Goal: Task Accomplishment & Management: Manage account settings

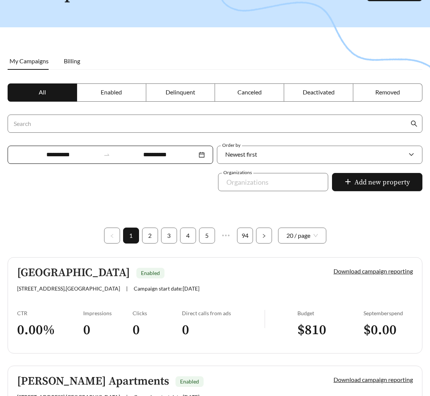
scroll to position [68, 0]
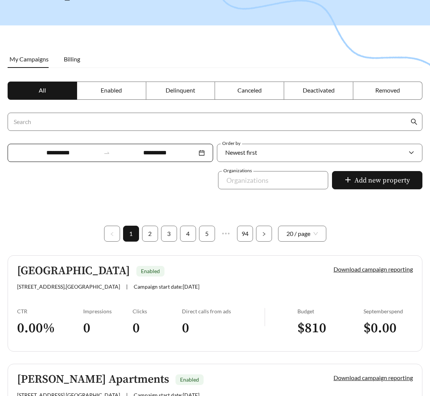
click at [112, 298] on link "Valhalla Park Place Enabled 500 Valhalla Club Drive , Louisville | Campaign sta…" at bounding box center [215, 303] width 414 height 96
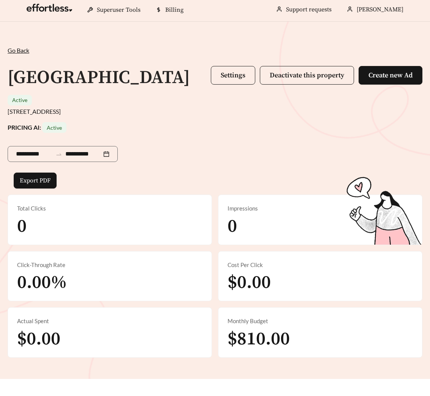
scroll to position [317, 0]
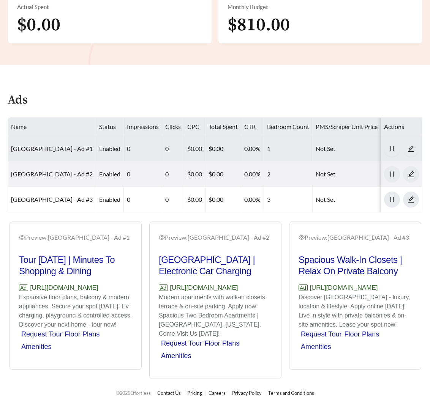
click at [54, 145] on link "Valhalla Park Place - Ad #1" at bounding box center [52, 148] width 82 height 7
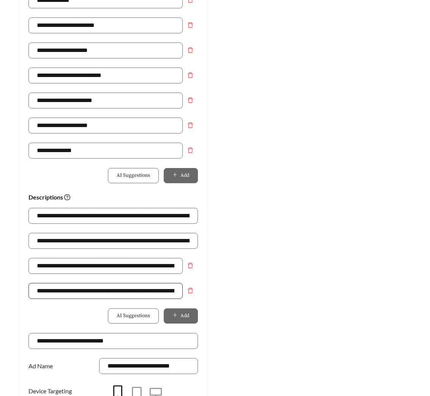
scroll to position [522, 0]
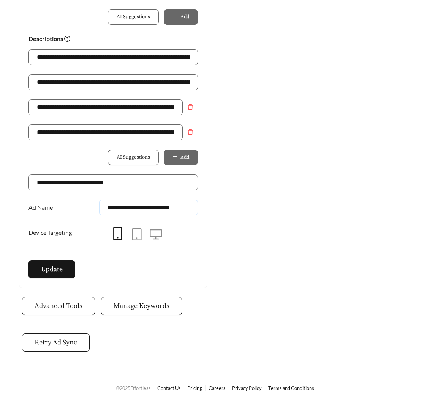
drag, startPoint x: 164, startPoint y: 206, endPoint x: 192, endPoint y: 209, distance: 28.6
click at [192, 209] on input "**********" at bounding box center [148, 208] width 99 height 16
type input "**********"
click at [54, 276] on button "Update" at bounding box center [51, 269] width 47 height 18
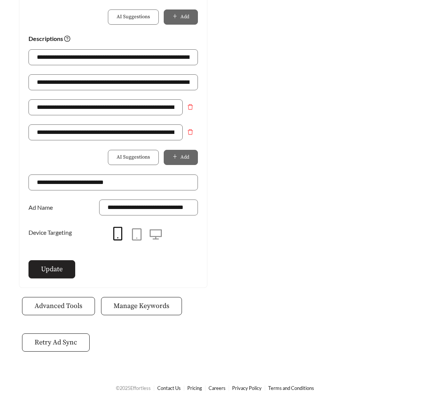
scroll to position [0, 0]
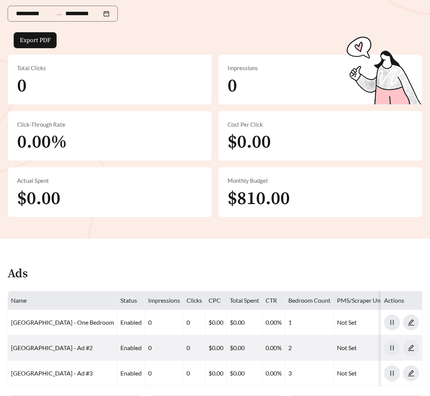
scroll to position [262, 0]
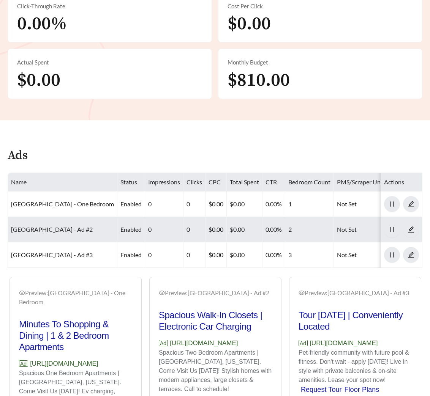
click at [51, 226] on link "Valhalla Park Place - Ad #2" at bounding box center [52, 229] width 82 height 7
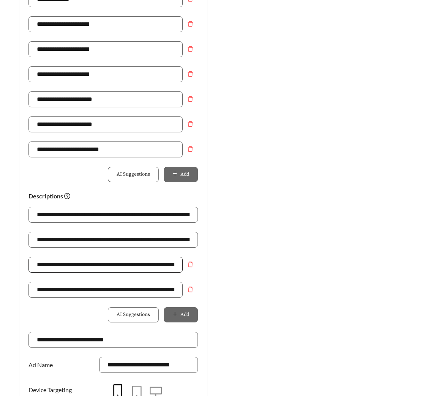
scroll to position [370, 0]
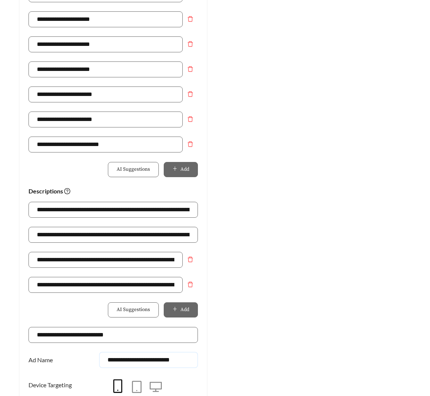
drag, startPoint x: 187, startPoint y: 360, endPoint x: 205, endPoint y: 360, distance: 17.8
click at [205, 360] on div "**********" at bounding box center [113, 84] width 188 height 711
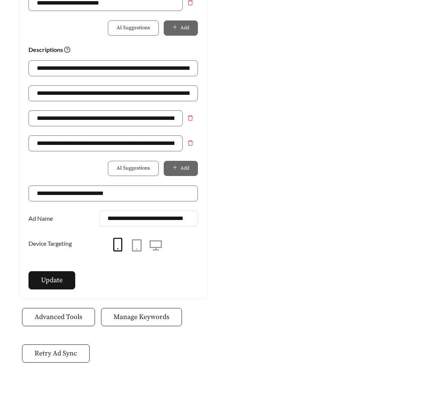
scroll to position [528, 0]
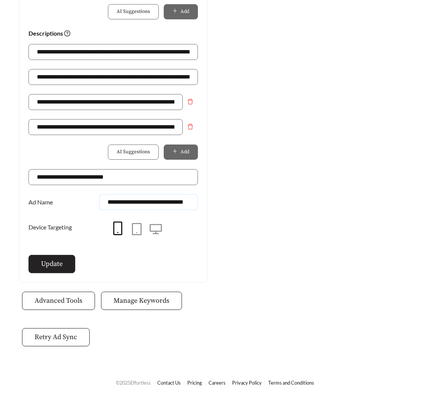
type input "**********"
click at [47, 260] on span "Update" at bounding box center [52, 264] width 22 height 10
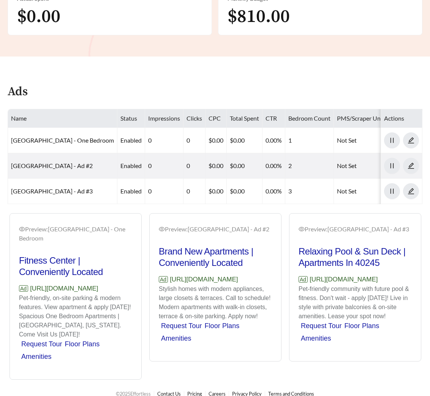
scroll to position [326, 0]
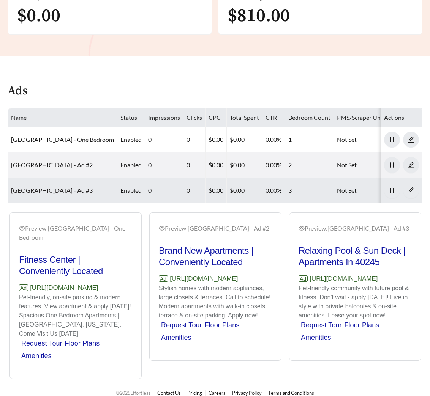
click at [47, 187] on link "Valhalla Park Place - Ad #3" at bounding box center [52, 190] width 82 height 7
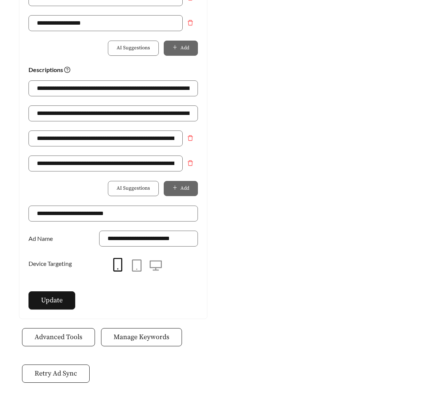
scroll to position [528, 0]
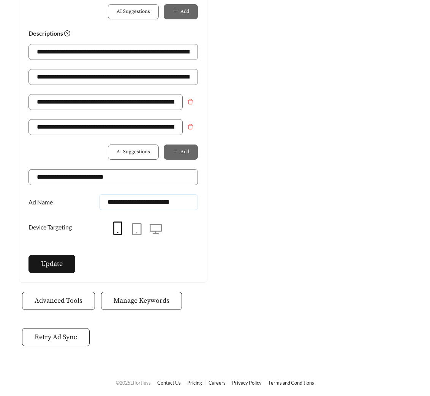
drag, startPoint x: 162, startPoint y: 201, endPoint x: 210, endPoint y: 206, distance: 48.5
type input "**********"
click at [62, 262] on span "Update" at bounding box center [52, 264] width 22 height 10
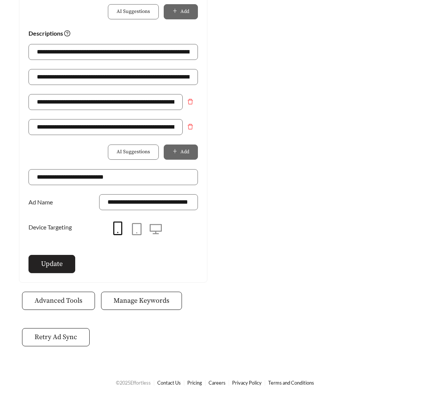
scroll to position [0, 0]
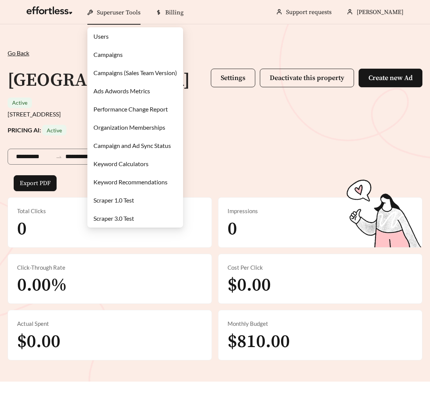
click at [111, 58] on link "Campaigns" at bounding box center [107, 54] width 29 height 7
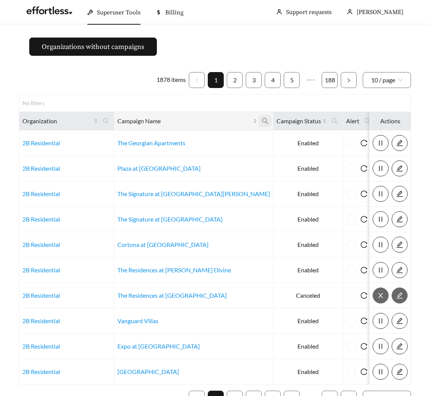
click at [262, 118] on icon "search" at bounding box center [265, 121] width 7 height 7
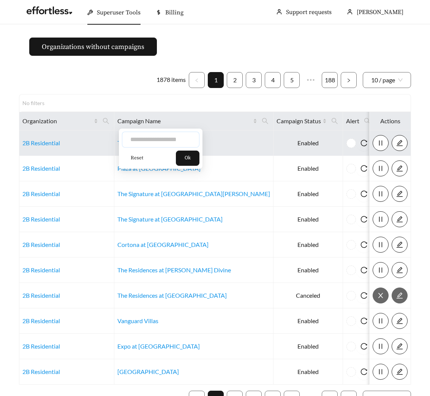
click at [165, 139] on input "text" at bounding box center [160, 140] width 77 height 16
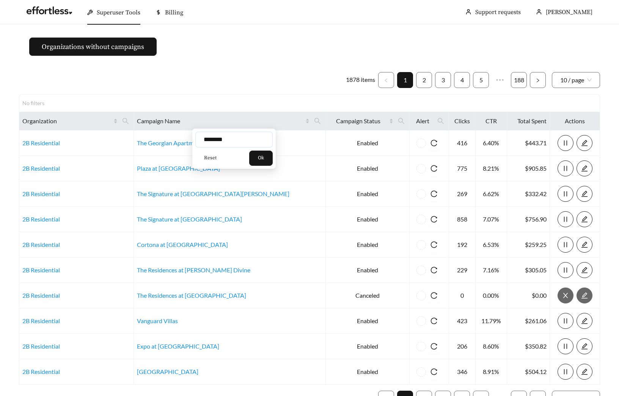
type input "********"
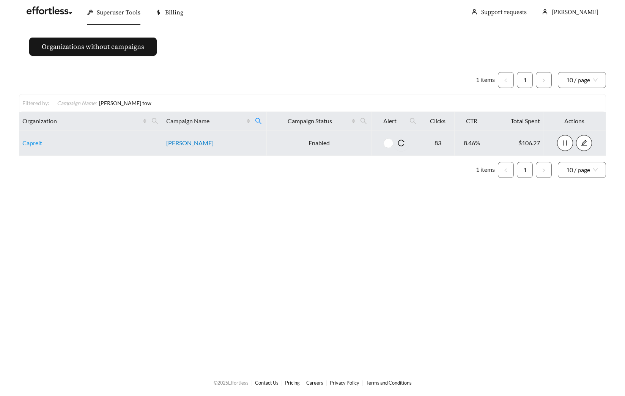
click at [193, 142] on link "Hart Townes" at bounding box center [189, 142] width 47 height 7
click at [188, 144] on link "Hart Townes" at bounding box center [189, 142] width 47 height 7
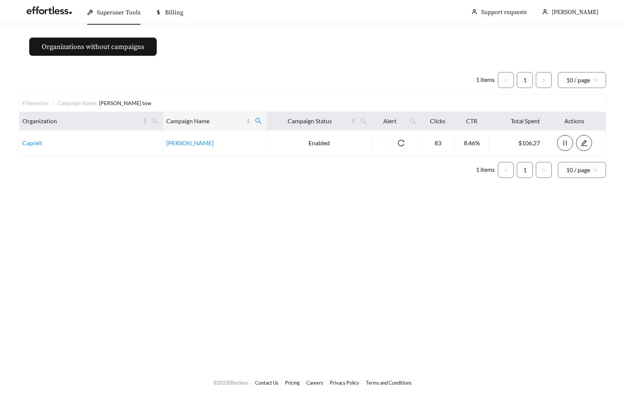
click at [254, 113] on th "Campaign Name" at bounding box center [215, 121] width 104 height 19
click at [257, 121] on icon "search" at bounding box center [258, 121] width 7 height 7
click at [257, 122] on icon "search" at bounding box center [258, 121] width 6 height 6
drag, startPoint x: 189, startPoint y: 156, endPoint x: 220, endPoint y: 162, distance: 32.1
click at [189, 156] on span "Reset" at bounding box center [195, 158] width 13 height 8
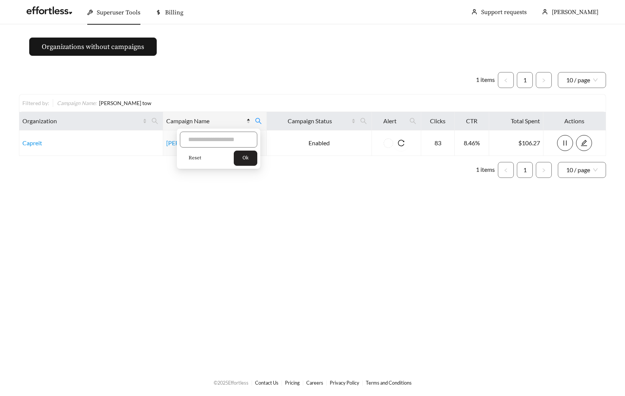
click at [249, 158] on span "Ok" at bounding box center [246, 158] width 6 height 8
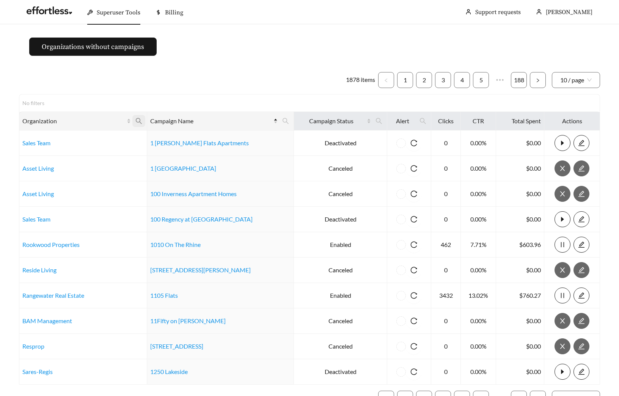
click at [142, 124] on icon "search" at bounding box center [139, 121] width 7 height 7
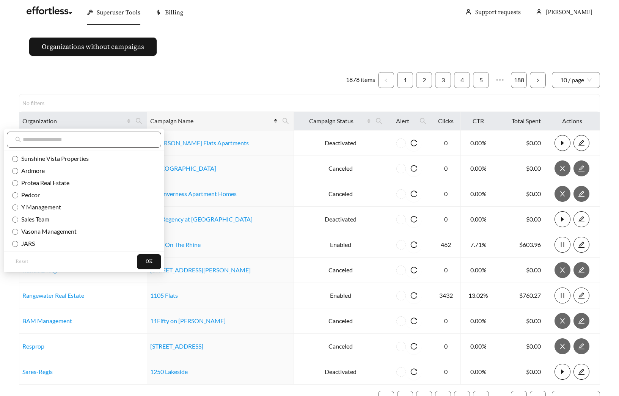
click at [106, 143] on input "text" at bounding box center [88, 139] width 130 height 9
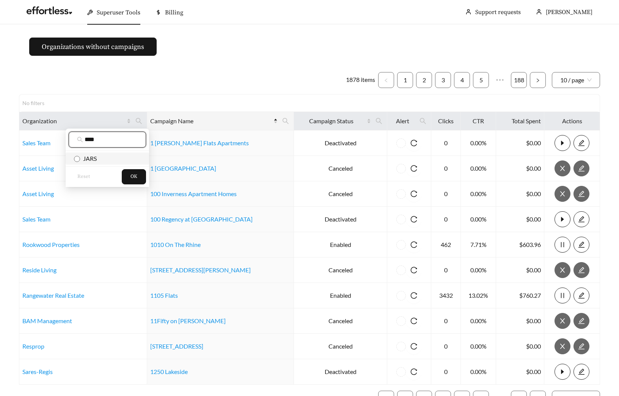
type input "****"
click at [88, 154] on li "JARS" at bounding box center [108, 159] width 84 height 12
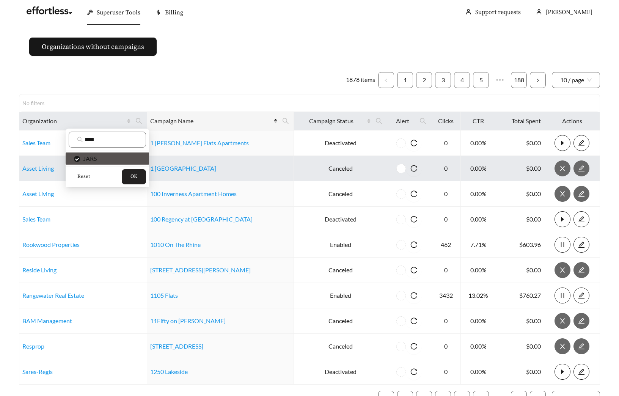
click at [131, 177] on span "OK" at bounding box center [134, 177] width 7 height 8
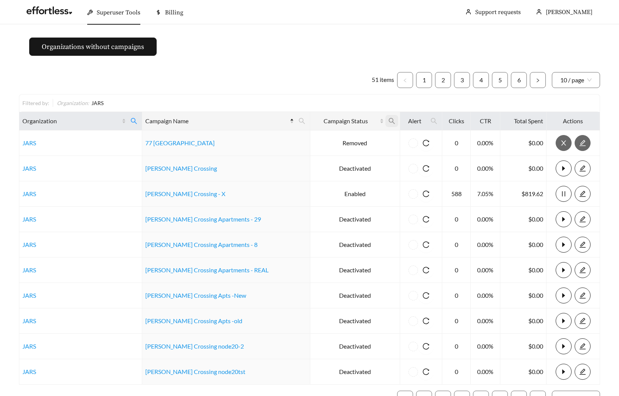
click at [386, 120] on span at bounding box center [392, 121] width 13 height 12
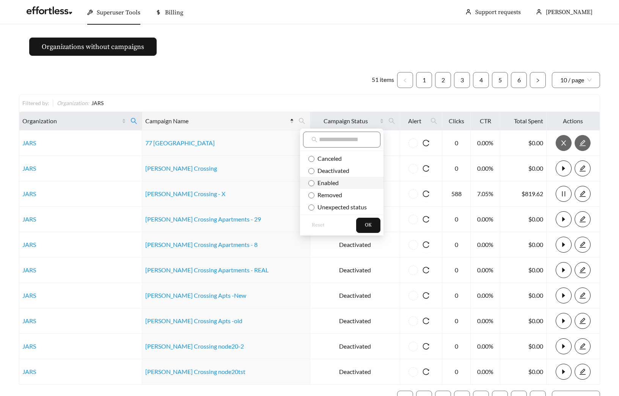
click at [318, 183] on span "Enabled" at bounding box center [327, 182] width 24 height 7
click at [364, 224] on button "OK" at bounding box center [368, 225] width 24 height 15
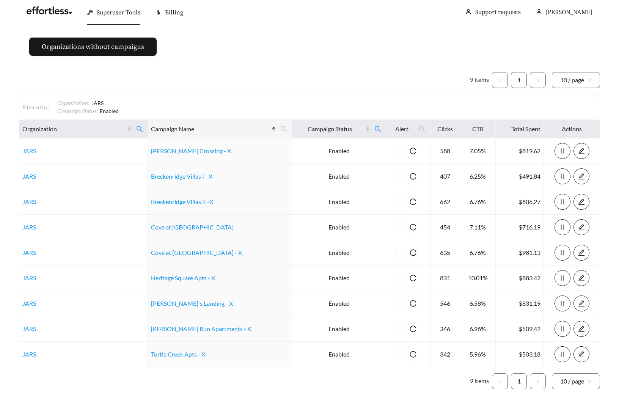
click at [284, 100] on div "Filtered by: Organization : JARS Campaign Status : Enabled" at bounding box center [309, 107] width 575 height 16
click at [254, 73] on ul "9 items 1 10 / page" at bounding box center [310, 80] width 582 height 16
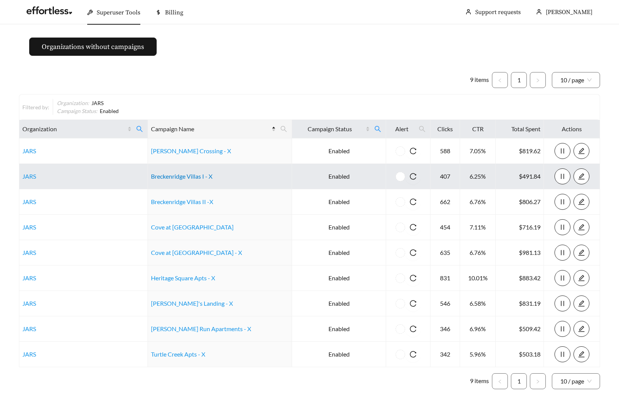
click at [191, 177] on link "Breckenridge Villas I - X" at bounding box center [181, 176] width 61 height 7
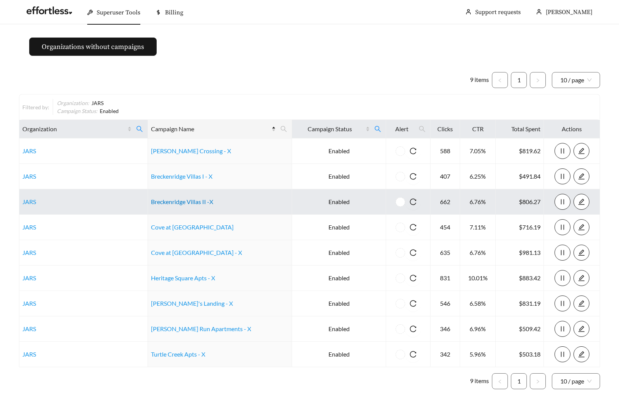
click at [196, 202] on link "Breckenridge Villas II -X" at bounding box center [182, 201] width 62 height 7
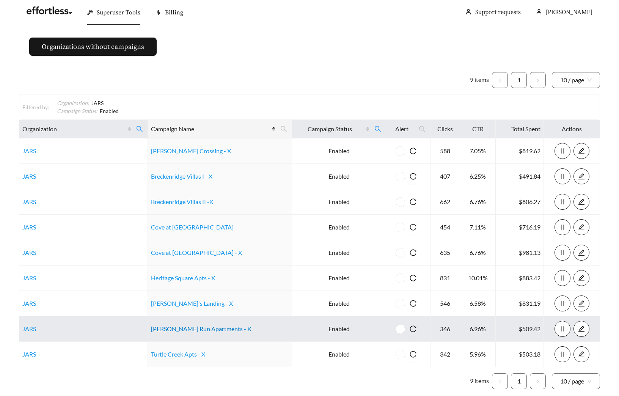
click at [181, 328] on link "Ramsey Run Apartments - X" at bounding box center [201, 328] width 100 height 7
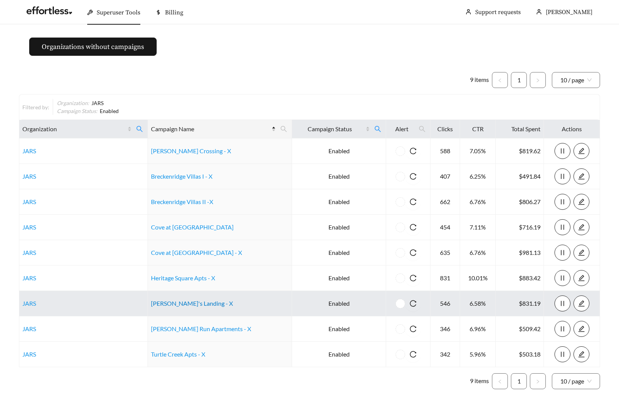
click at [175, 307] on link "Joseph's Landing - X" at bounding box center [192, 303] width 82 height 7
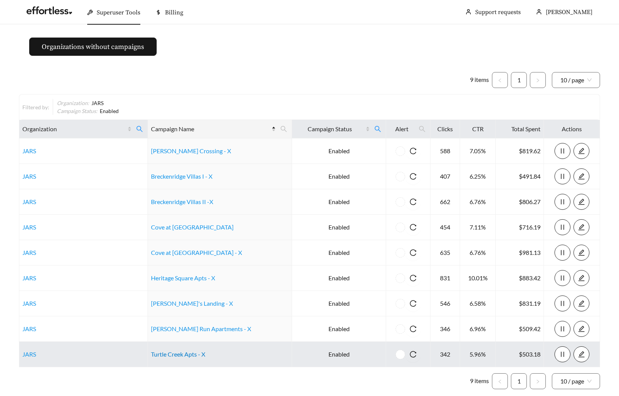
click at [178, 355] on link "Turtle Creek Apts - X" at bounding box center [178, 354] width 54 height 7
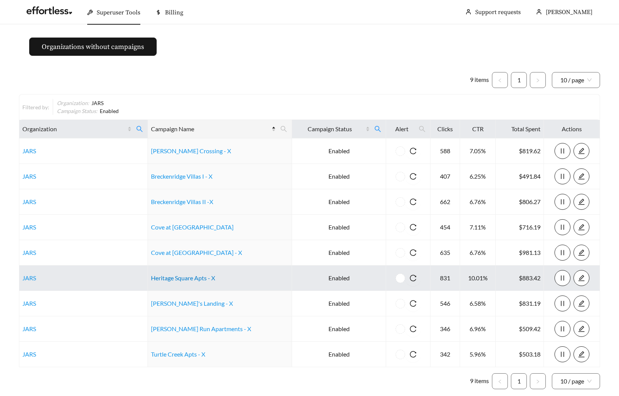
click at [183, 276] on link "Heritage Square Apts - X" at bounding box center [183, 277] width 64 height 7
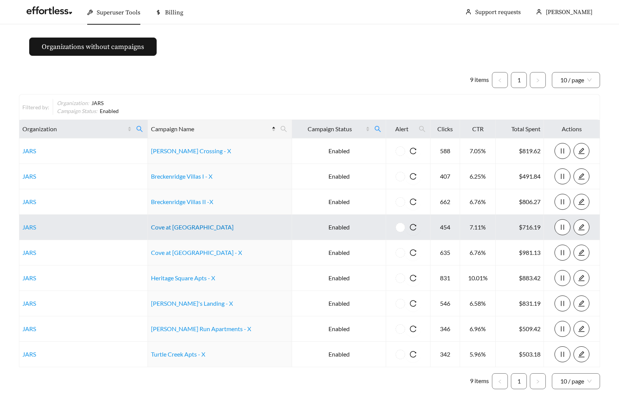
click at [195, 227] on link "Cove at Fountain Lake - X" at bounding box center [192, 227] width 83 height 7
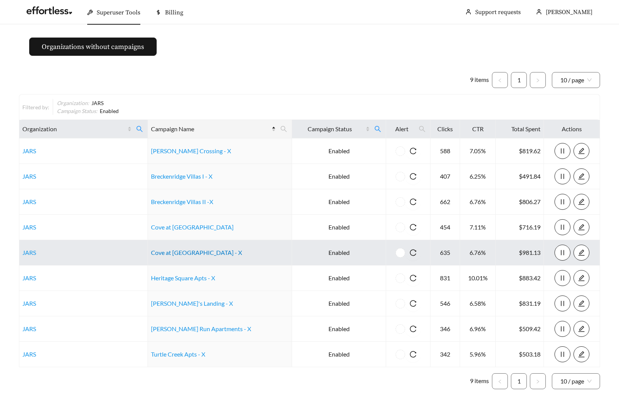
click at [193, 252] on link "Cove at Golden Isles - X" at bounding box center [196, 252] width 91 height 7
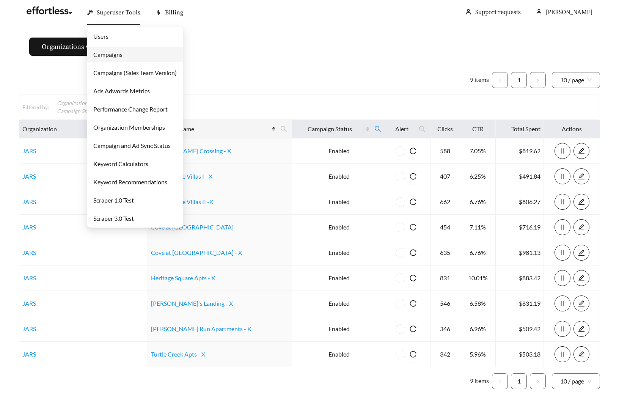
click at [106, 53] on link "Campaigns" at bounding box center [107, 54] width 29 height 7
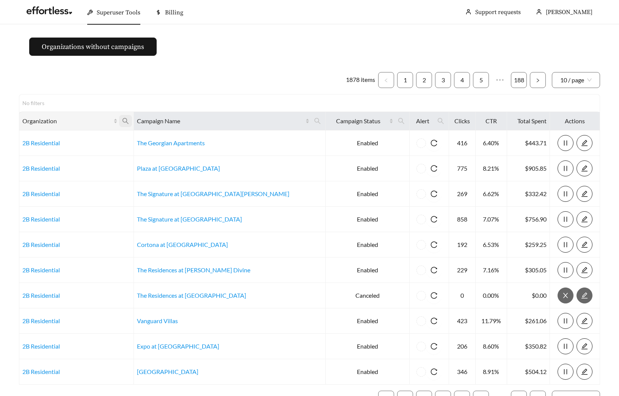
click at [129, 122] on icon "search" at bounding box center [125, 121] width 7 height 7
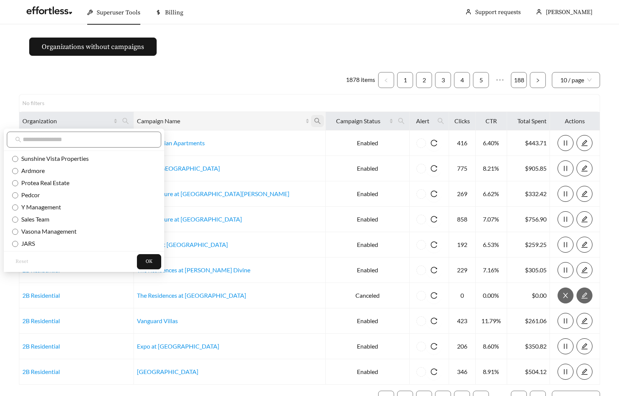
click at [311, 121] on span at bounding box center [317, 121] width 13 height 12
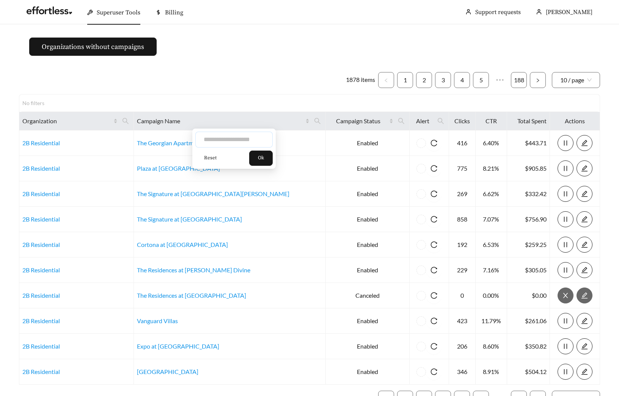
click at [250, 140] on input "text" at bounding box center [233, 140] width 77 height 16
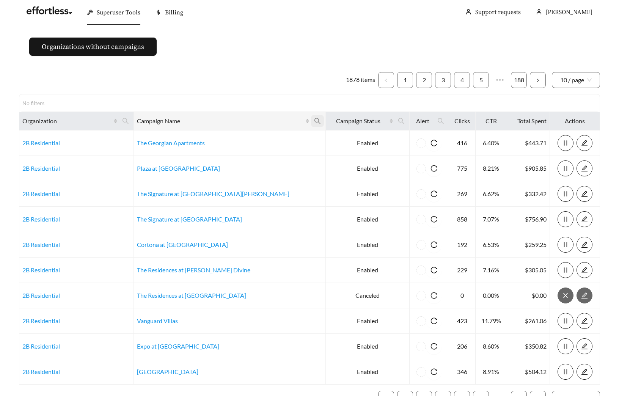
click at [311, 119] on span at bounding box center [317, 121] width 13 height 12
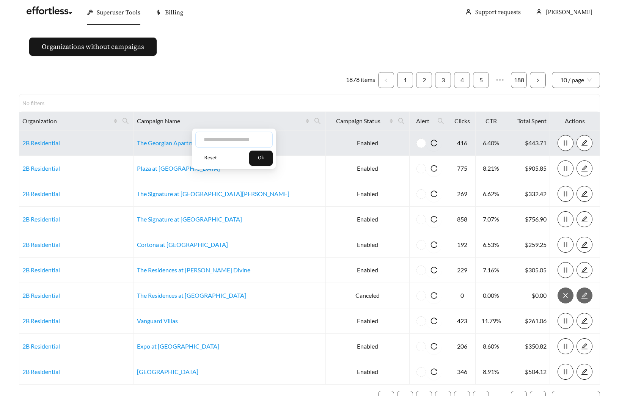
click at [232, 136] on input "text" at bounding box center [233, 140] width 77 height 16
type input "********"
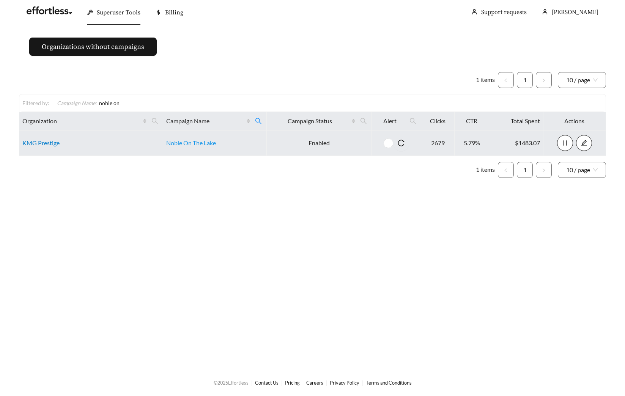
click at [40, 142] on link "KMG Prestige" at bounding box center [40, 142] width 37 height 7
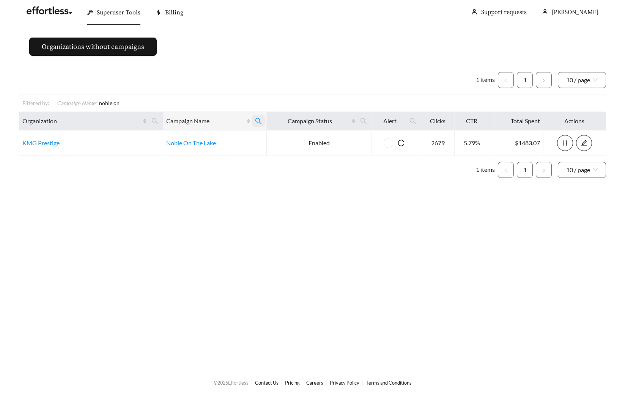
click at [257, 120] on icon "search" at bounding box center [258, 121] width 7 height 7
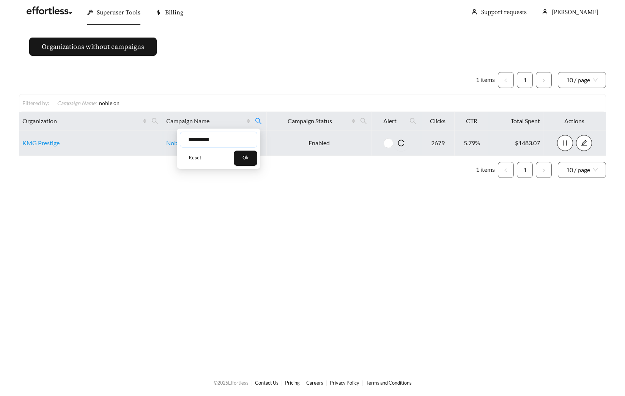
drag, startPoint x: 178, startPoint y: 140, endPoint x: 155, endPoint y: 141, distance: 23.2
click at [168, 140] on body "Superuser Tools Billing Maddi Herrick-Foster Support requests More Organization…" at bounding box center [312, 198] width 625 height 396
type input "**********"
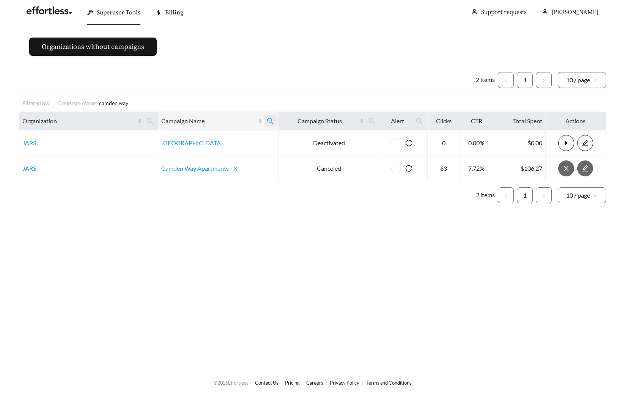
click at [274, 120] on span at bounding box center [270, 121] width 13 height 12
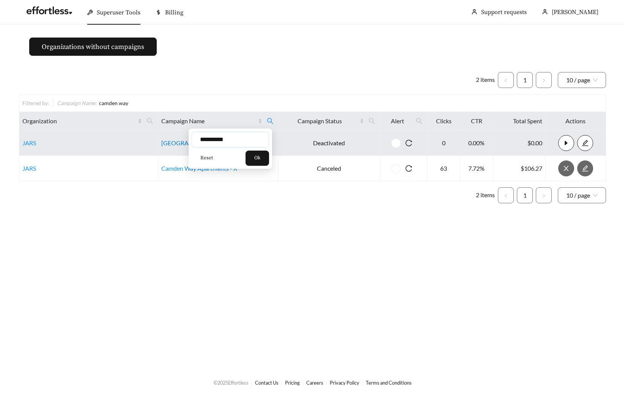
drag, startPoint x: 235, startPoint y: 140, endPoint x: 169, endPoint y: 140, distance: 65.7
click at [175, 140] on body "**********" at bounding box center [312, 198] width 625 height 396
type input "****"
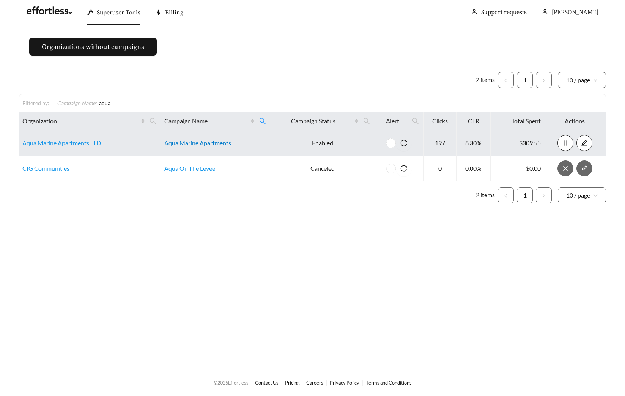
click at [197, 141] on link "Aqua Marine Apartments" at bounding box center [197, 142] width 67 height 7
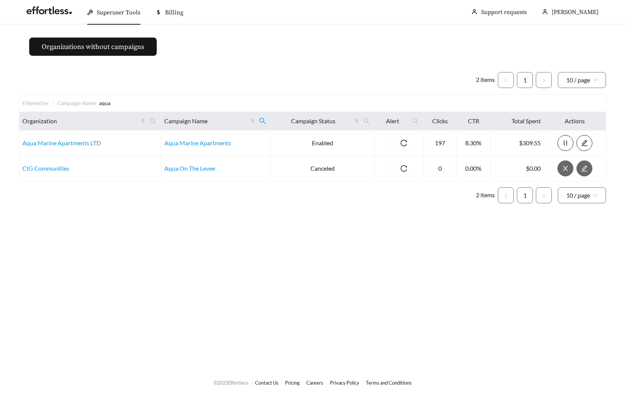
click at [224, 74] on ul "2 items 1 10 / page" at bounding box center [312, 80] width 587 height 16
click at [264, 123] on icon "search" at bounding box center [262, 121] width 7 height 7
click at [198, 155] on span "Reset" at bounding box center [199, 158] width 13 height 8
click at [251, 160] on span "Ok" at bounding box center [250, 158] width 6 height 8
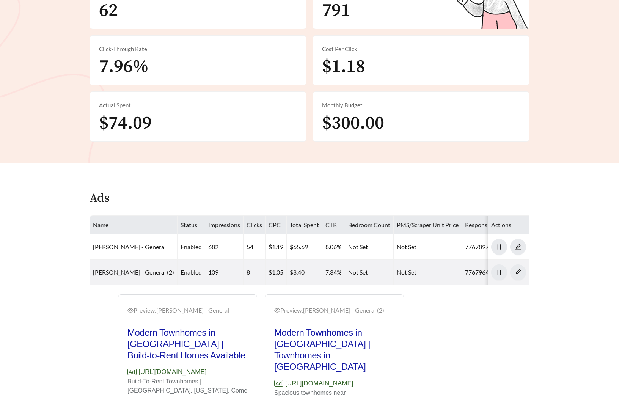
scroll to position [206, 0]
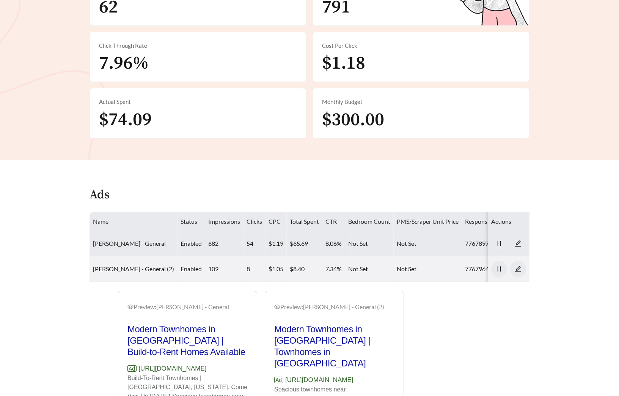
click at [125, 245] on link "[PERSON_NAME] - General" at bounding box center [129, 243] width 73 height 7
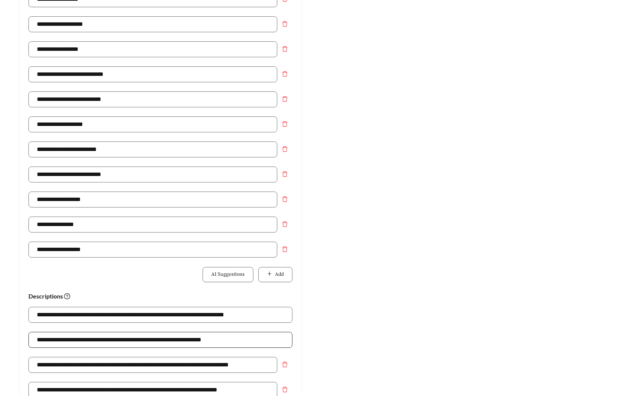
scroll to position [282, 0]
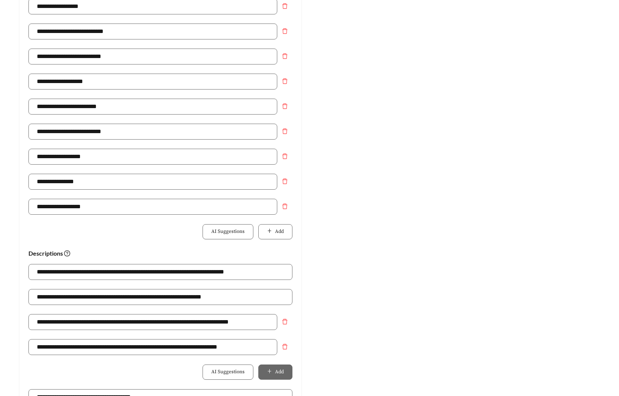
click at [271, 240] on div "AI Suggestions Add" at bounding box center [160, 232] width 264 height 16
click at [273, 236] on button "Add" at bounding box center [275, 231] width 34 height 15
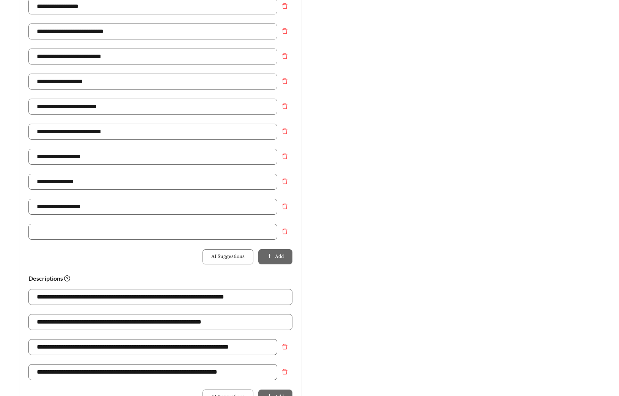
click at [218, 240] on div at bounding box center [160, 236] width 264 height 25
click at [216, 239] on input "text" at bounding box center [152, 232] width 249 height 16
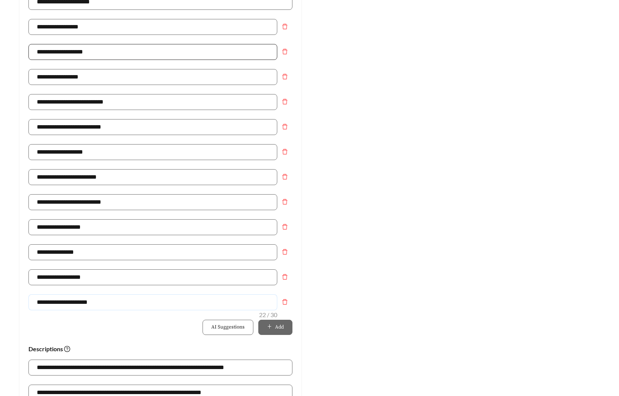
scroll to position [209, 0]
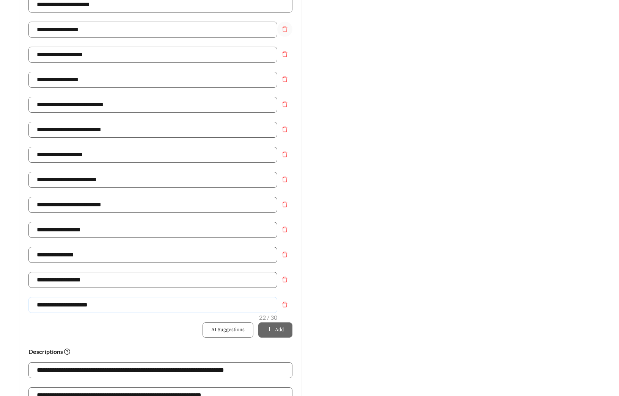
type input "**********"
click at [283, 26] on icon "delete" at bounding box center [285, 29] width 6 height 6
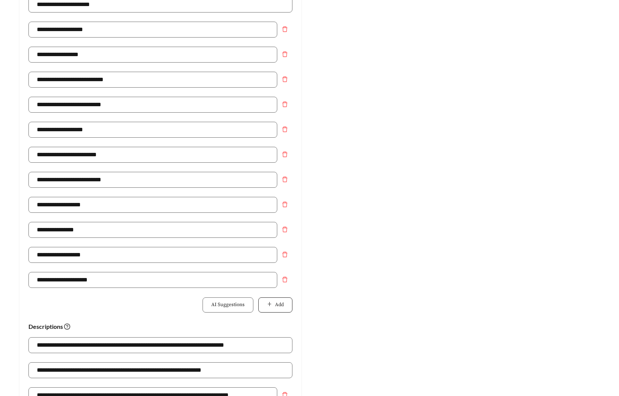
click at [271, 309] on button "Add" at bounding box center [275, 305] width 34 height 15
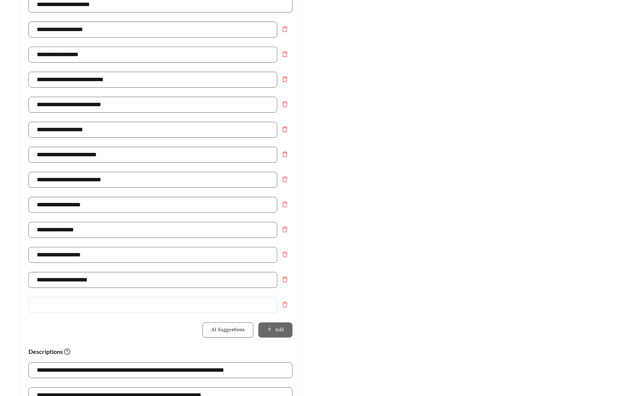
click at [222, 304] on input "text" at bounding box center [152, 305] width 249 height 16
type input "**********"
click at [445, 255] on div "Preview: Hart Townes - General Minutes to Shopping & Dining | Townhomes in Wood…" at bounding box center [459, 238] width 298 height 742
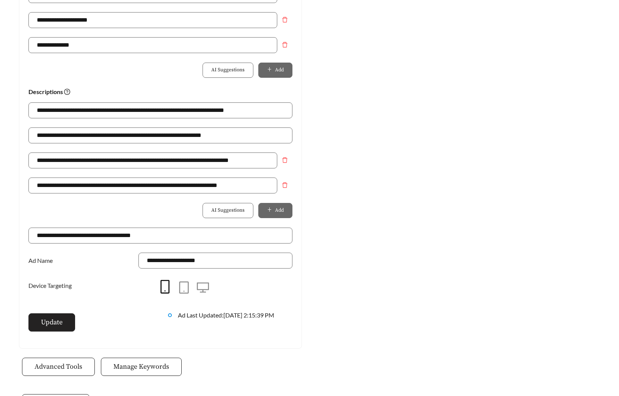
click at [47, 317] on button "Update" at bounding box center [51, 323] width 47 height 18
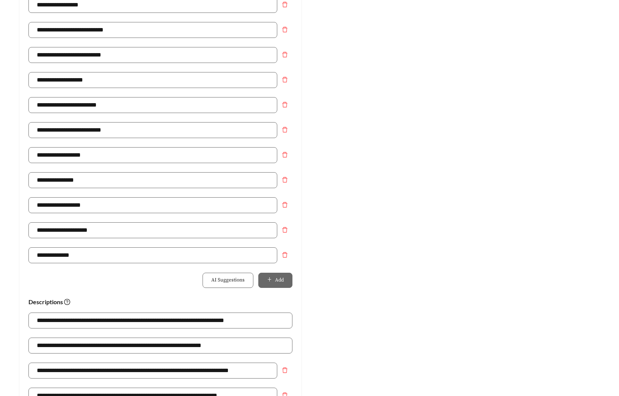
scroll to position [0, 0]
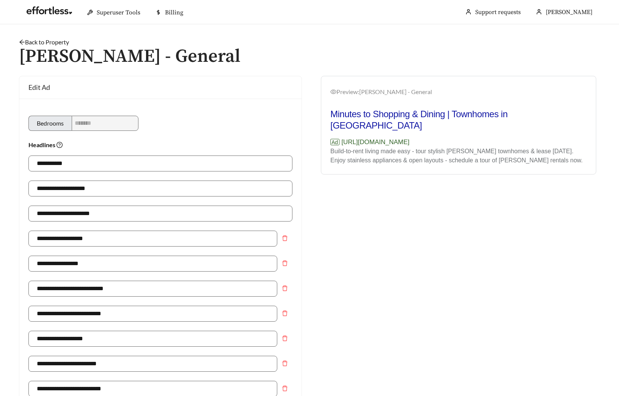
click at [65, 44] on link "Back to Property" at bounding box center [44, 41] width 50 height 7
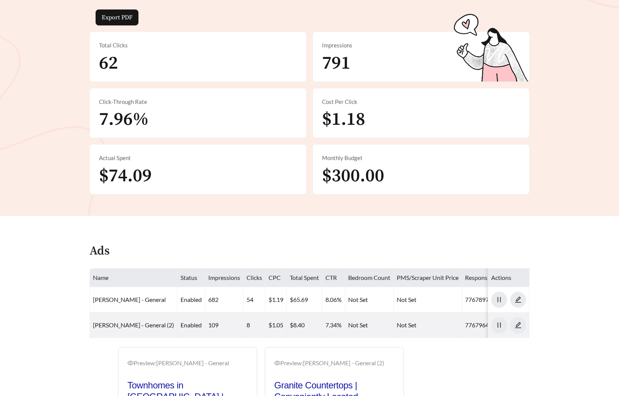
scroll to position [261, 0]
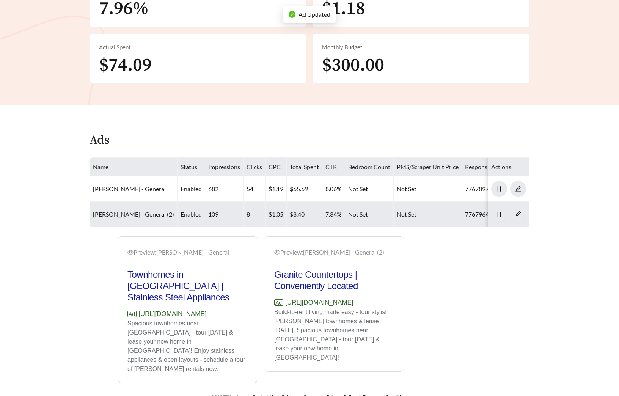
click at [145, 210] on td "[PERSON_NAME] - General (2)" at bounding box center [134, 214] width 88 height 25
click at [144, 213] on link "[PERSON_NAME] - General (2)" at bounding box center [133, 214] width 81 height 7
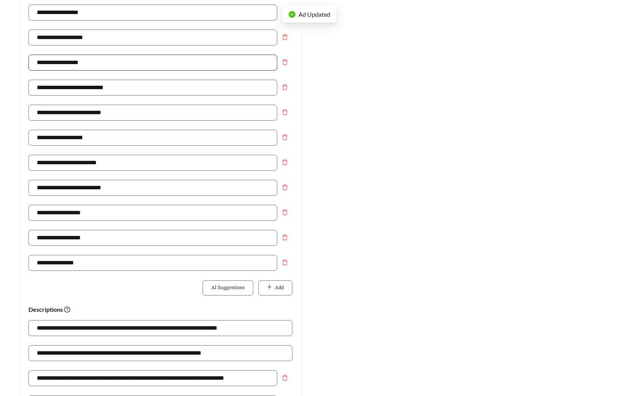
scroll to position [247, 0]
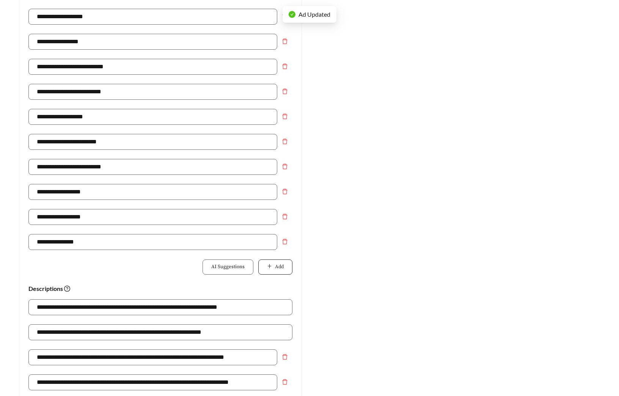
click at [278, 267] on span "Add" at bounding box center [279, 267] width 9 height 8
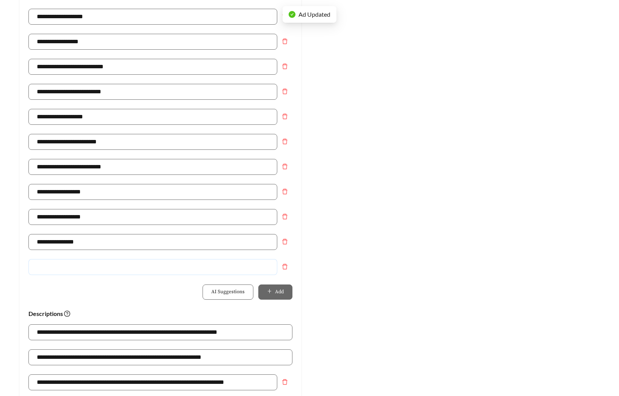
click at [229, 266] on input "text" at bounding box center [152, 267] width 249 height 16
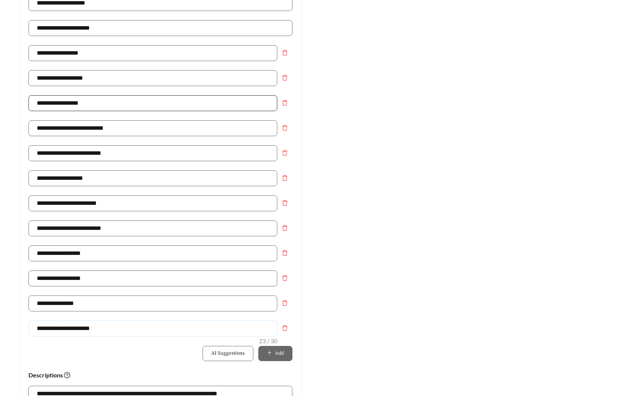
scroll to position [183, 0]
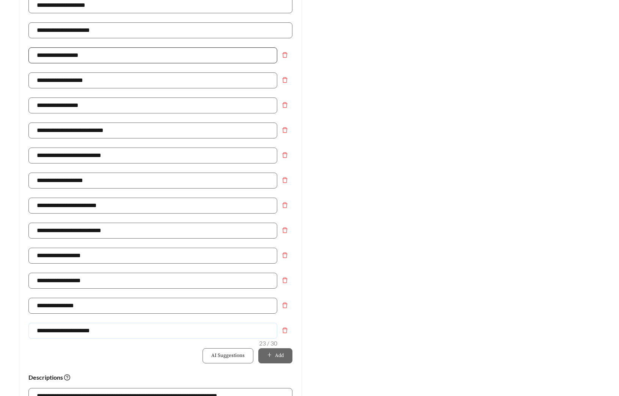
type input "**********"
drag, startPoint x: 88, startPoint y: 55, endPoint x: 2, endPoint y: 52, distance: 85.9
click at [20, 52] on div "**********" at bounding box center [160, 274] width 282 height 719
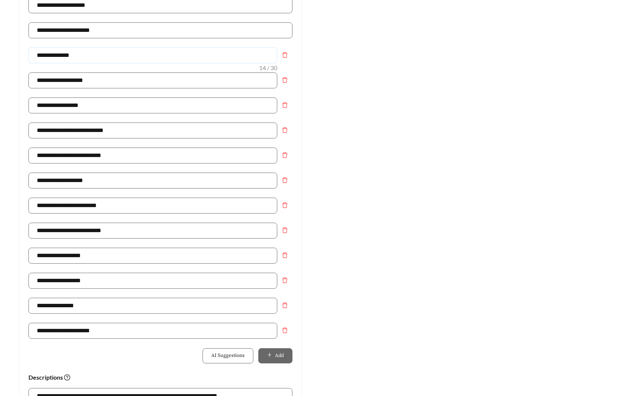
type input "**********"
click at [511, 245] on div "Preview: Hart Townes - General (2) Build-To-Rent Townhomes | Stainless Steel Ap…" at bounding box center [459, 264] width 298 height 742
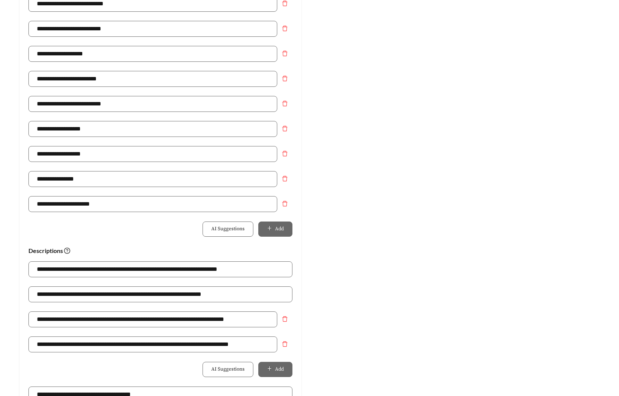
scroll to position [440, 0]
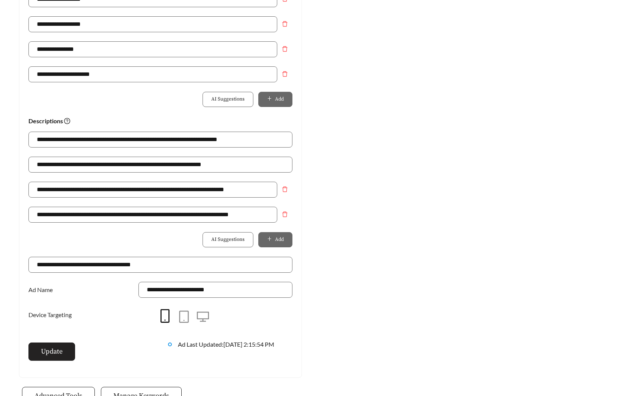
click at [38, 350] on button "Update" at bounding box center [51, 352] width 47 height 18
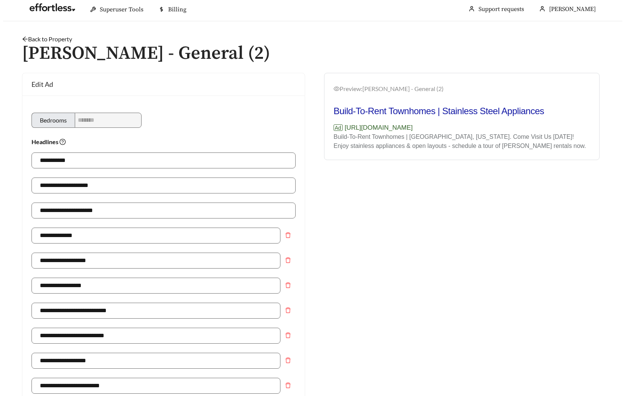
scroll to position [0, 0]
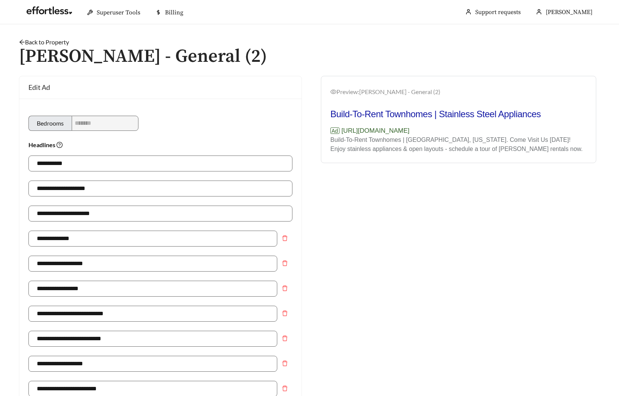
click at [40, 41] on link "Back to Property" at bounding box center [44, 41] width 50 height 7
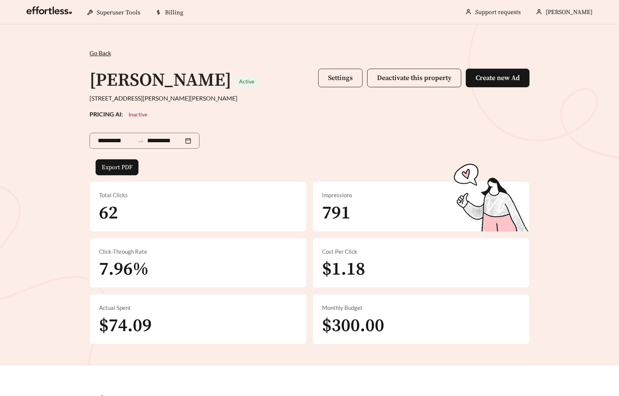
click at [330, 79] on span "Settings" at bounding box center [340, 78] width 25 height 9
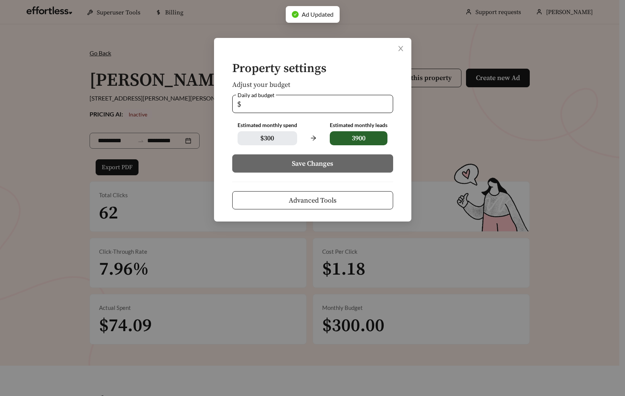
click at [324, 205] on span "Advanced Tools" at bounding box center [313, 200] width 48 height 10
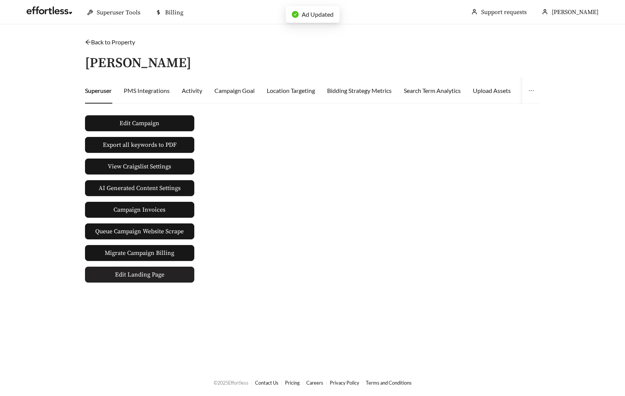
click at [140, 281] on span "Edit Landing Page" at bounding box center [139, 274] width 49 height 15
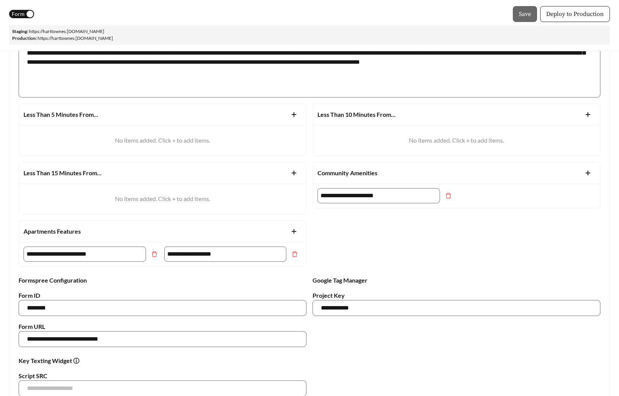
scroll to position [520, 0]
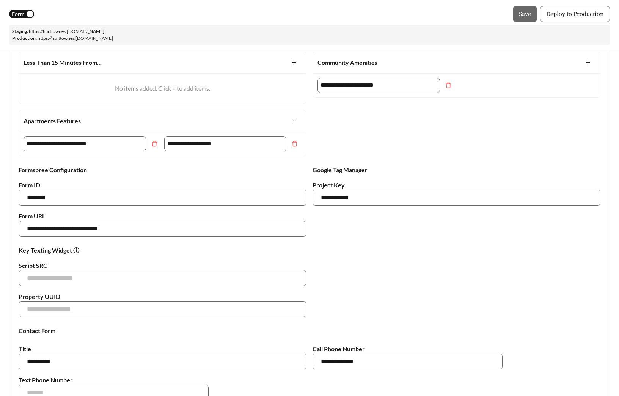
click at [298, 121] on span "plus" at bounding box center [294, 121] width 14 height 6
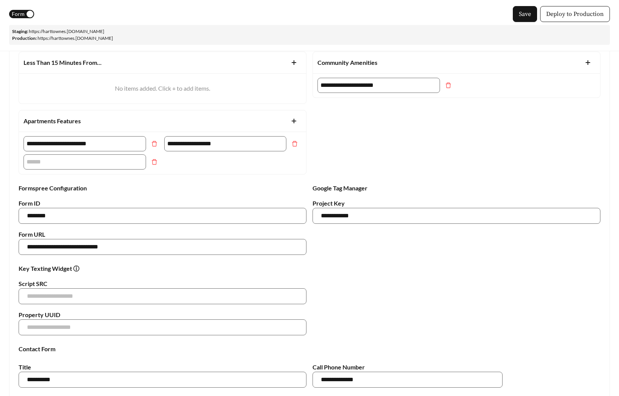
click at [298, 121] on span "plus" at bounding box center [294, 121] width 14 height 6
click at [89, 164] on input "text" at bounding box center [85, 161] width 123 height 15
type input "**********"
click at [296, 119] on icon "plus" at bounding box center [294, 121] width 6 height 6
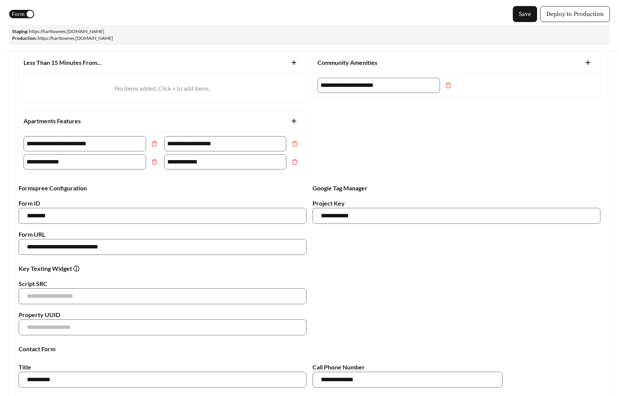
click at [296, 119] on icon "plus" at bounding box center [294, 121] width 6 height 6
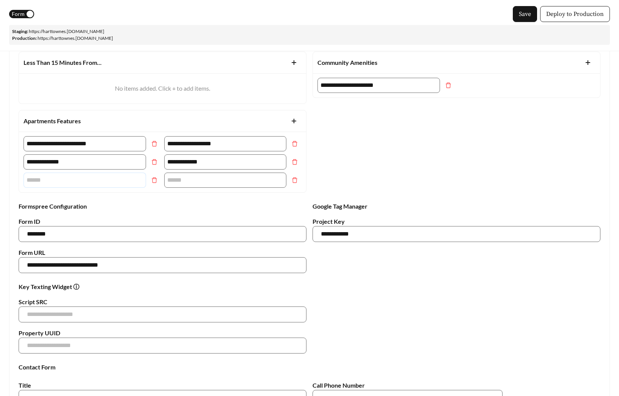
click at [100, 178] on input "text" at bounding box center [85, 180] width 123 height 15
type input "**********"
click at [293, 120] on icon "plus" at bounding box center [294, 121] width 6 height 6
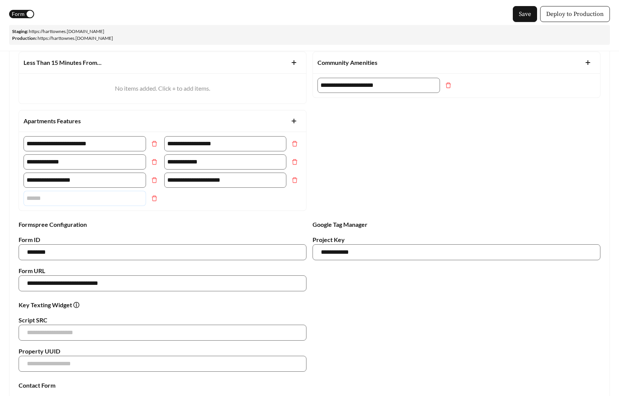
click at [85, 202] on input "text" at bounding box center [85, 198] width 123 height 15
type input "**********"
click at [413, 159] on div "**********" at bounding box center [310, 102] width 588 height 218
click at [586, 61] on icon "plus" at bounding box center [588, 63] width 6 height 6
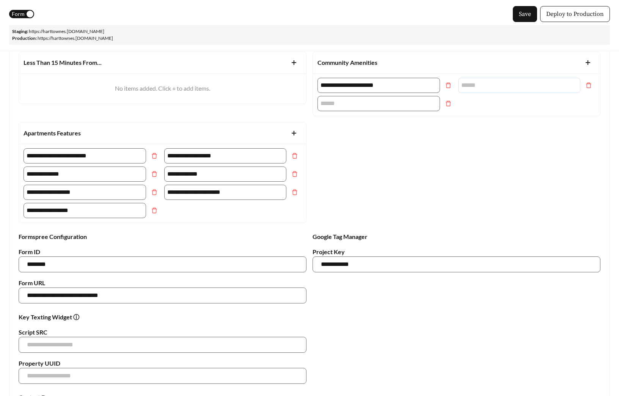
click at [500, 92] on input "text" at bounding box center [520, 85] width 123 height 15
type input "**********"
click at [342, 107] on input "text" at bounding box center [379, 103] width 123 height 15
type input "**********"
click at [378, 156] on div "**********" at bounding box center [310, 108] width 588 height 230
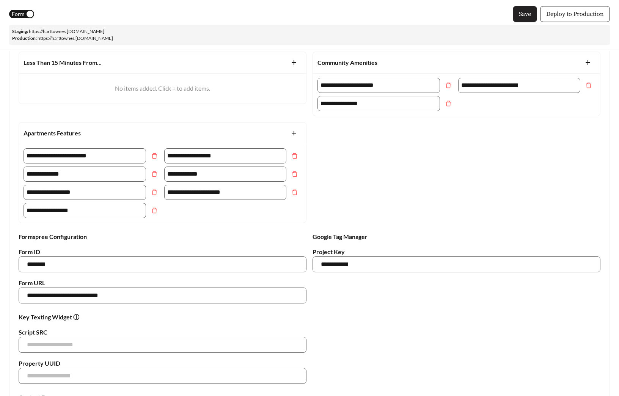
click at [522, 14] on span "Save" at bounding box center [525, 13] width 12 height 9
click at [104, 30] on link "https:// harttownes .staging.effortlesslanding.com" at bounding box center [67, 31] width 76 height 6
click at [450, 87] on icon "delete" at bounding box center [449, 85] width 6 height 6
type input "**********"
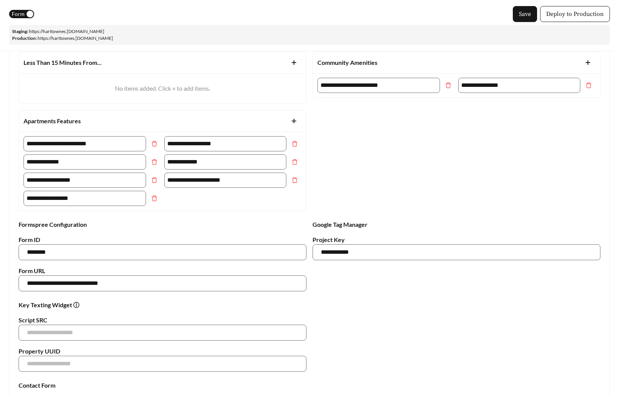
click at [586, 64] on icon "plus" at bounding box center [588, 63] width 6 height 6
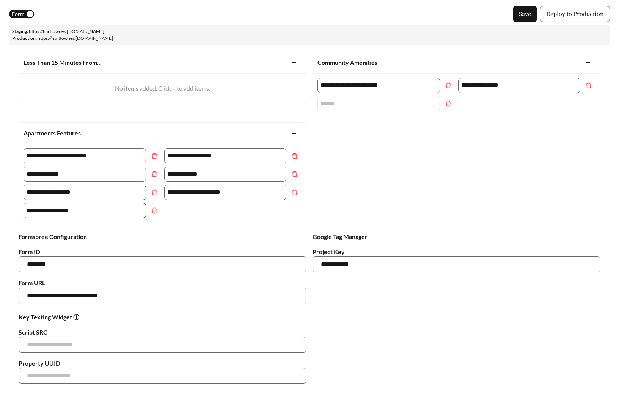
click at [381, 106] on input "text" at bounding box center [379, 103] width 123 height 15
type input "**********"
click at [453, 102] on span "delete" at bounding box center [448, 104] width 13 height 6
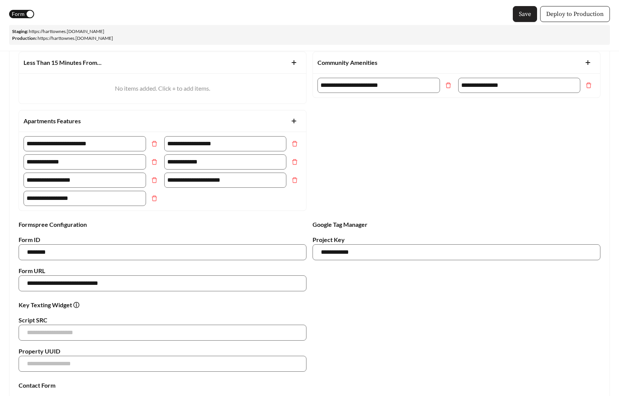
click at [525, 11] on span "Save" at bounding box center [525, 13] width 12 height 9
click at [578, 19] on button "Deploy to Production" at bounding box center [576, 14] width 70 height 16
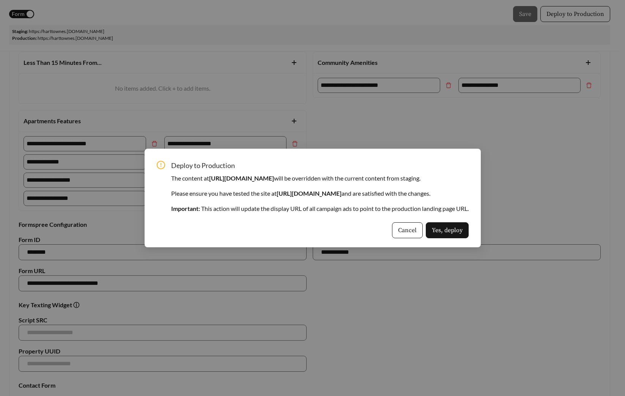
click at [463, 230] on span "Yes, deploy" at bounding box center [447, 230] width 31 height 9
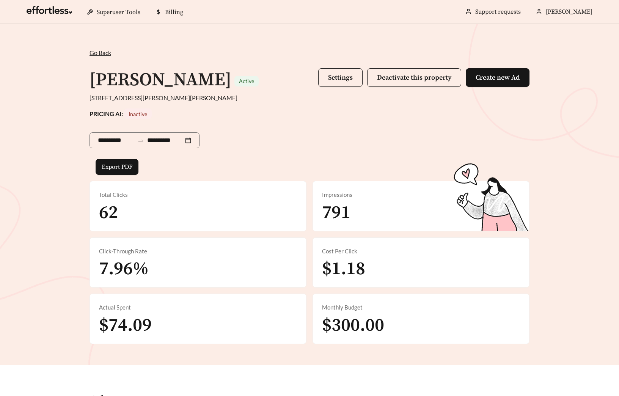
scroll to position [282, 0]
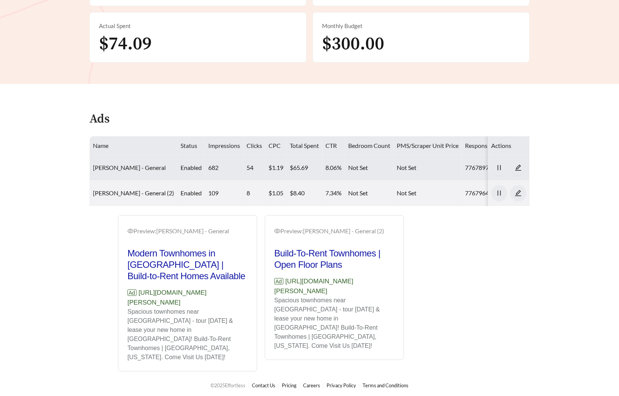
click at [131, 171] on link "[PERSON_NAME] - General" at bounding box center [129, 167] width 73 height 7
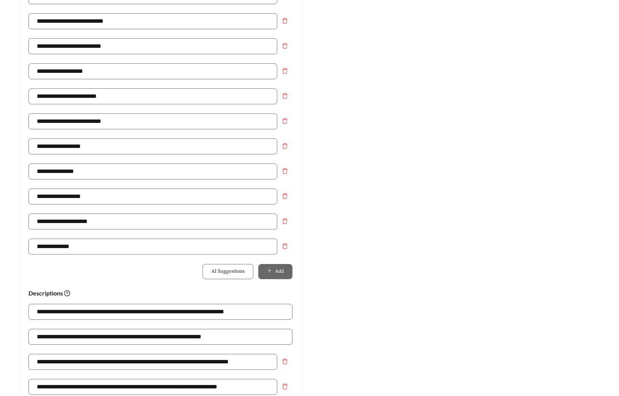
scroll to position [535, 0]
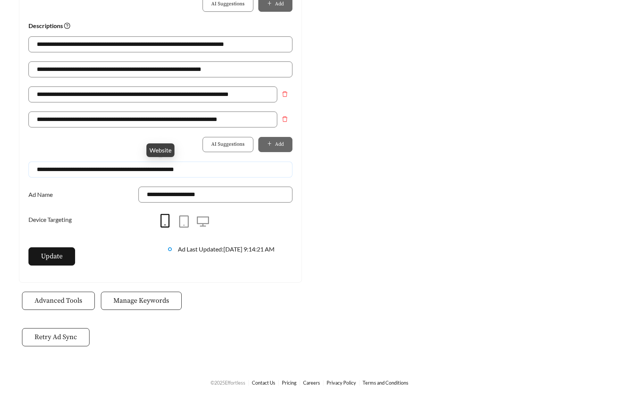
drag, startPoint x: 148, startPoint y: 169, endPoint x: 238, endPoint y: 170, distance: 89.6
click at [238, 170] on input "**********" at bounding box center [160, 170] width 264 height 16
type input "**********"
click at [56, 261] on span "Update" at bounding box center [52, 256] width 22 height 10
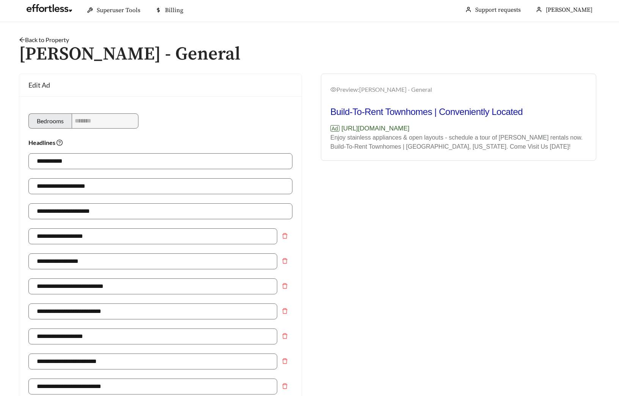
scroll to position [0, 0]
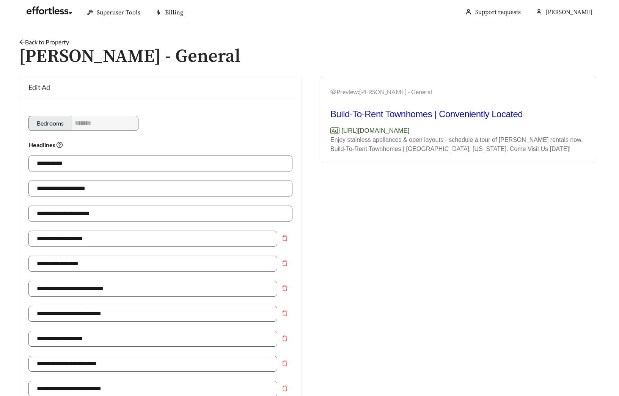
click at [55, 40] on link "Back to Property" at bounding box center [44, 41] width 50 height 7
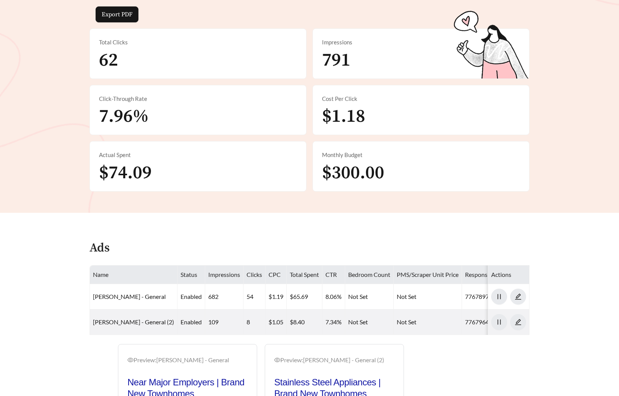
scroll to position [271, 0]
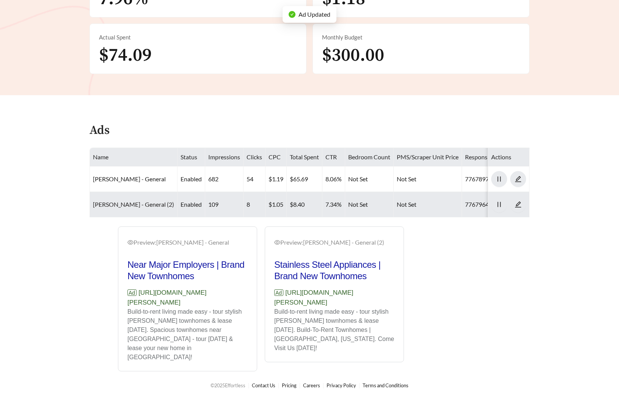
click at [147, 205] on link "[PERSON_NAME] - General (2)" at bounding box center [133, 204] width 81 height 7
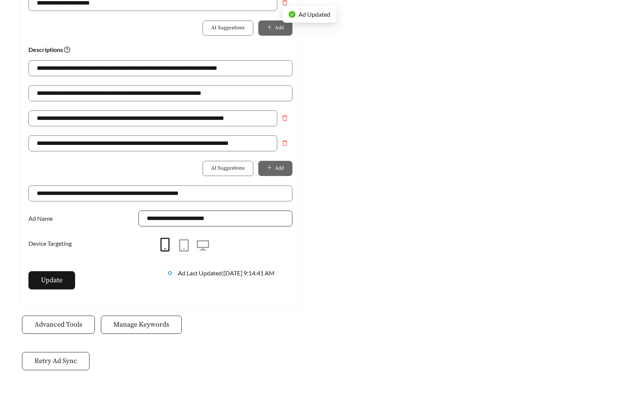
scroll to position [535, 0]
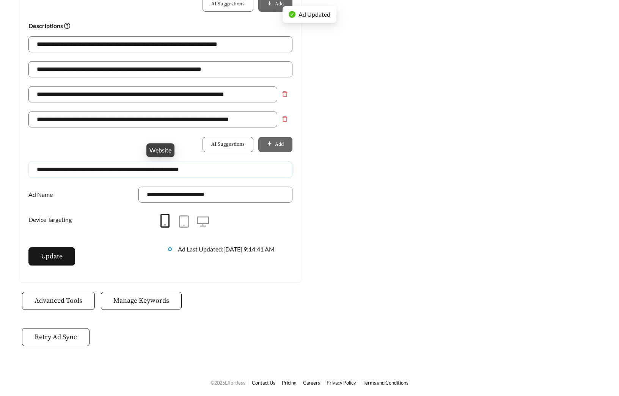
drag, startPoint x: 148, startPoint y: 170, endPoint x: 243, endPoint y: 170, distance: 94.5
click at [243, 170] on input "**********" at bounding box center [160, 170] width 264 height 16
type input "**********"
click at [51, 266] on div "Update" at bounding box center [91, 260] width 140 height 26
click at [61, 261] on span "Update" at bounding box center [52, 256] width 22 height 10
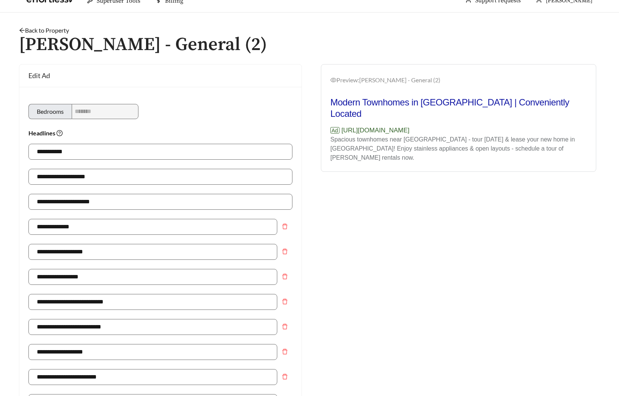
scroll to position [0, 0]
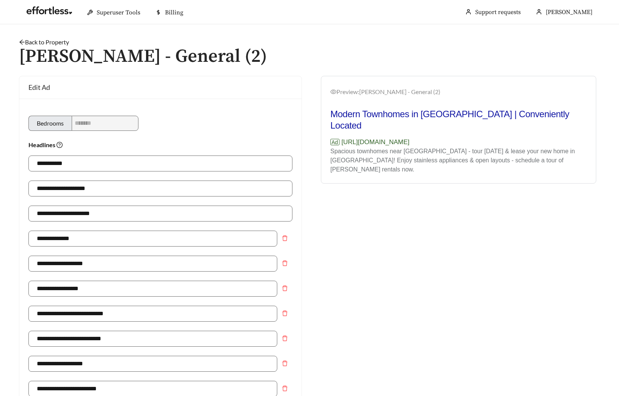
click at [56, 44] on link "Back to Property" at bounding box center [44, 41] width 50 height 7
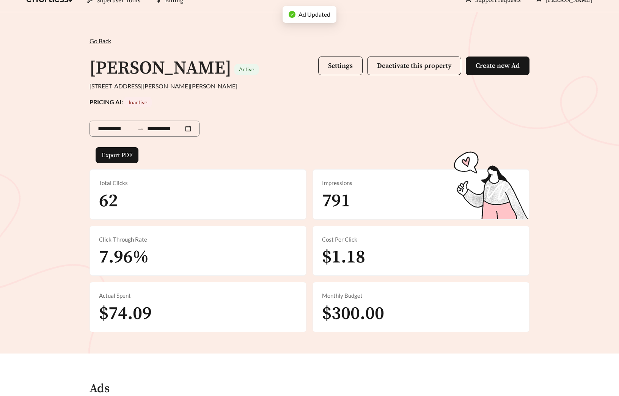
scroll to position [13, 0]
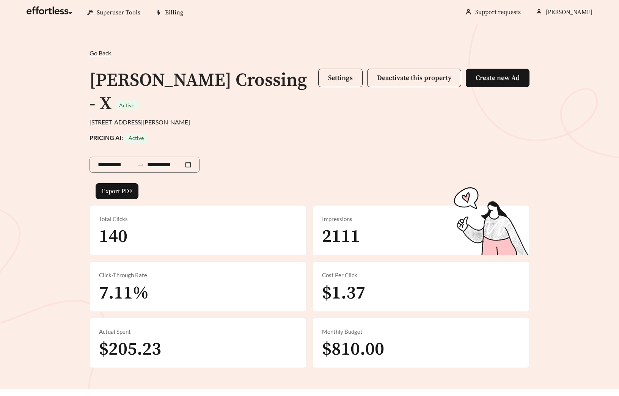
scroll to position [327, 0]
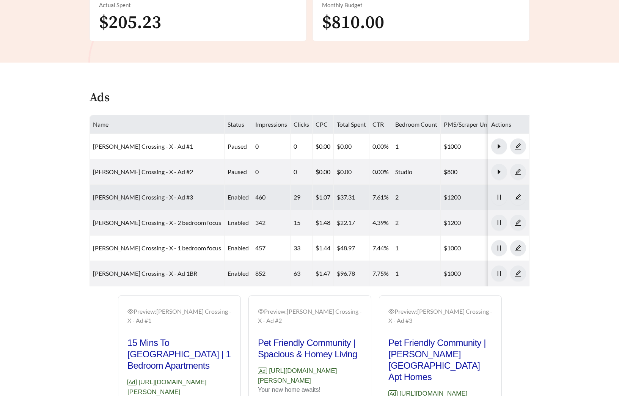
click at [129, 194] on link "[PERSON_NAME] Crossing - X - Ad #3" at bounding box center [143, 197] width 100 height 7
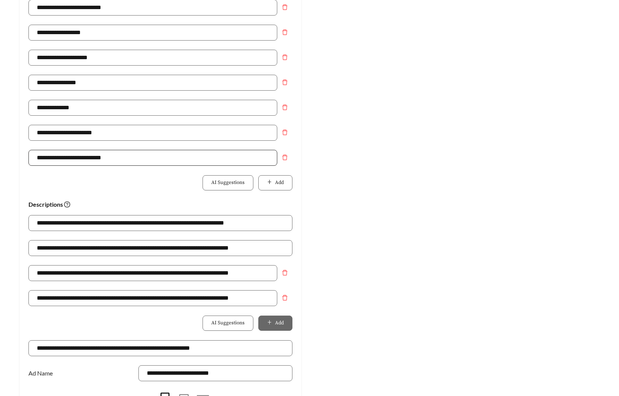
scroll to position [310, 0]
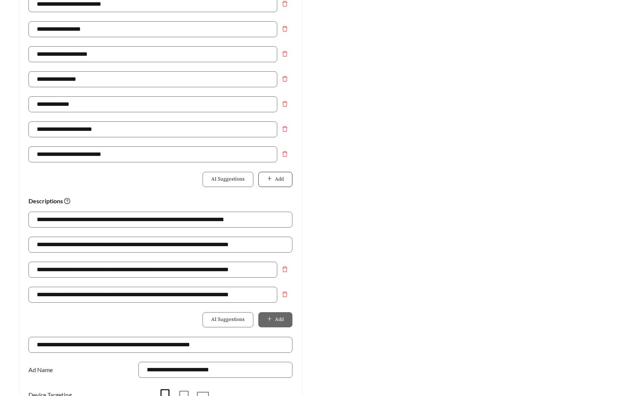
click at [263, 186] on button "Add" at bounding box center [275, 179] width 34 height 15
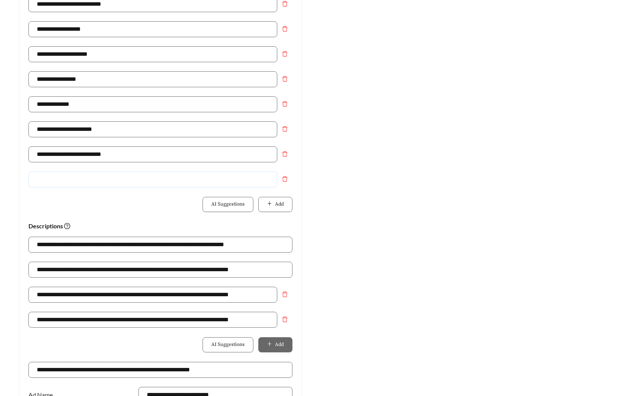
click at [208, 182] on input "text" at bounding box center [152, 180] width 249 height 16
type input "**********"
click at [459, 203] on div "Preview: Archer Crossing - X - Ad #3 Archer Crossing Apt Homes | 2 Bedroom Apar…" at bounding box center [459, 124] width 298 height 717
click at [417, 165] on div "Preview: Archer Crossing - X - Ad #3 Archer Crossing Apt Homes | 2 Bedroom Apar…" at bounding box center [459, 124] width 298 height 717
click at [162, 256] on div "**********" at bounding box center [160, 249] width 264 height 25
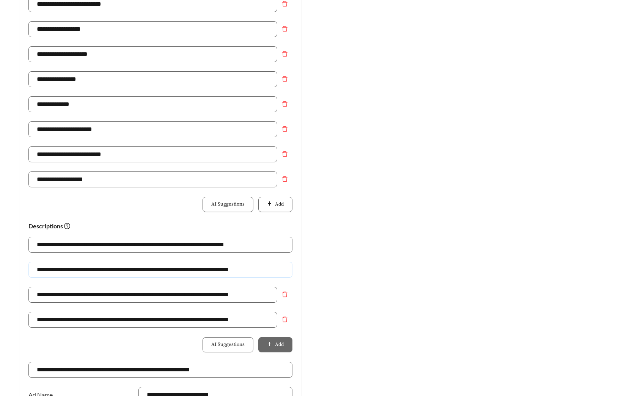
click at [222, 272] on input "**********" at bounding box center [160, 270] width 264 height 16
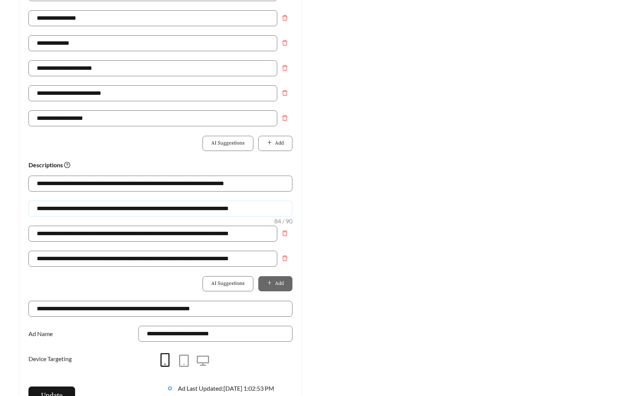
scroll to position [375, 0]
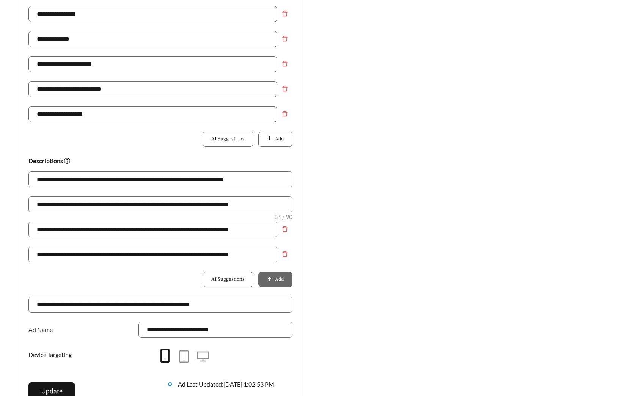
click at [380, 241] on div "Preview: Archer Crossing - X - Ad #3 Archer Crossing Apt Homes | 2 Bedroom Apar…" at bounding box center [459, 59] width 298 height 717
drag, startPoint x: 275, startPoint y: 205, endPoint x: -2, endPoint y: 198, distance: 277.5
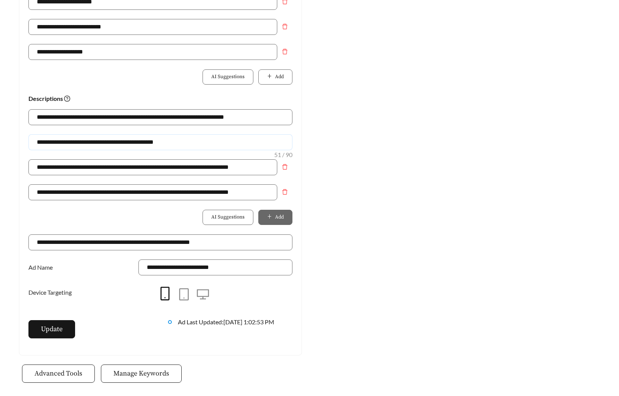
scroll to position [440, 0]
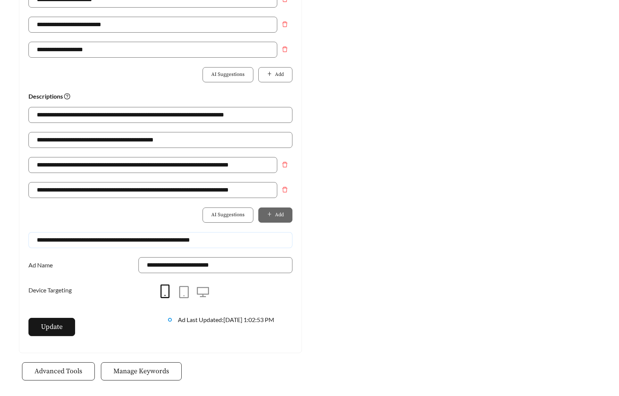
click at [178, 247] on input "**********" at bounding box center [160, 240] width 264 height 16
drag, startPoint x: 213, startPoint y: 243, endPoint x: 11, endPoint y: 233, distance: 202.2
click at [182, 142] on input "**********" at bounding box center [160, 140] width 264 height 16
click at [182, 141] on input "**********" at bounding box center [160, 140] width 264 height 16
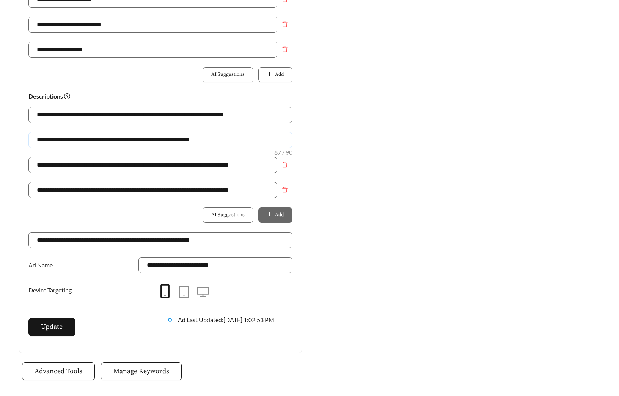
drag, startPoint x: 169, startPoint y: 140, endPoint x: 242, endPoint y: 140, distance: 73.6
click at [242, 140] on input "**********" at bounding box center [160, 140] width 264 height 16
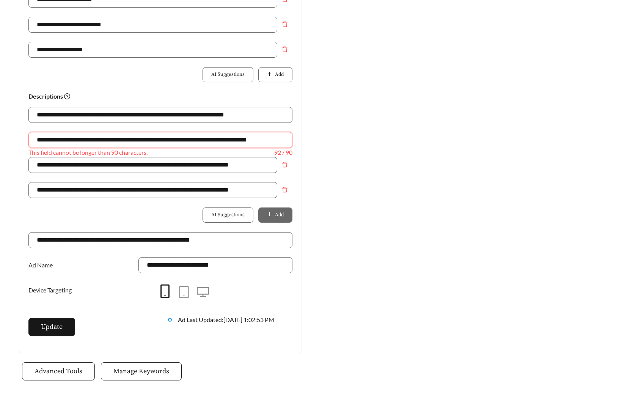
drag, startPoint x: 120, startPoint y: 139, endPoint x: 162, endPoint y: 140, distance: 42.2
click at [162, 140] on input "**********" at bounding box center [160, 140] width 264 height 16
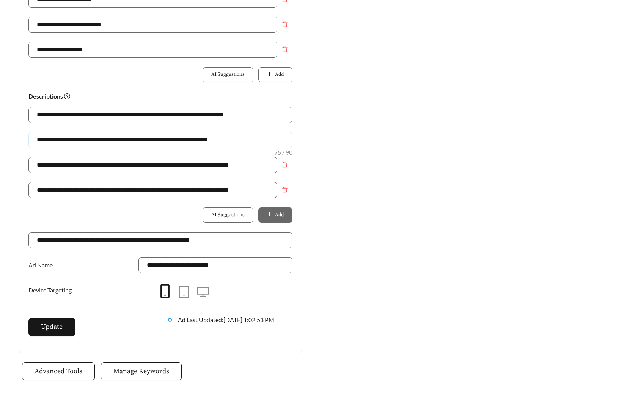
click at [244, 141] on input "**********" at bounding box center [160, 140] width 264 height 16
drag, startPoint x: 228, startPoint y: 139, endPoint x: 200, endPoint y: 140, distance: 27.3
click at [200, 138] on input "**********" at bounding box center [160, 140] width 264 height 16
drag, startPoint x: 267, startPoint y: 142, endPoint x: -46, endPoint y: 142, distance: 313.5
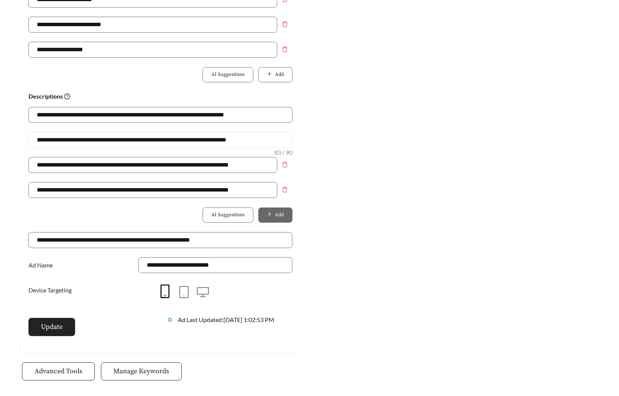
type input "**********"
click at [53, 328] on span "Update" at bounding box center [52, 327] width 22 height 10
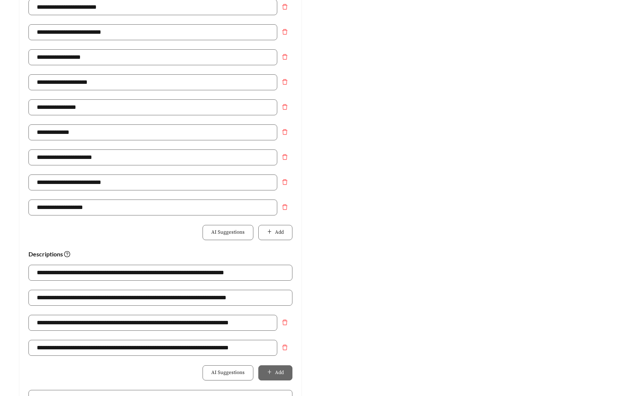
scroll to position [0, 0]
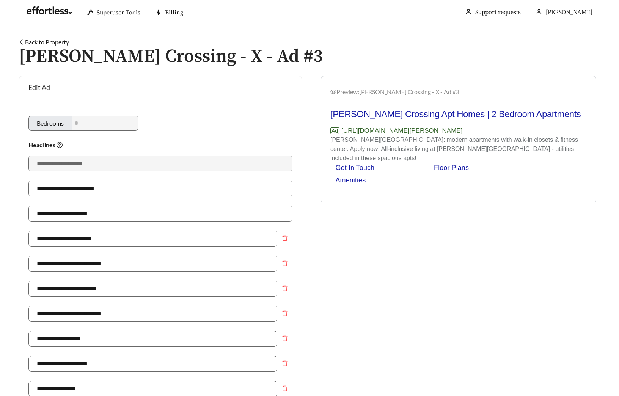
click at [56, 44] on link "Back to Property" at bounding box center [44, 41] width 50 height 7
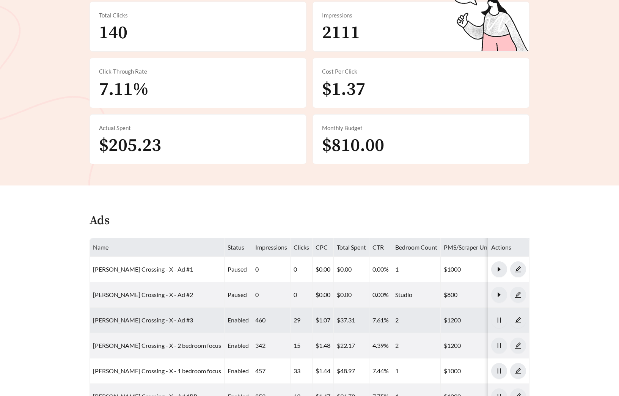
scroll to position [373, 0]
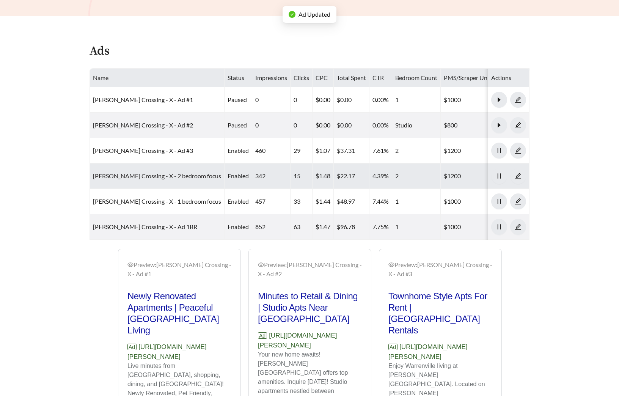
click at [152, 172] on link "Archer Crossing - X - 2 bedroom focus" at bounding box center [157, 175] width 128 height 7
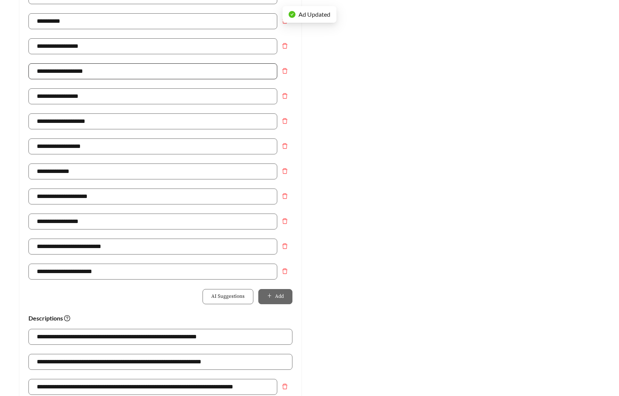
scroll to position [361, 0]
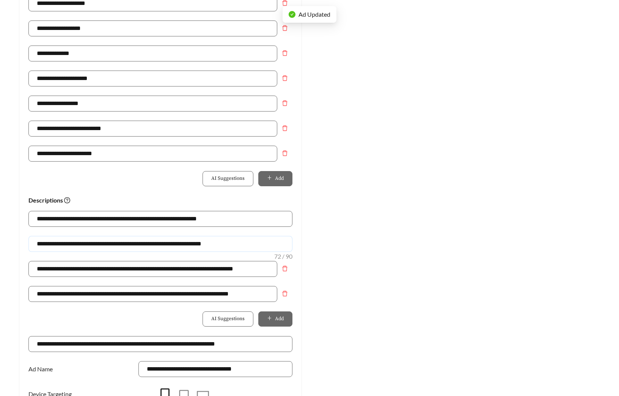
drag, startPoint x: 243, startPoint y: 247, endPoint x: 21, endPoint y: 237, distance: 221.5
click at [21, 237] on div "**********" at bounding box center [160, 97] width 282 height 719
paste input "**********"
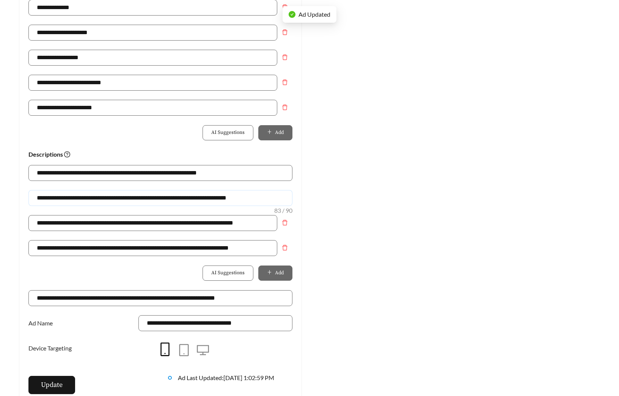
scroll to position [512, 0]
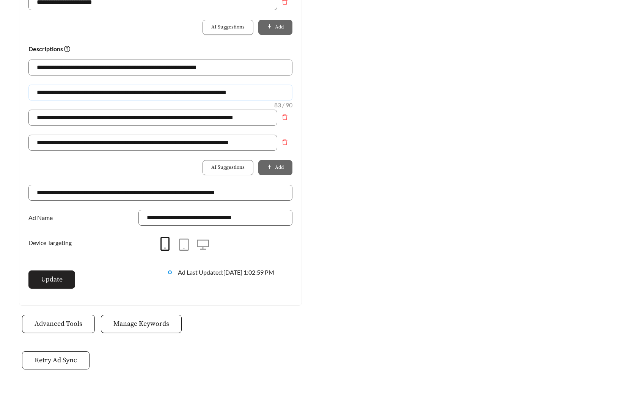
type input "**********"
click at [45, 285] on span "Update" at bounding box center [52, 279] width 22 height 10
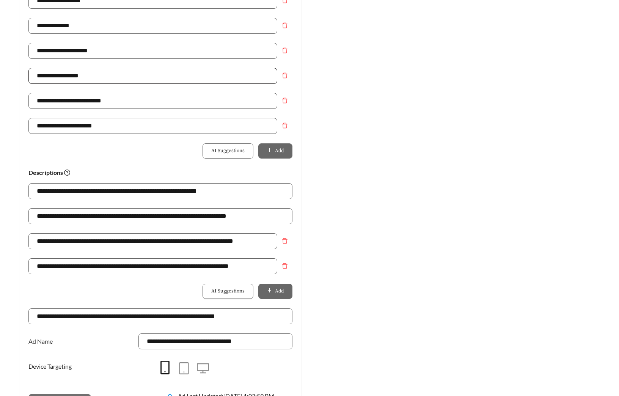
scroll to position [386, 0]
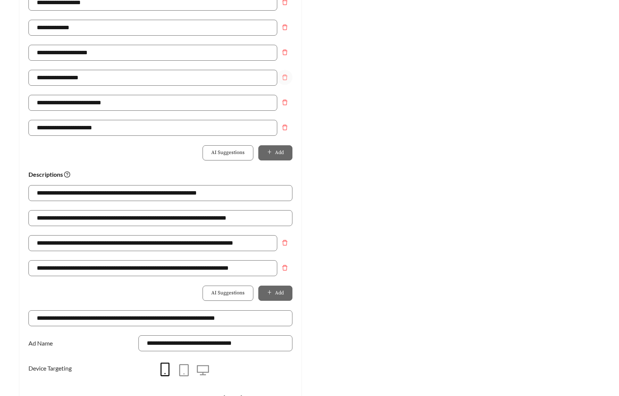
click at [285, 76] on icon "delete" at bounding box center [284, 77] width 5 height 5
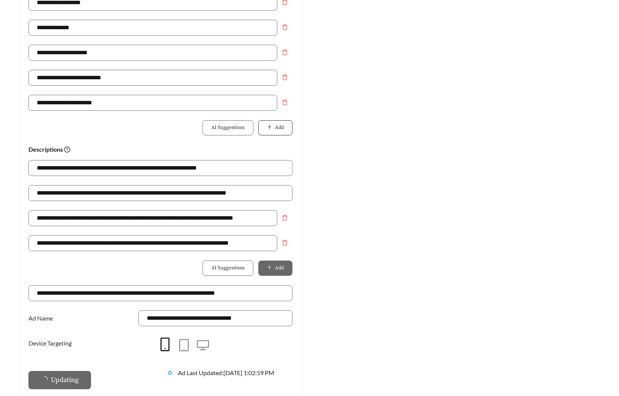
click at [273, 131] on button "Add" at bounding box center [275, 127] width 34 height 15
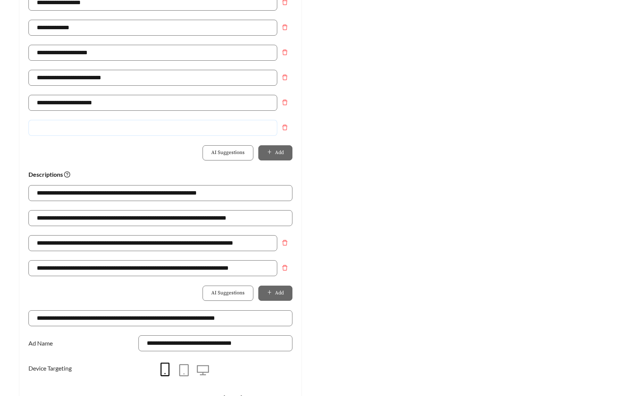
click at [201, 131] on input "text" at bounding box center [152, 128] width 249 height 16
type input "**********"
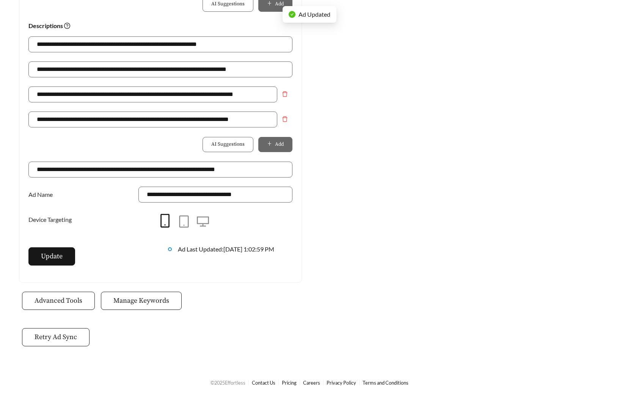
type input "**********"
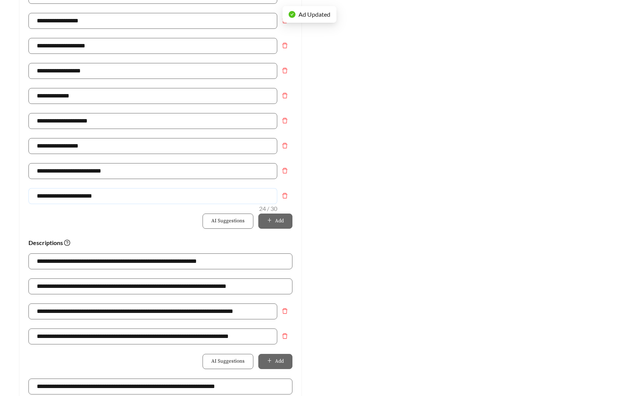
scroll to position [295, 0]
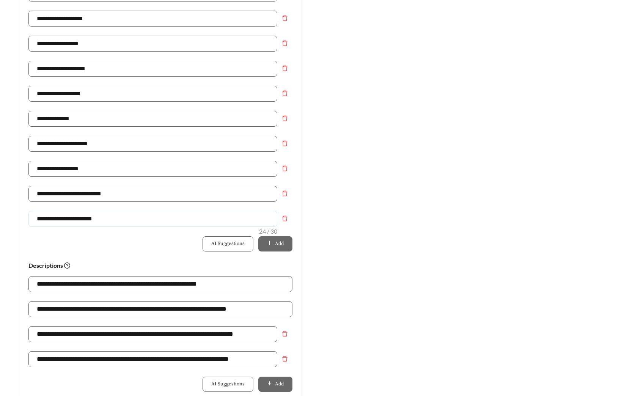
drag, startPoint x: 72, startPoint y: 222, endPoint x: 2, endPoint y: 222, distance: 70.6
click at [2, 222] on main "**********" at bounding box center [309, 169] width 619 height 880
type input "**********"
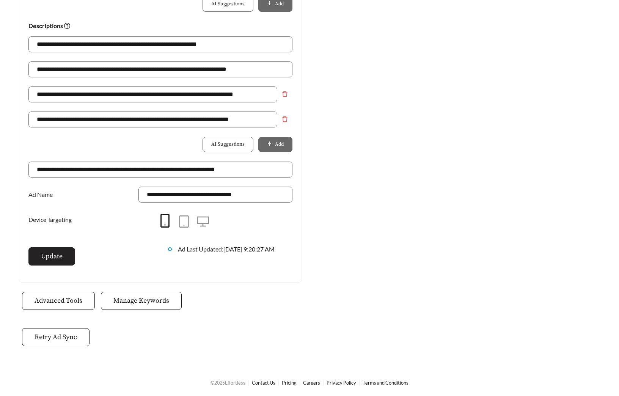
click at [59, 253] on span "Update" at bounding box center [52, 256] width 22 height 10
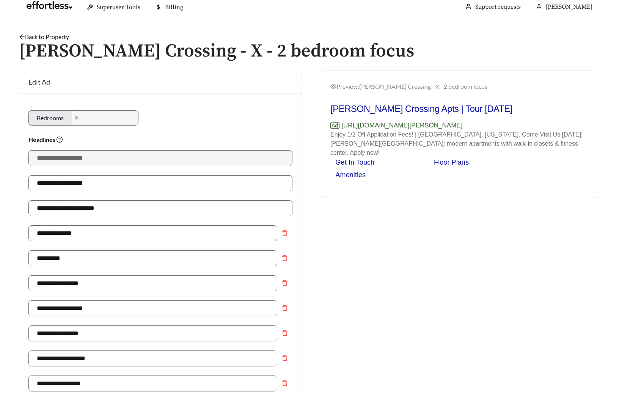
scroll to position [0, 0]
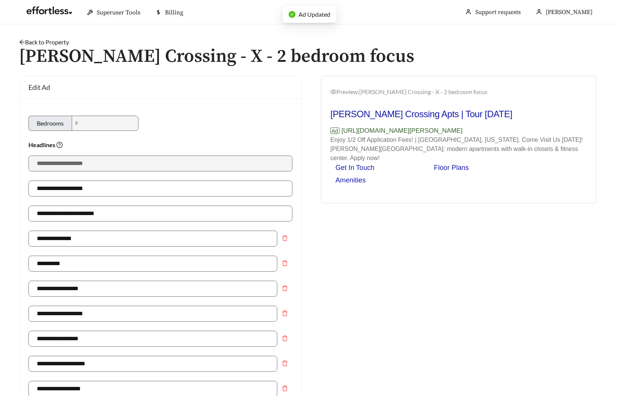
click at [55, 39] on link "Back to Property" at bounding box center [44, 41] width 50 height 7
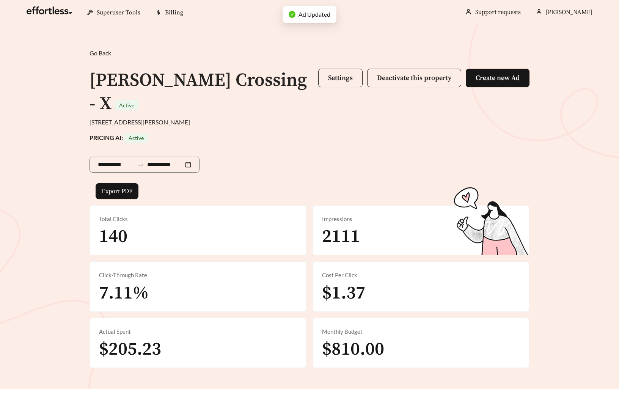
scroll to position [372, 0]
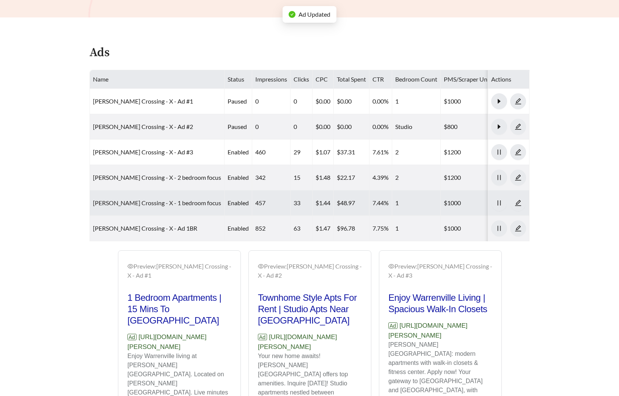
click at [168, 199] on link "Archer Crossing - X - 1 bedroom focus" at bounding box center [157, 202] width 128 height 7
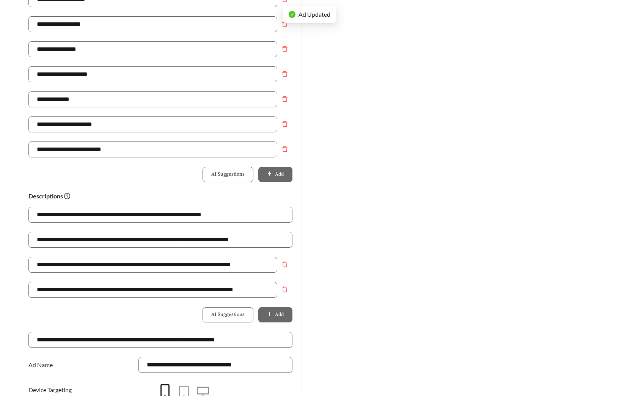
scroll to position [366, 0]
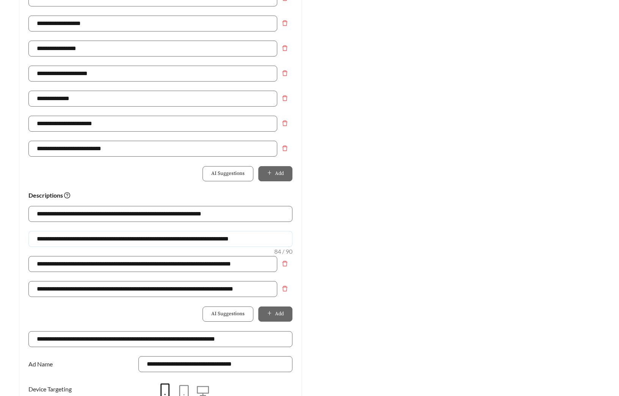
drag, startPoint x: 244, startPoint y: 241, endPoint x: -134, endPoint y: 241, distance: 377.7
paste input "text"
type input "**********"
click at [366, 212] on div "Preview: Archer Crossing - X - 1 bedroom focus Conveniently Located | Tour Toda…" at bounding box center [459, 81] width 298 height 742
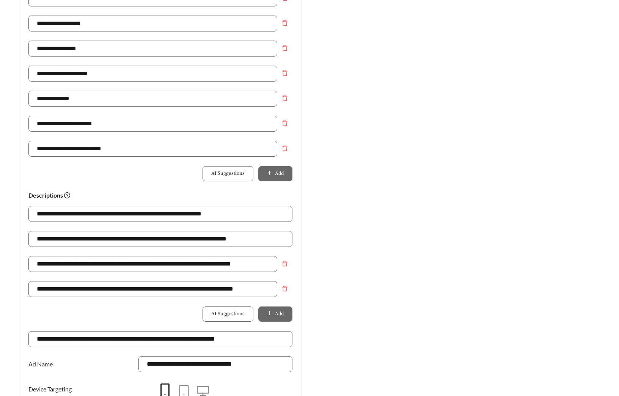
scroll to position [208, 0]
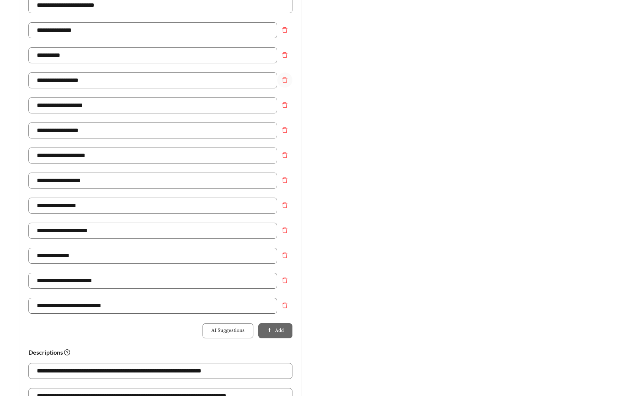
click at [284, 78] on icon "delete" at bounding box center [284, 79] width 5 height 5
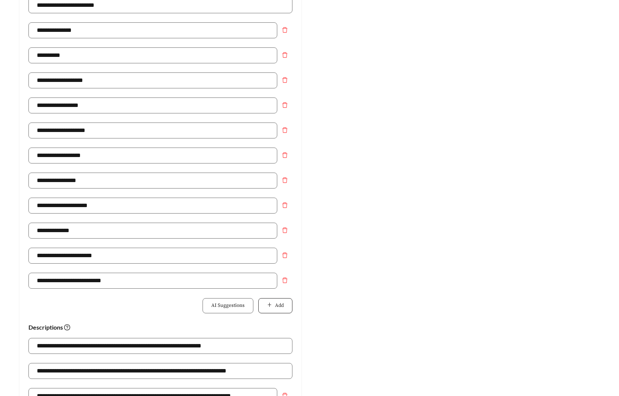
click at [286, 301] on button "Add" at bounding box center [275, 305] width 34 height 15
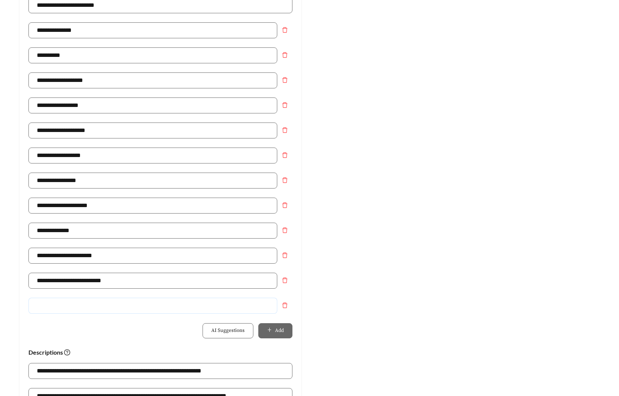
click at [170, 300] on input "text" at bounding box center [152, 306] width 249 height 16
type input "**********"
click at [430, 241] on div "Preview: Archer Crossing - X - 1 bedroom focus Enjoy Aiken Living | Tour Today …" at bounding box center [459, 239] width 298 height 742
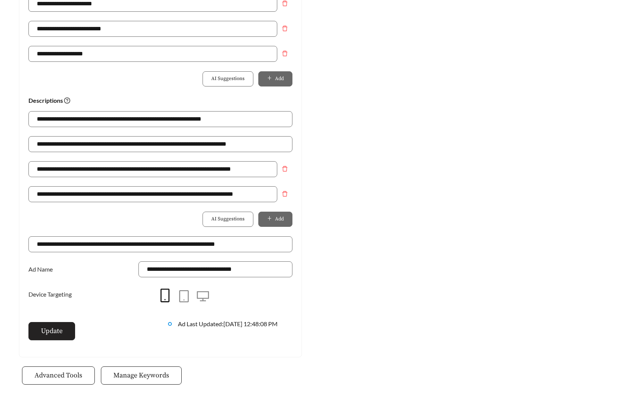
click at [42, 335] on span "Update" at bounding box center [52, 331] width 22 height 10
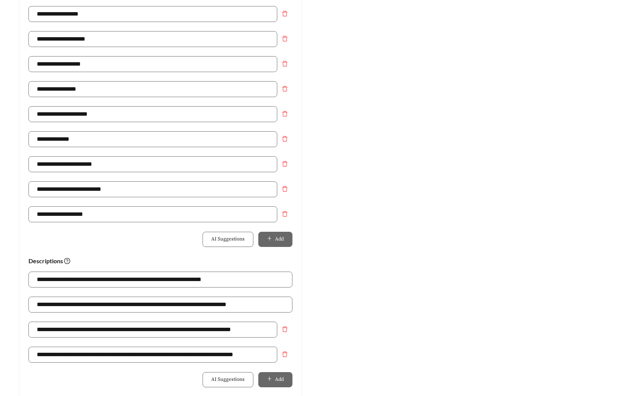
scroll to position [0, 0]
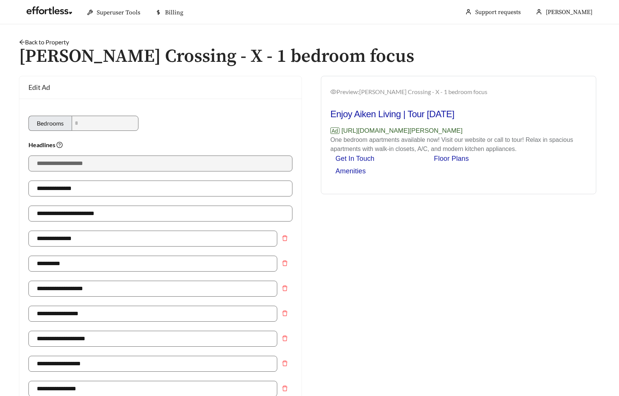
click at [44, 39] on link "Back to Property" at bounding box center [44, 41] width 50 height 7
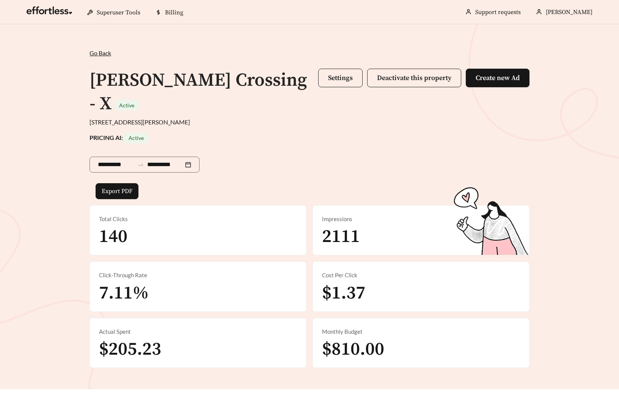
scroll to position [262, 0]
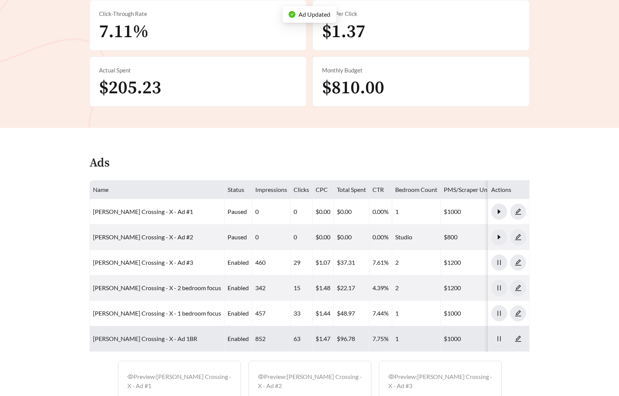
click at [149, 335] on link "Archer Crossing - X - Ad 1BR" at bounding box center [145, 338] width 104 height 7
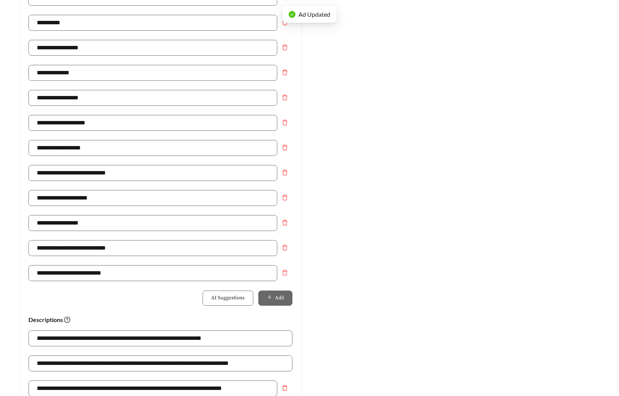
scroll to position [241, 0]
click at [282, 44] on icon "delete" at bounding box center [285, 47] width 6 height 6
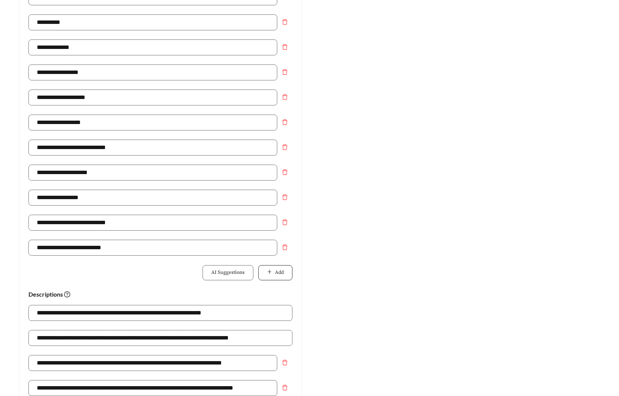
click at [287, 272] on button "Add" at bounding box center [275, 272] width 34 height 15
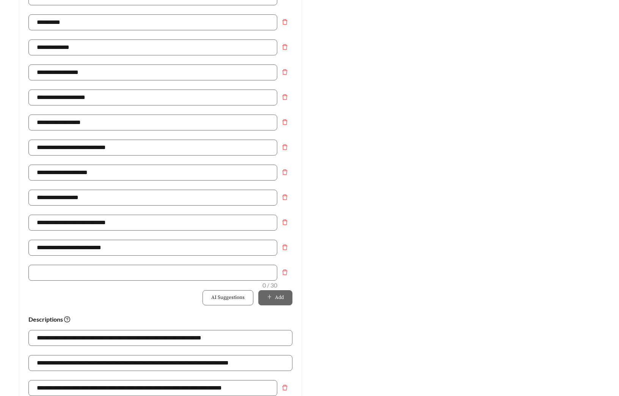
click at [120, 272] on input "text" at bounding box center [152, 273] width 249 height 16
type input "**********"
click at [363, 288] on div "Preview: Archer Crossing - X - Ad 1BR Enjoy Aiken Living | Archer Crossing Ad h…" at bounding box center [459, 206] width 298 height 742
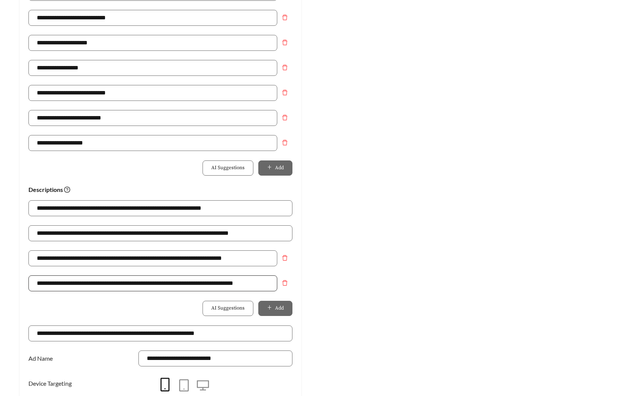
scroll to position [387, 0]
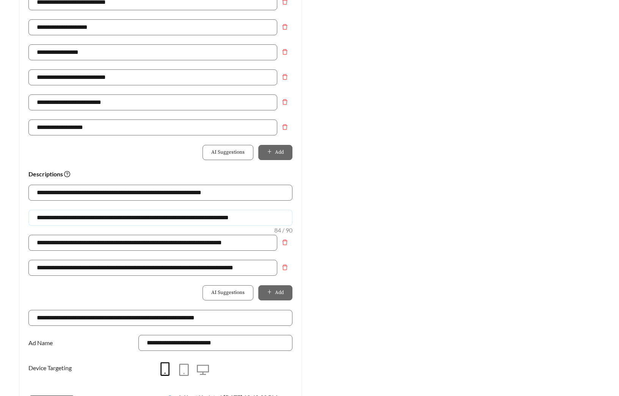
drag, startPoint x: 179, startPoint y: 219, endPoint x: -65, endPoint y: 197, distance: 245.1
paste input "text"
type input "**********"
click at [437, 213] on div "Preview: Archer Crossing - X - Ad 1BR Enjoy Aiken Living | Archer Crossing Ad h…" at bounding box center [459, 60] width 298 height 742
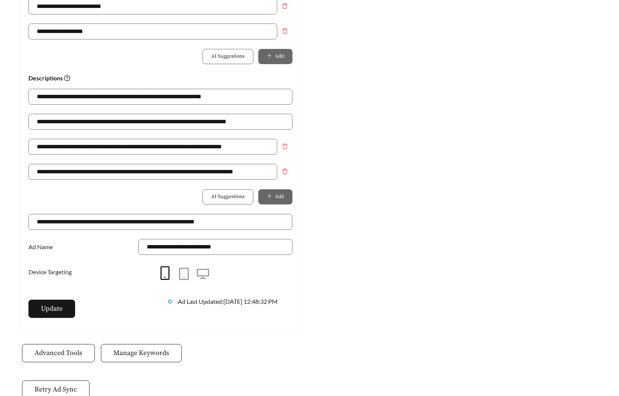
scroll to position [523, 0]
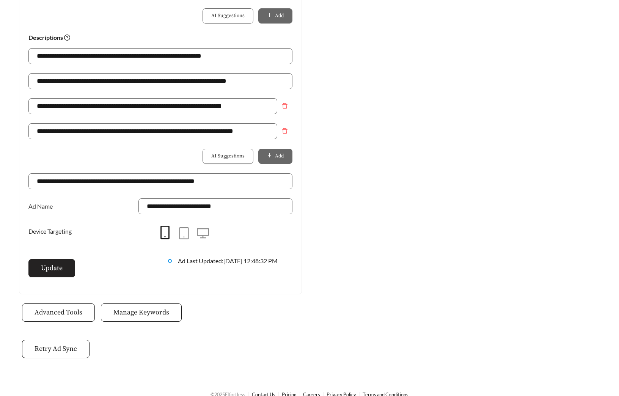
click at [55, 268] on span "Update" at bounding box center [52, 268] width 22 height 10
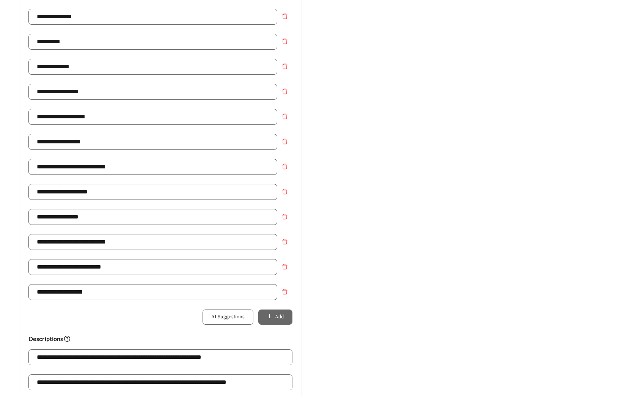
scroll to position [0, 0]
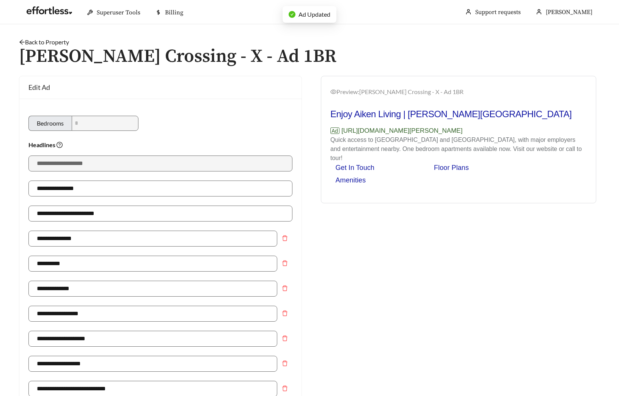
click at [52, 43] on link "Back to Property" at bounding box center [44, 41] width 50 height 7
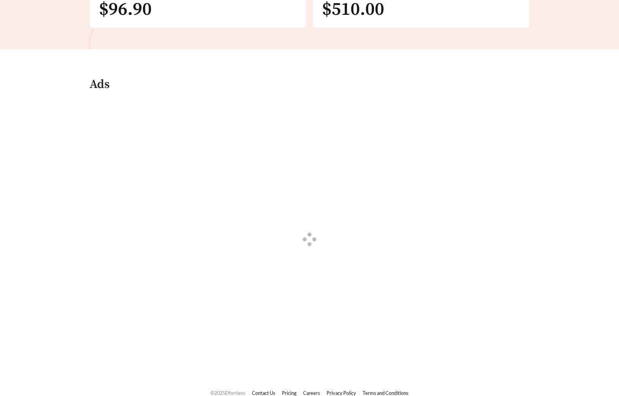
scroll to position [350, 0]
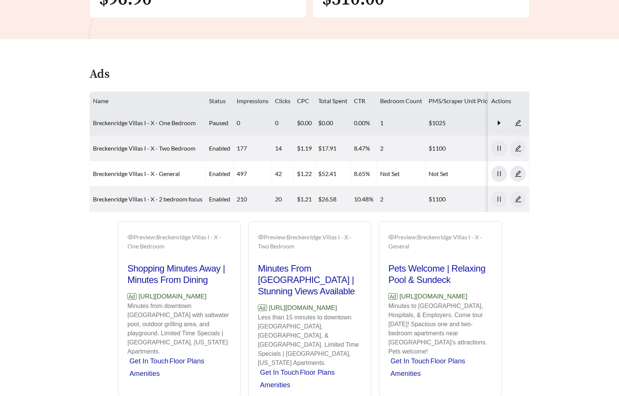
click at [155, 123] on link "Breckenridge Villas I - X - One Bedroom" at bounding box center [144, 122] width 103 height 7
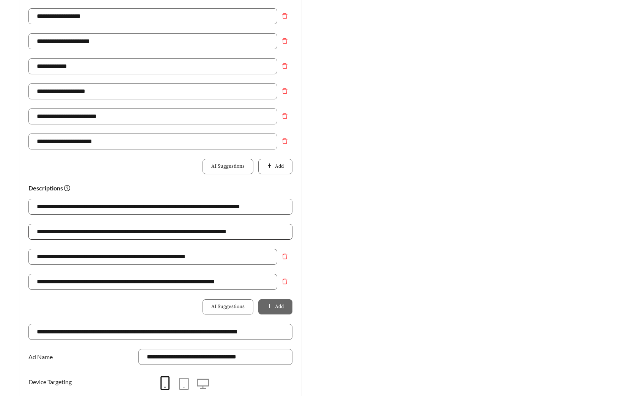
scroll to position [348, 0]
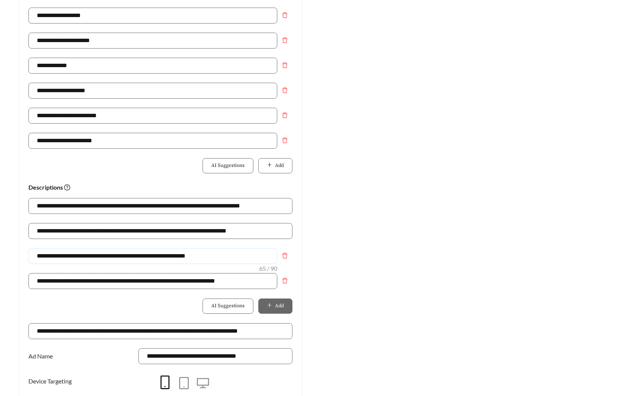
drag, startPoint x: 94, startPoint y: 255, endPoint x: -20, endPoint y: 244, distance: 114.5
click at [246, 255] on input "**********" at bounding box center [152, 256] width 249 height 16
click at [219, 257] on input "**********" at bounding box center [152, 256] width 249 height 16
click at [220, 257] on input "**********" at bounding box center [152, 256] width 249 height 16
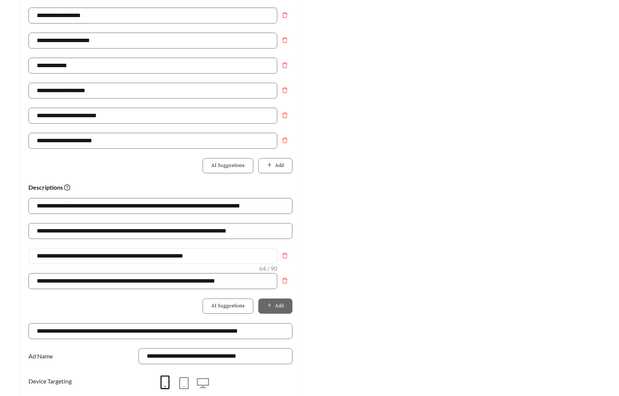
click at [216, 257] on input "**********" at bounding box center [152, 256] width 249 height 16
drag, startPoint x: 273, startPoint y: 256, endPoint x: -47, endPoint y: 257, distance: 319.6
type input "**********"
click at [370, 260] on div "Preview: Breckenridge Villas I - X - One Bedroom Minutes from Downtown Augusta …" at bounding box center [459, 85] width 298 height 717
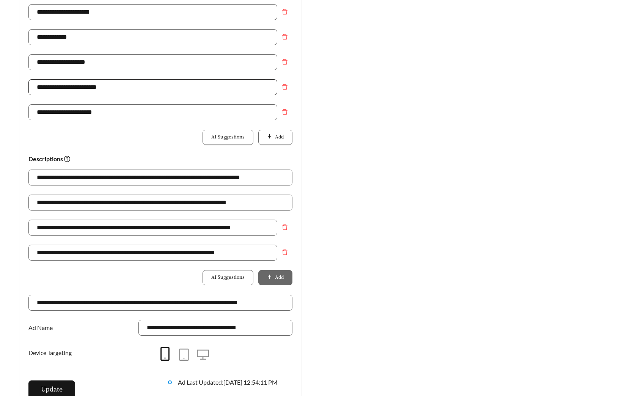
scroll to position [252, 0]
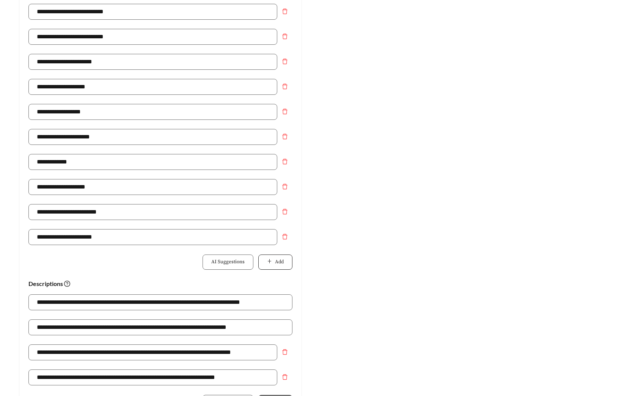
click at [273, 264] on button "Add" at bounding box center [275, 262] width 34 height 15
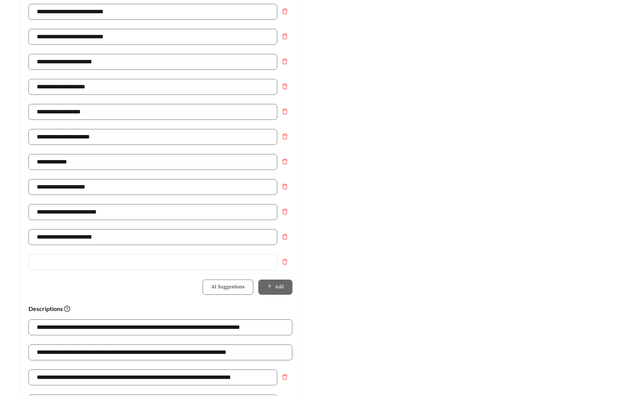
click at [155, 262] on input "text" at bounding box center [152, 262] width 249 height 16
type input "**********"
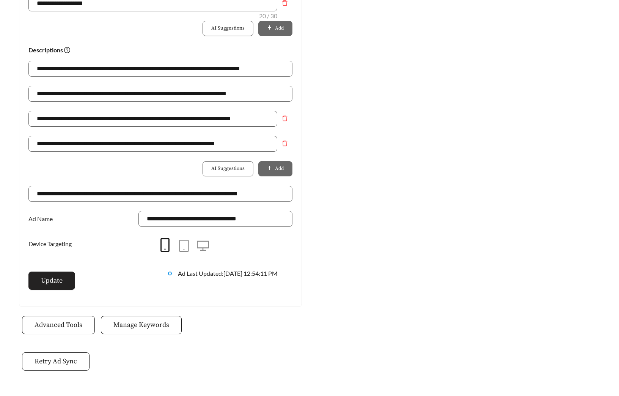
click at [39, 285] on button "Update" at bounding box center [51, 281] width 47 height 18
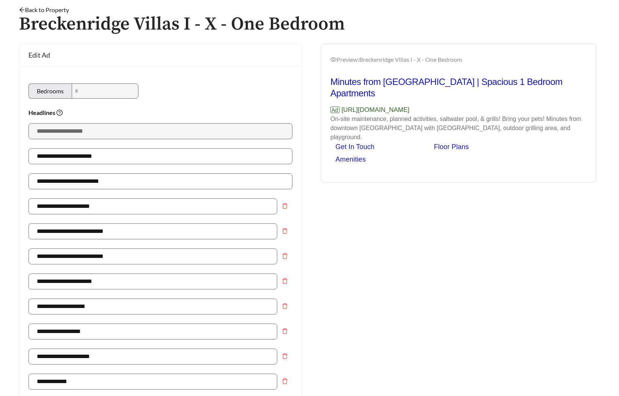
click at [55, 11] on link "Back to Property" at bounding box center [44, 9] width 50 height 7
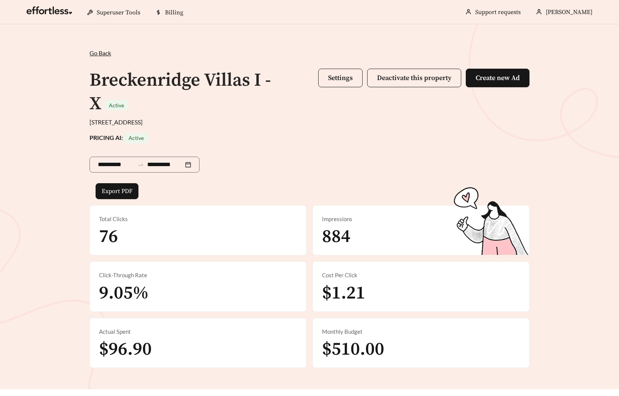
scroll to position [380, 0]
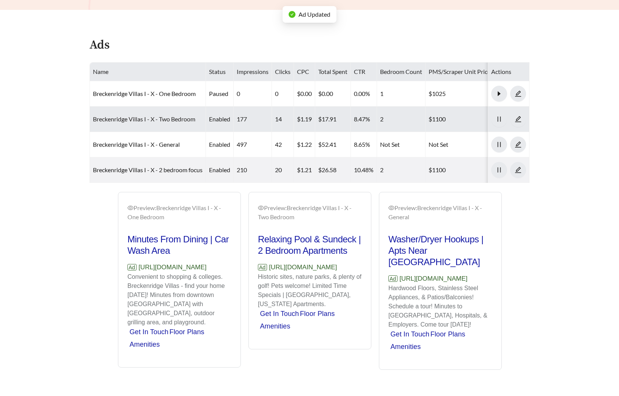
click at [132, 120] on link "Breckenridge Villas I - X - Two Bedroom" at bounding box center [144, 118] width 102 height 7
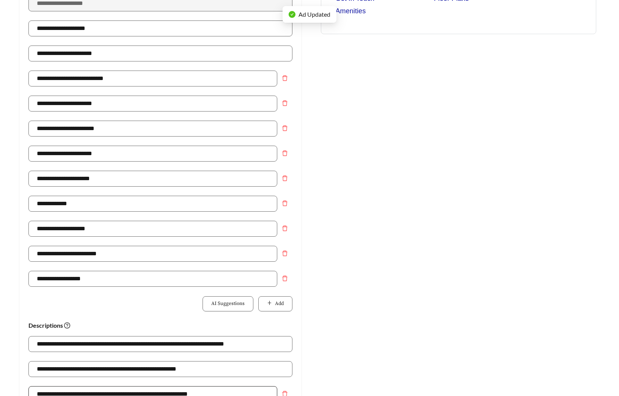
scroll to position [382, 0]
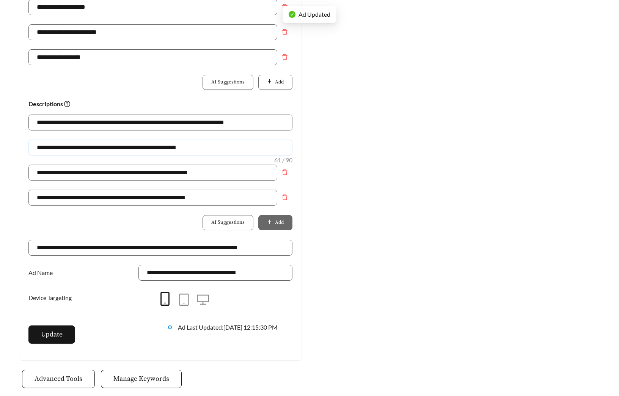
drag, startPoint x: 200, startPoint y: 148, endPoint x: -24, endPoint y: 137, distance: 223.9
paste input "**********"
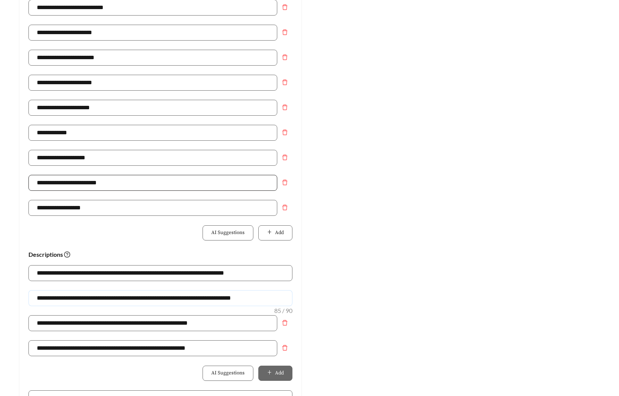
scroll to position [231, 0]
type input "**********"
click at [269, 231] on icon "plus" at bounding box center [269, 233] width 0 height 4
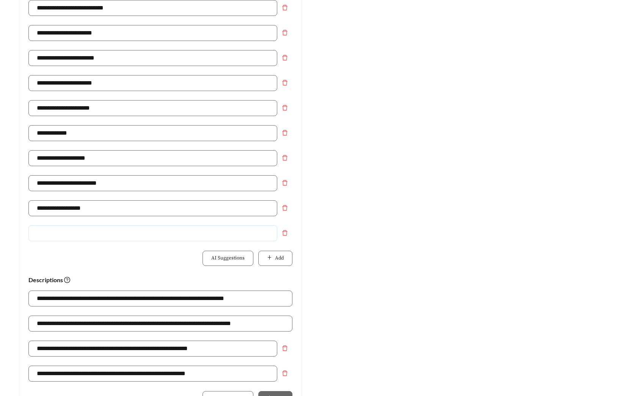
click at [172, 236] on input "text" at bounding box center [152, 233] width 249 height 16
type input "**********"
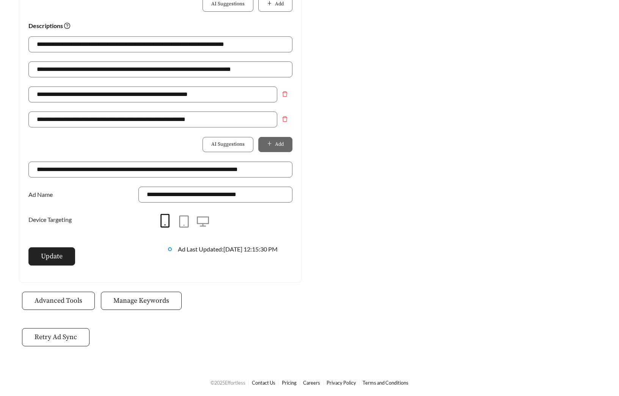
click at [43, 260] on span "Update" at bounding box center [52, 256] width 22 height 10
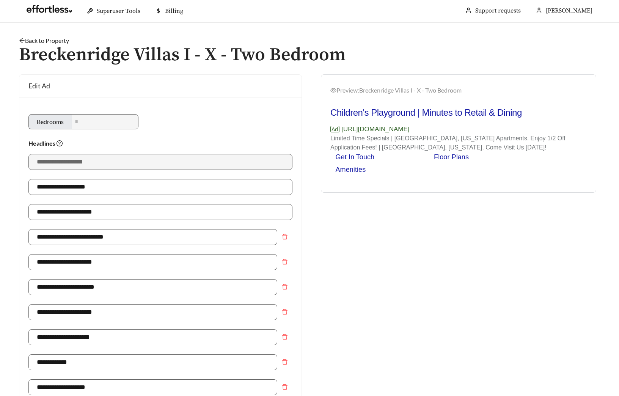
scroll to position [0, 0]
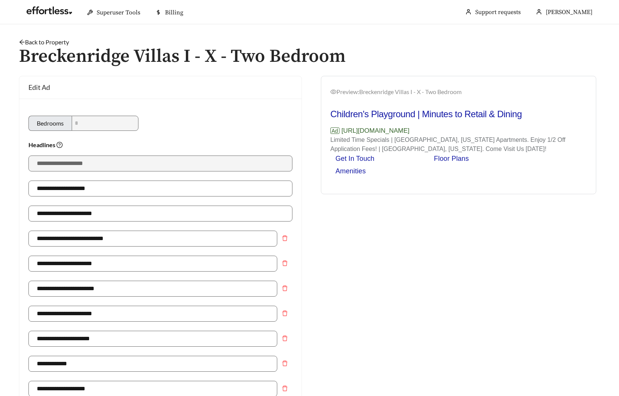
click at [44, 41] on link "Back to Property" at bounding box center [44, 41] width 50 height 7
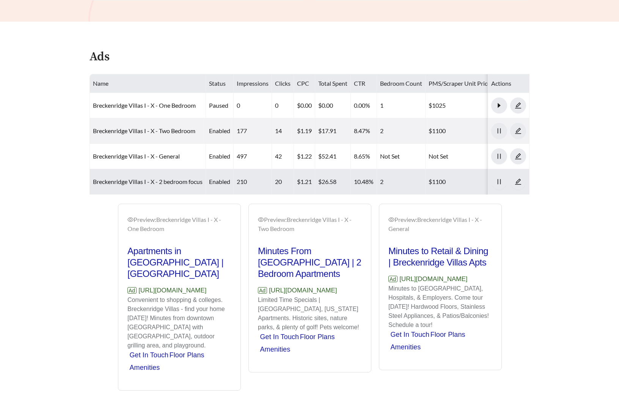
scroll to position [373, 0]
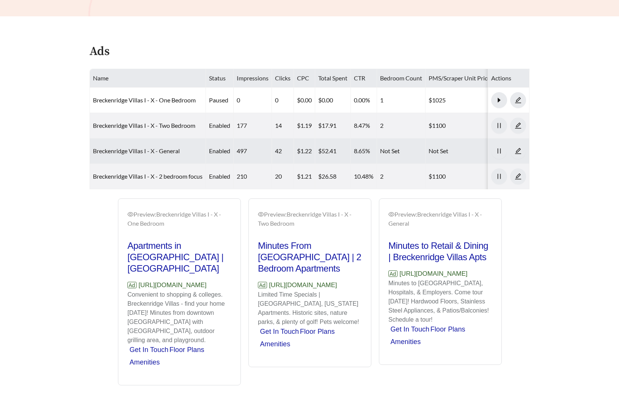
click at [143, 148] on link "Breckenridge Villas I - X - General" at bounding box center [136, 150] width 87 height 7
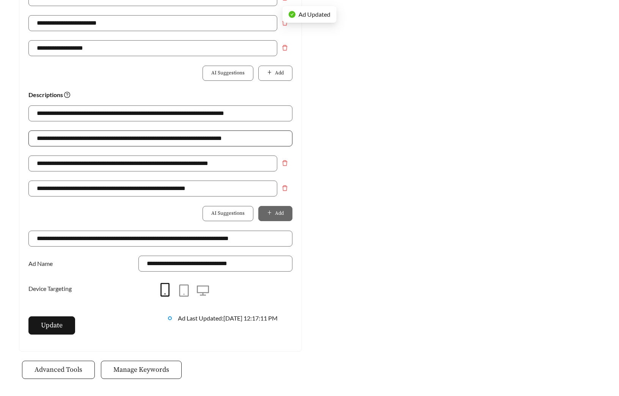
scroll to position [370, 0]
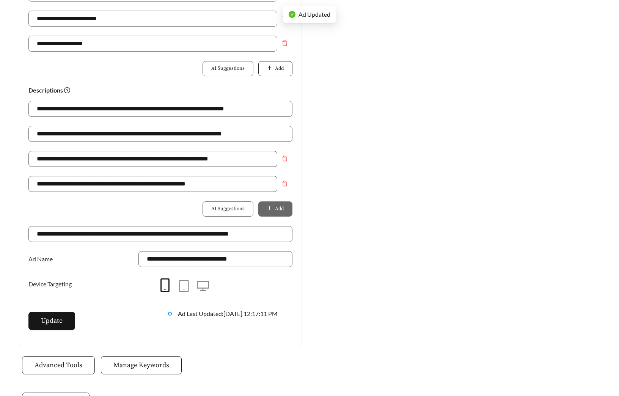
click at [268, 66] on icon "plus" at bounding box center [269, 67] width 5 height 5
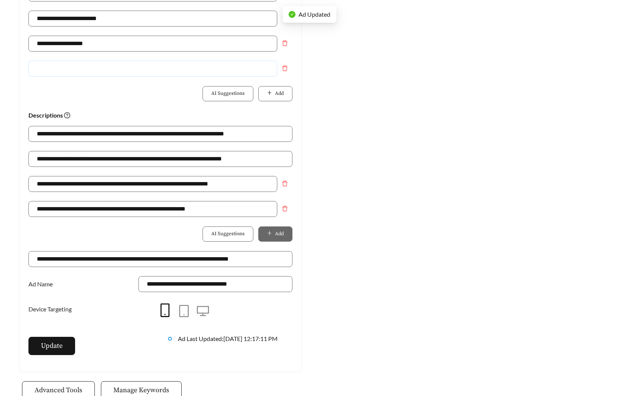
click at [173, 67] on input "text" at bounding box center [152, 69] width 249 height 16
type input "**********"
drag, startPoint x: 230, startPoint y: 213, endPoint x: -101, endPoint y: 198, distance: 330.9
paste input "**********"
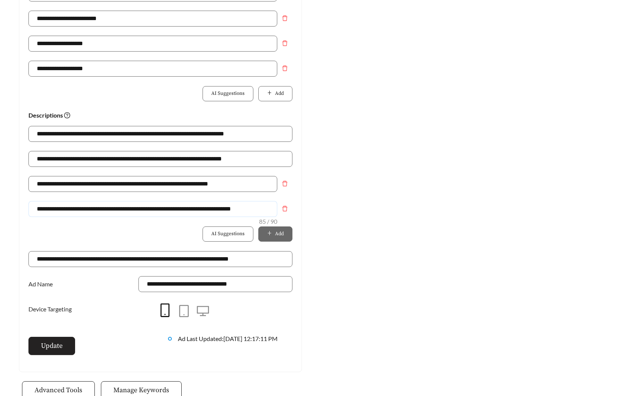
type input "**********"
click at [57, 350] on span "Update" at bounding box center [52, 346] width 22 height 10
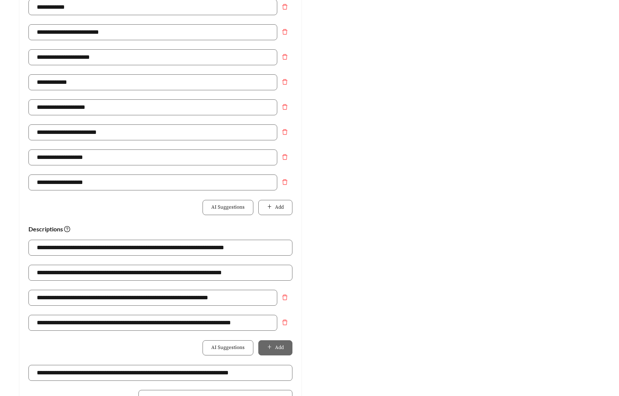
scroll to position [0, 0]
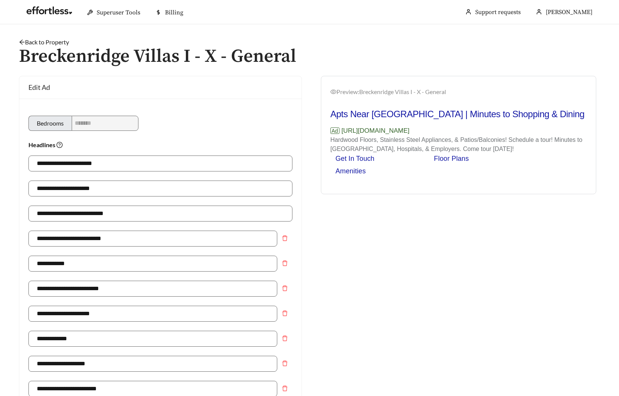
click at [44, 41] on link "Back to Property" at bounding box center [44, 41] width 50 height 7
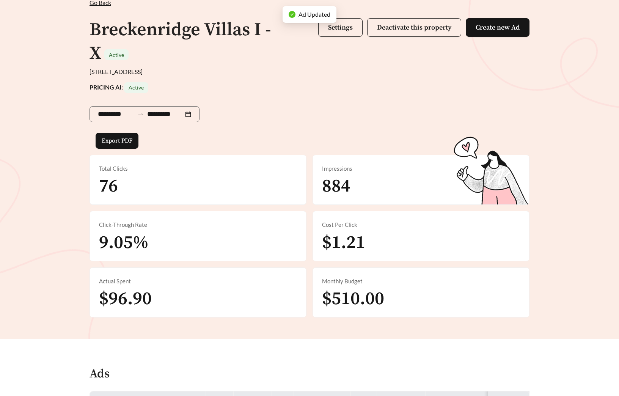
scroll to position [358, 0]
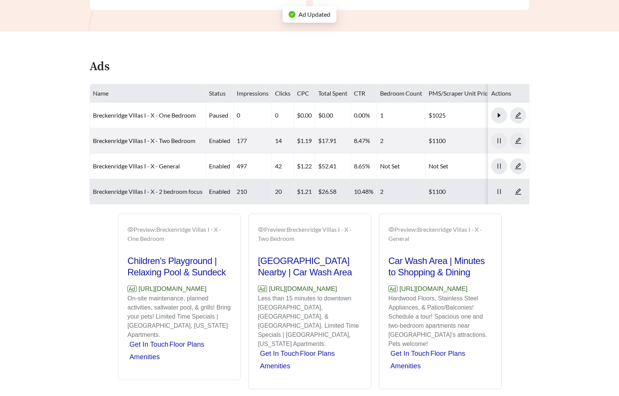
click at [143, 191] on link "Breckenridge Villas I - X - 2 bedroom focus" at bounding box center [148, 191] width 110 height 7
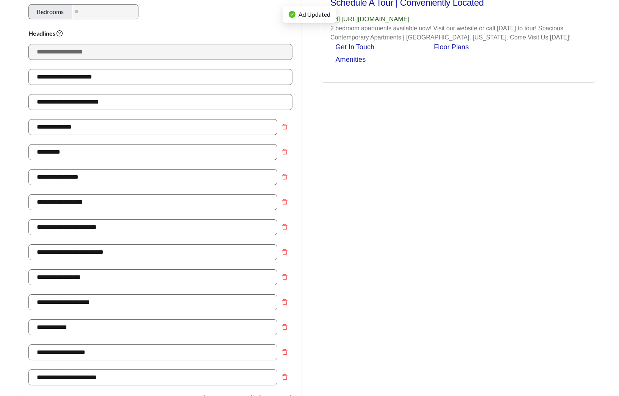
scroll to position [259, 0]
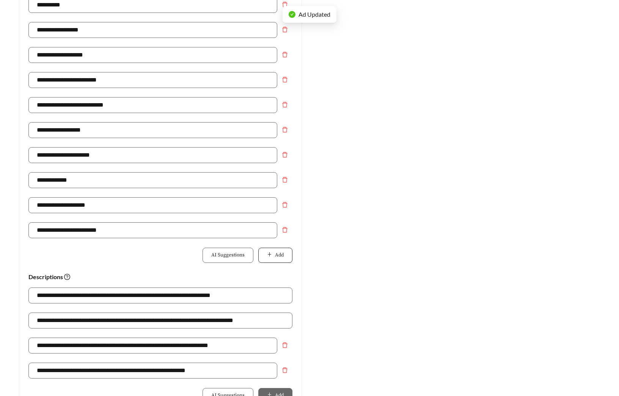
click at [262, 255] on button "Add" at bounding box center [275, 255] width 34 height 15
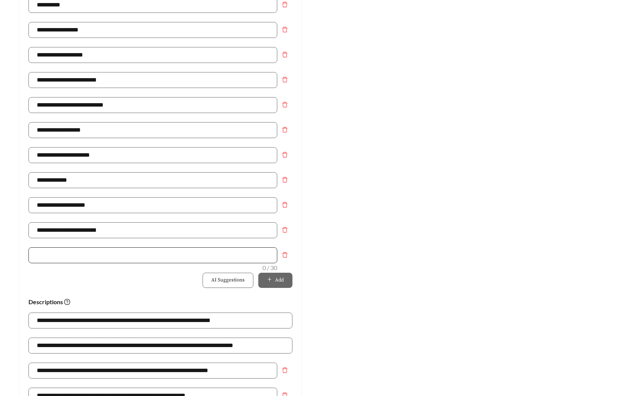
type input "**********"
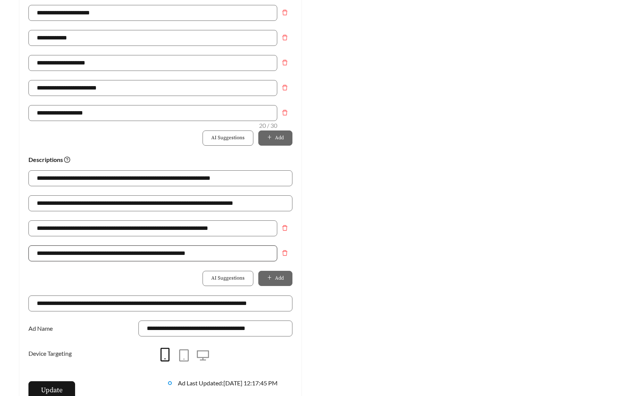
scroll to position [420, 0]
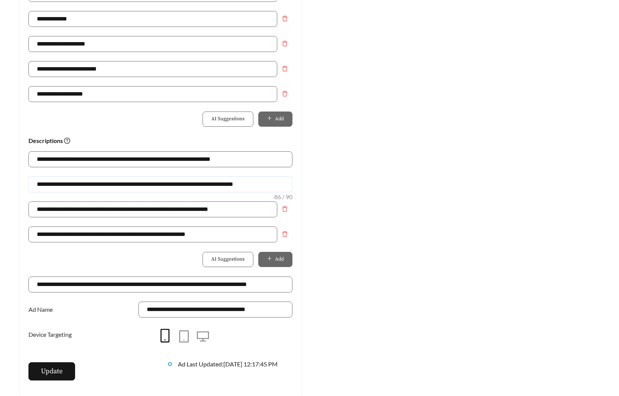
drag, startPoint x: 281, startPoint y: 185, endPoint x: -14, endPoint y: 185, distance: 295.3
paste input "text"
type input "**********"
drag, startPoint x: 495, startPoint y: 194, endPoint x: 406, endPoint y: 208, distance: 90.7
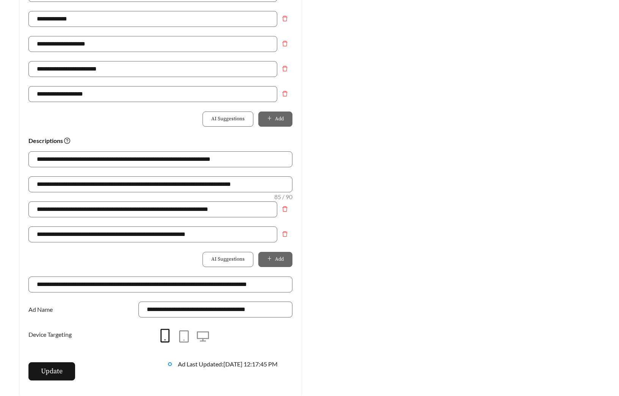
click at [495, 194] on div "Preview: Breckenridge Villas I - X - 2 bedroom focus Schedule A Tour | Convenie…" at bounding box center [459, 27] width 298 height 742
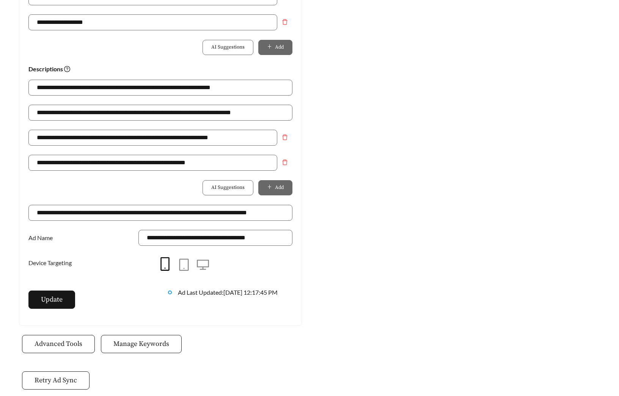
scroll to position [495, 0]
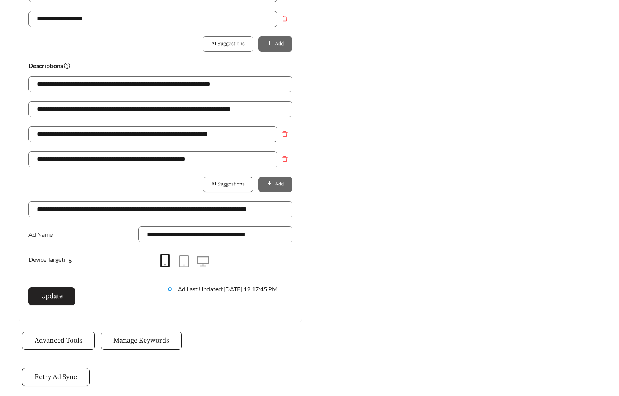
click at [64, 293] on button "Update" at bounding box center [51, 296] width 47 height 18
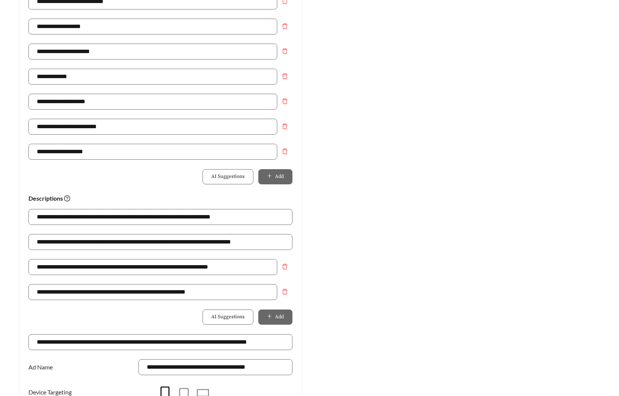
scroll to position [16, 0]
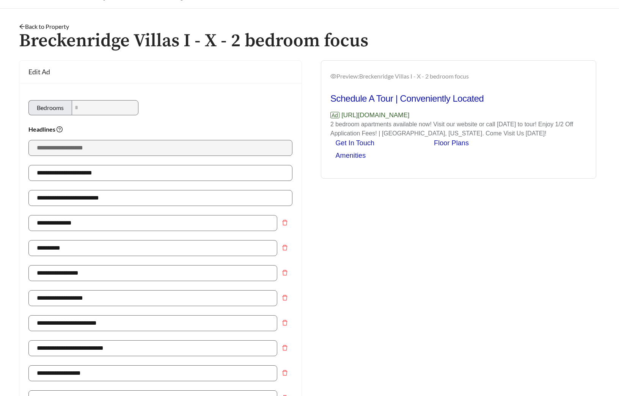
click at [52, 31] on h1 "Breckenridge Villas I - X - 2 bedroom focus" at bounding box center [310, 41] width 582 height 20
click at [54, 27] on link "Back to Property" at bounding box center [44, 26] width 50 height 7
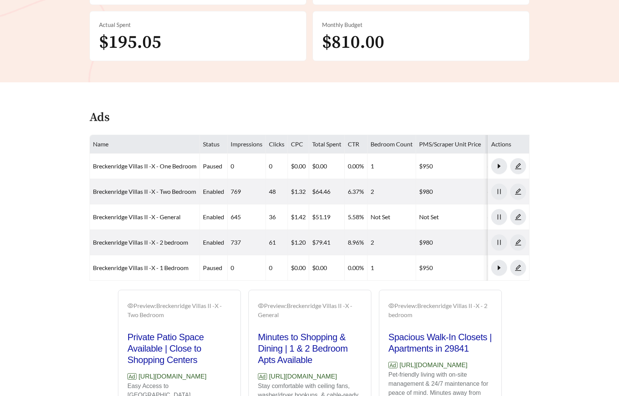
scroll to position [308, 0]
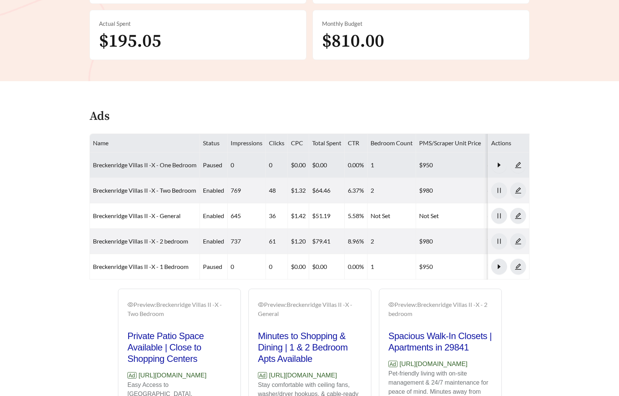
click at [157, 167] on link "Breckenridge Villas II -X - One Bedroom" at bounding box center [145, 164] width 104 height 7
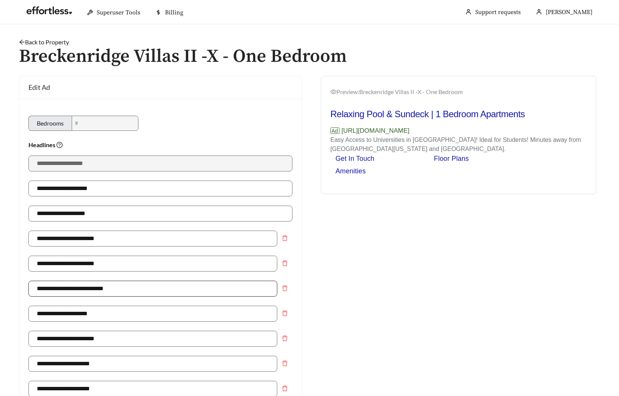
scroll to position [368, 0]
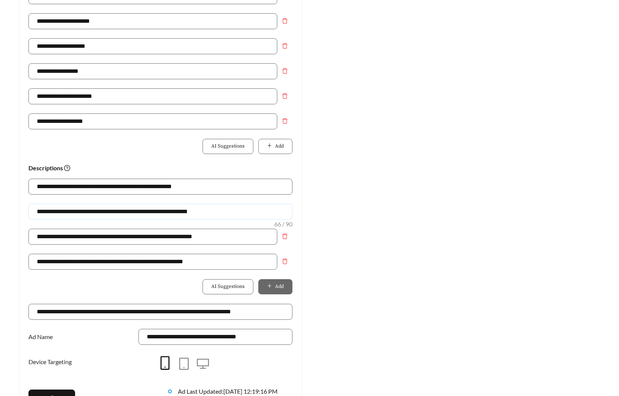
drag, startPoint x: 240, startPoint y: 210, endPoint x: -92, endPoint y: 205, distance: 331.4
click at [185, 258] on input "**********" at bounding box center [152, 262] width 249 height 16
click at [231, 264] on input "**********" at bounding box center [152, 262] width 249 height 16
drag, startPoint x: 222, startPoint y: 211, endPoint x: -69, endPoint y: 213, distance: 290.8
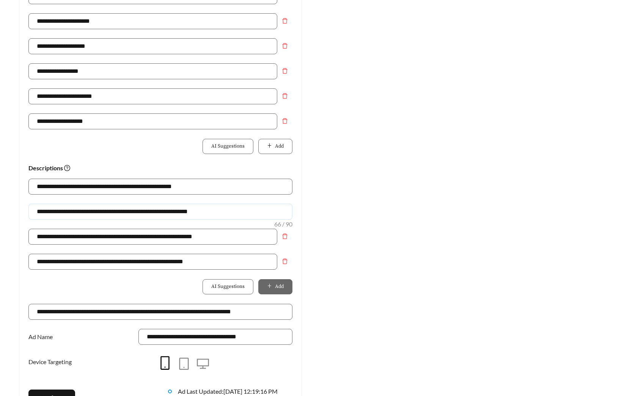
paste input "**********"
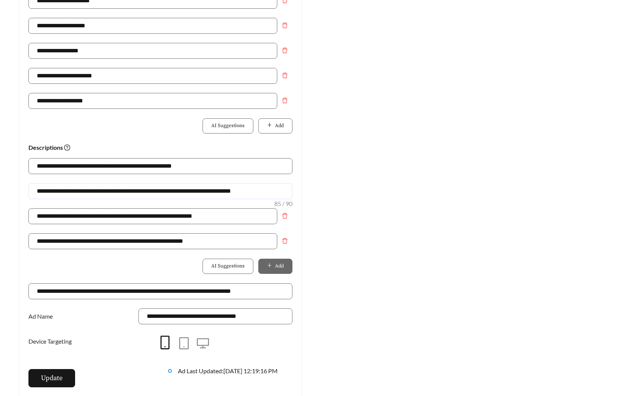
scroll to position [410, 0]
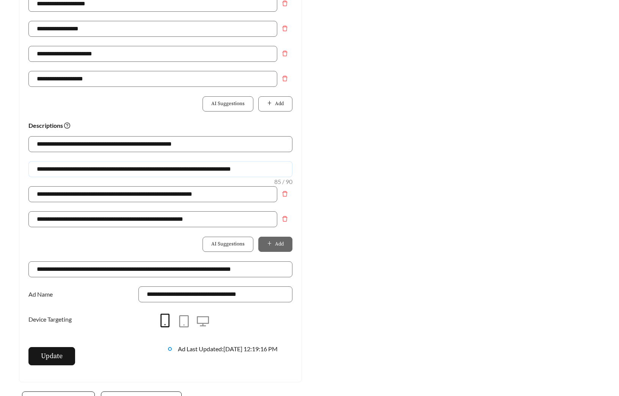
click at [118, 166] on input "**********" at bounding box center [160, 169] width 264 height 16
click at [258, 167] on input "**********" at bounding box center [160, 169] width 264 height 16
click at [265, 169] on input "**********" at bounding box center [160, 169] width 264 height 16
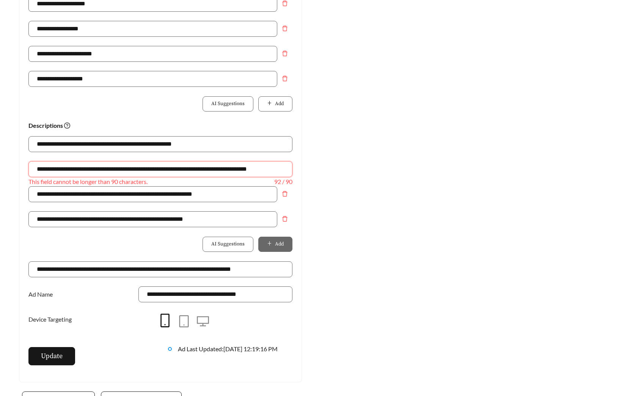
drag, startPoint x: 170, startPoint y: 168, endPoint x: 369, endPoint y: 169, distance: 199.3
click at [369, 169] on div "**********" at bounding box center [309, 24] width 597 height 717
click at [169, 169] on input "**********" at bounding box center [160, 169] width 264 height 16
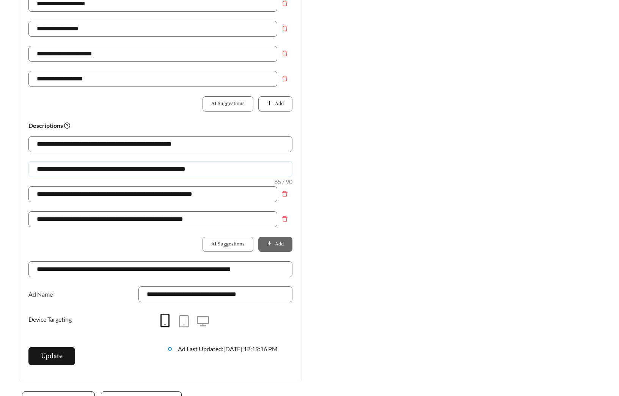
click at [244, 169] on input "**********" at bounding box center [160, 169] width 264 height 16
drag, startPoint x: 230, startPoint y: 170, endPoint x: -97, endPoint y: 164, distance: 326.9
type input "**********"
click at [455, 225] on div "Preview: Breckenridge Villas II -X - One Bedroom Relaxing Pool & Sundeck | 1 Be…" at bounding box center [459, 24] width 298 height 717
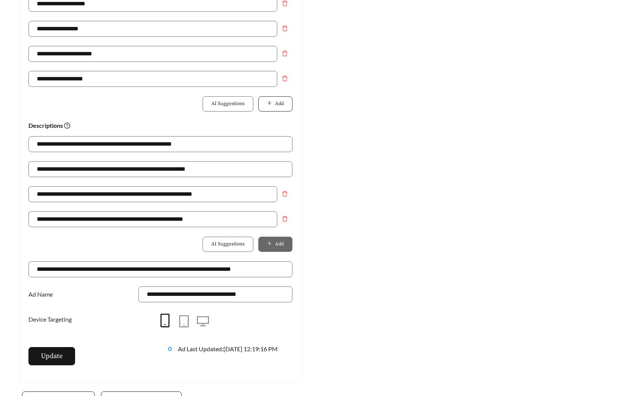
click at [276, 99] on button "Add" at bounding box center [275, 103] width 34 height 15
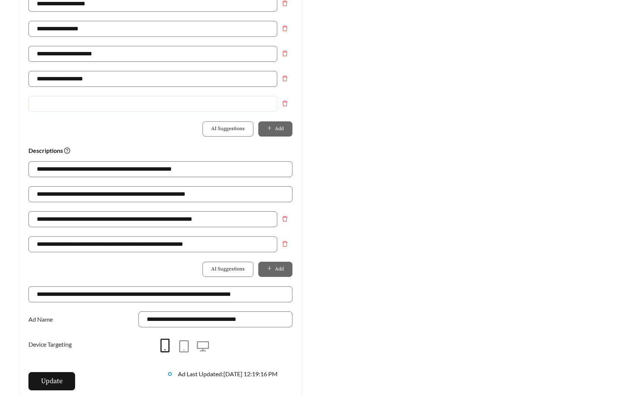
click at [189, 108] on input "text" at bounding box center [152, 104] width 249 height 16
type input "**********"
click at [39, 386] on button "Update" at bounding box center [51, 381] width 47 height 18
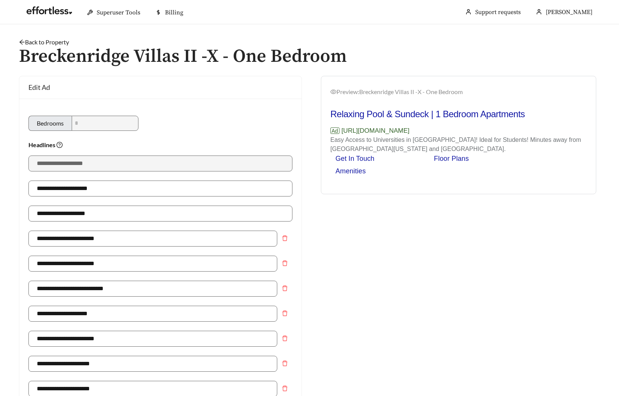
click at [55, 41] on link "Back to Property" at bounding box center [44, 41] width 50 height 7
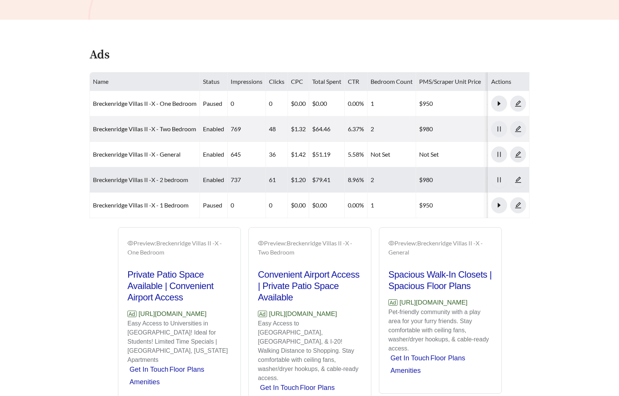
scroll to position [370, 0]
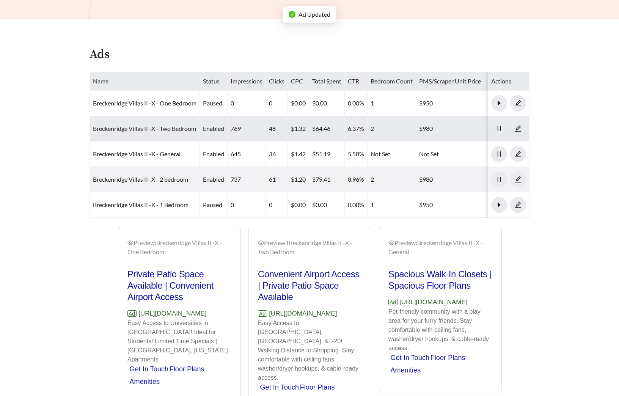
click at [151, 127] on link "Breckenridge Villas II -X - Two Bedroom" at bounding box center [144, 128] width 103 height 7
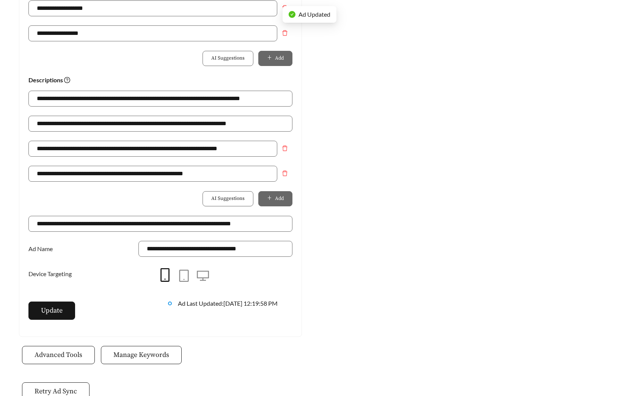
scroll to position [488, 0]
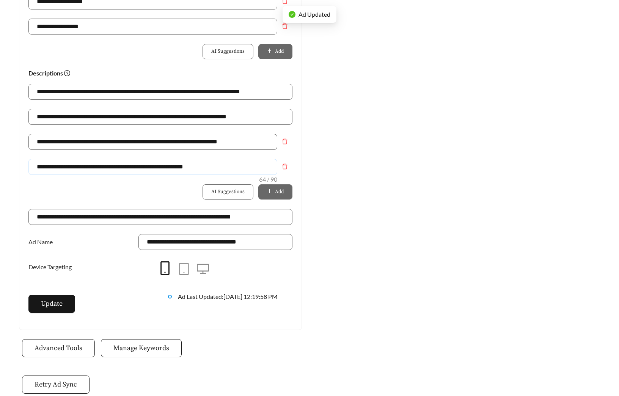
drag, startPoint x: 216, startPoint y: 170, endPoint x: -36, endPoint y: 153, distance: 253.0
paste input "*"
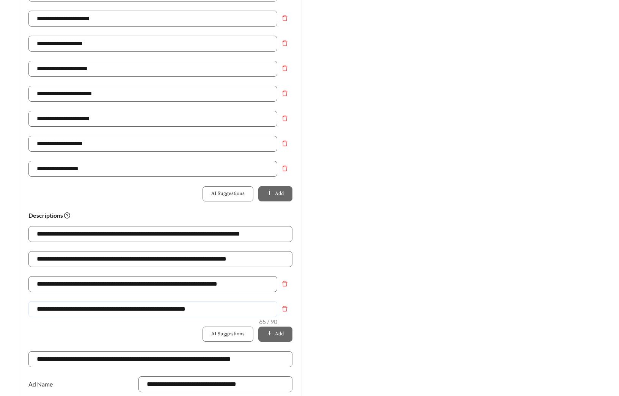
scroll to position [345, 0]
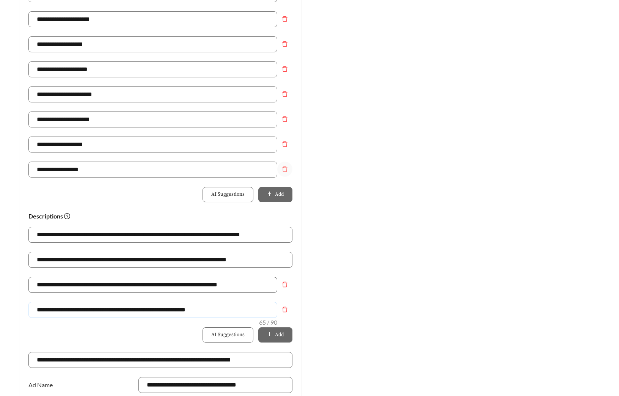
type input "**********"
click at [284, 169] on icon "delete" at bounding box center [285, 169] width 6 height 6
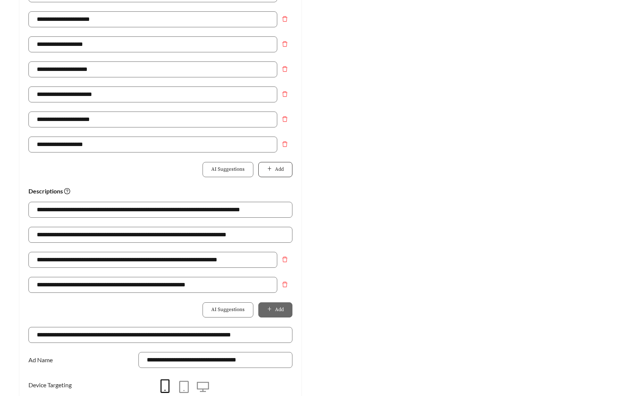
click at [284, 174] on button "Add" at bounding box center [275, 169] width 34 height 15
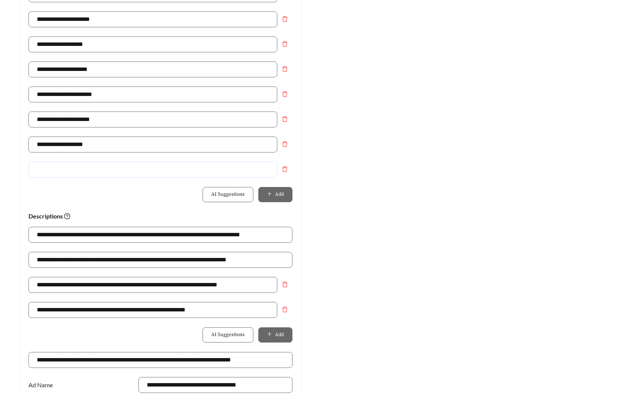
click at [169, 170] on input "text" at bounding box center [152, 170] width 249 height 16
type input "**********"
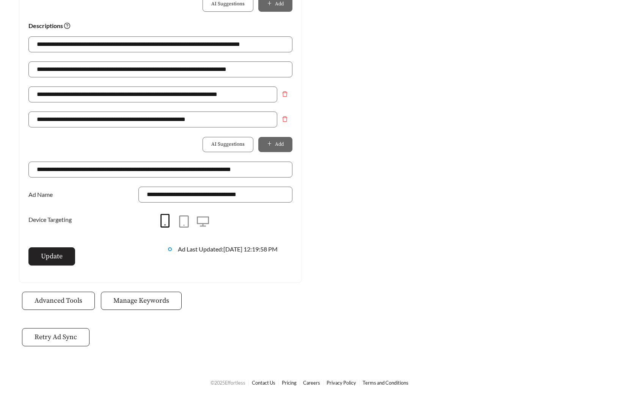
click at [52, 258] on span "Update" at bounding box center [52, 256] width 22 height 10
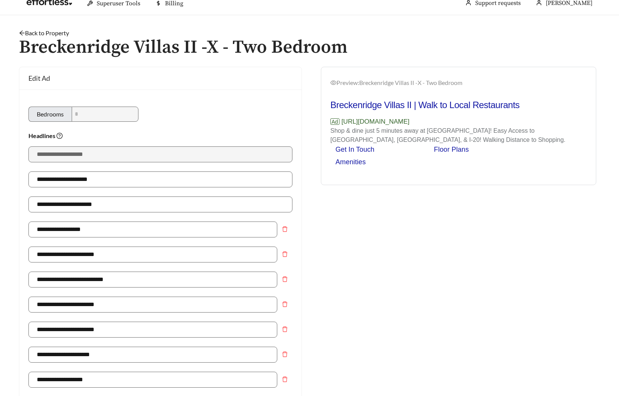
scroll to position [0, 0]
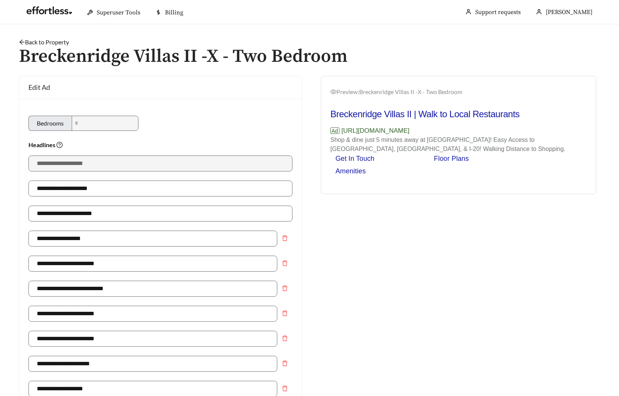
click at [53, 38] on div "Back to Property /" at bounding box center [310, 42] width 582 height 9
click at [53, 39] on link "Back to Property" at bounding box center [44, 41] width 50 height 7
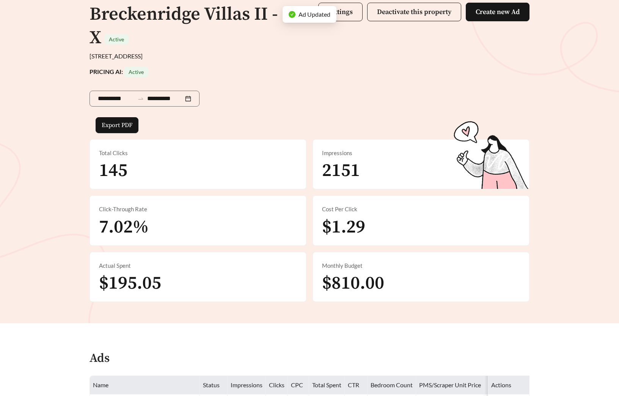
scroll to position [368, 0]
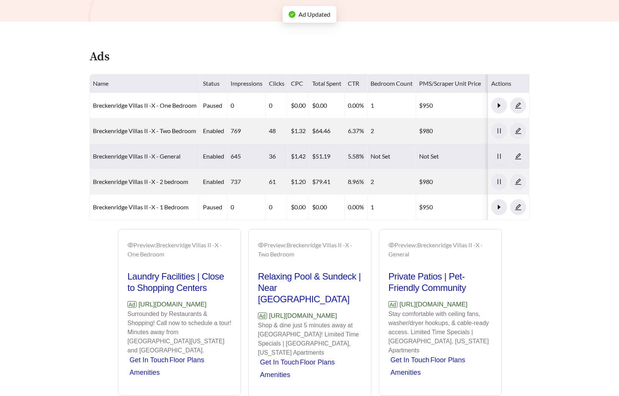
click at [137, 155] on link "Breckenridge Villas II -X - General" at bounding box center [137, 156] width 88 height 7
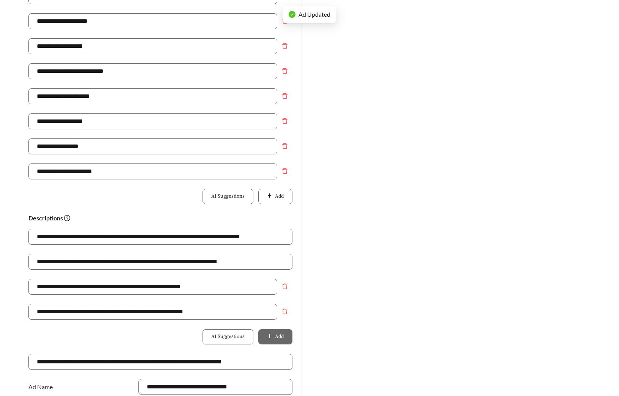
scroll to position [324, 0]
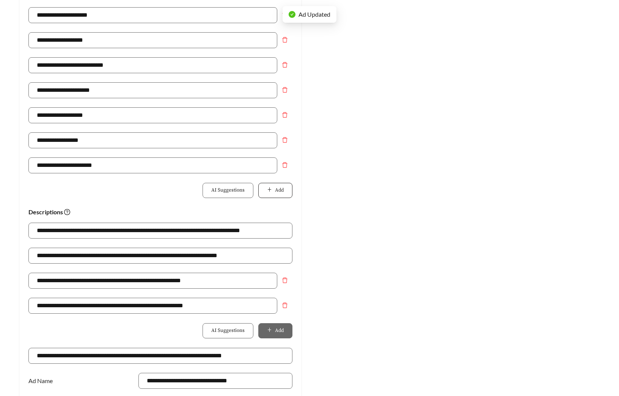
click at [276, 189] on span "Add" at bounding box center [279, 191] width 9 height 8
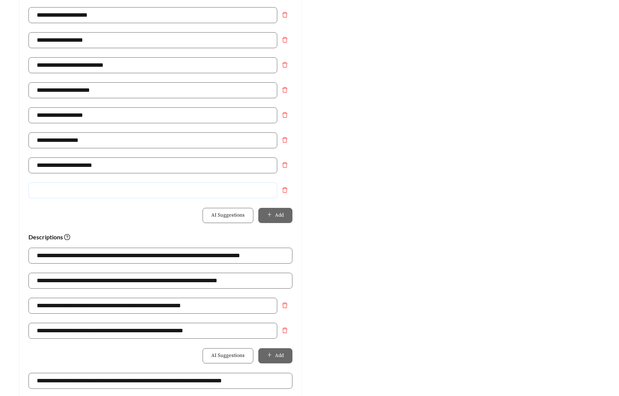
click at [142, 191] on input "text" at bounding box center [152, 191] width 249 height 16
type input "**********"
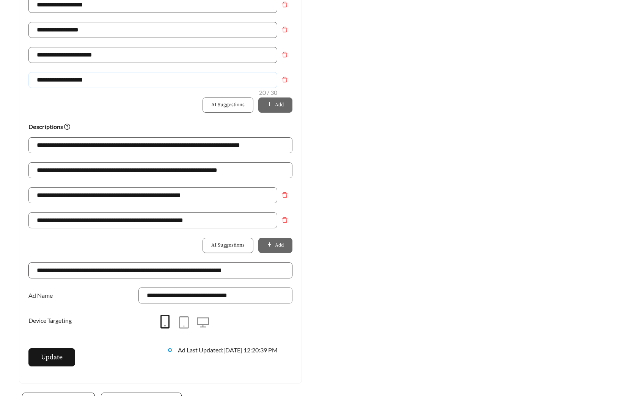
scroll to position [484, 0]
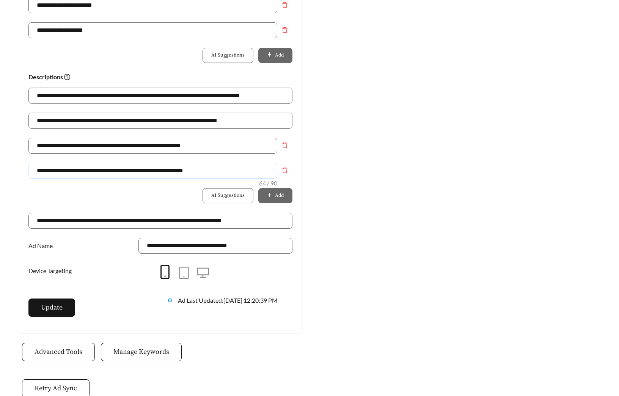
drag, startPoint x: 221, startPoint y: 167, endPoint x: -46, endPoint y: 168, distance: 267.2
paste input "*"
type input "**********"
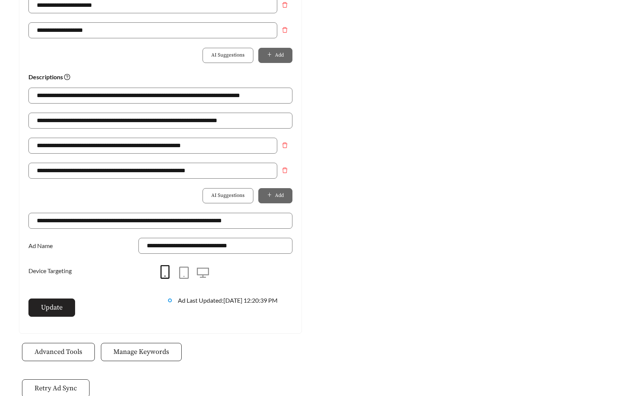
click at [47, 301] on button "Update" at bounding box center [51, 308] width 47 height 18
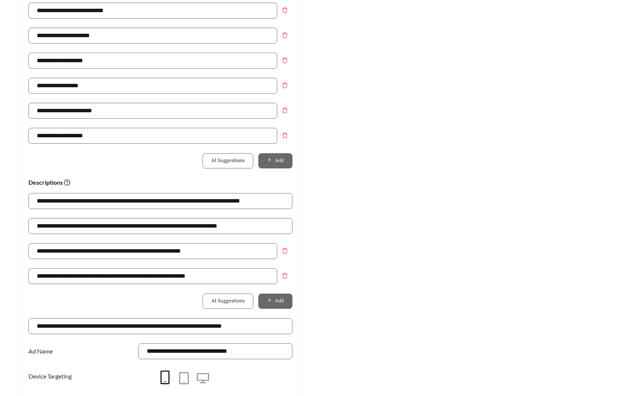
scroll to position [11, 0]
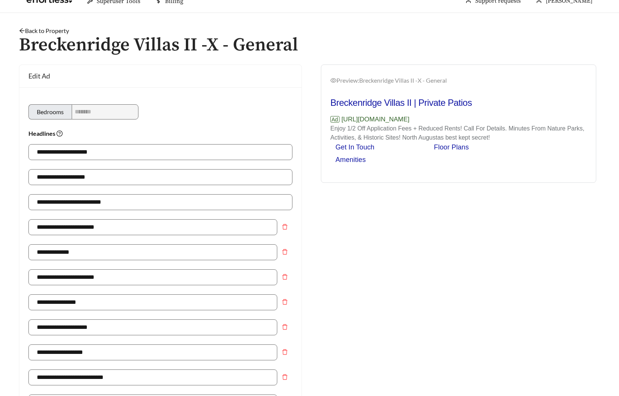
click at [64, 28] on link "Back to Property" at bounding box center [44, 30] width 50 height 7
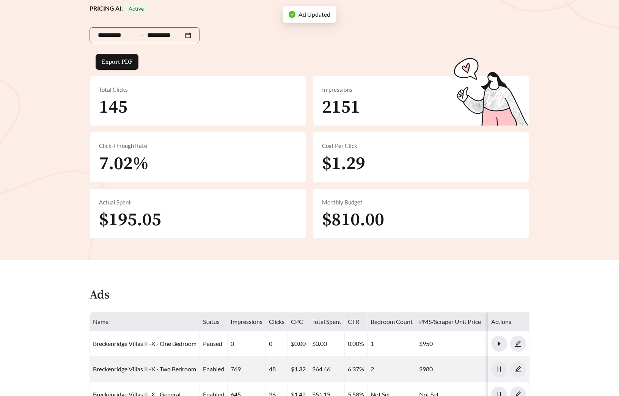
scroll to position [263, 0]
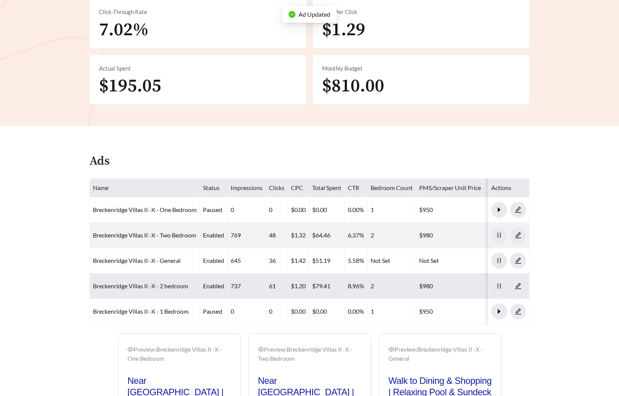
click at [160, 286] on link "Breckenridge Villas II -X - 2 bedroom" at bounding box center [140, 285] width 95 height 7
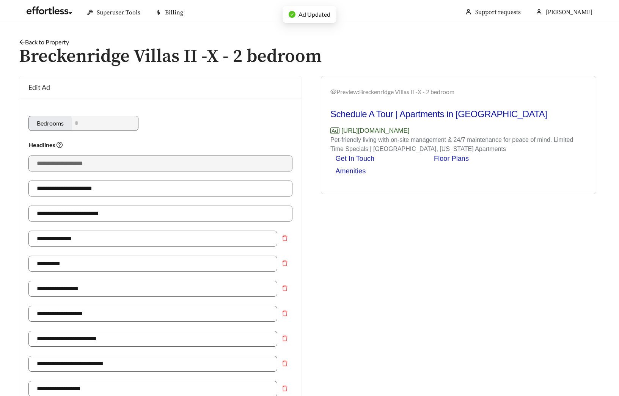
scroll to position [367, 0]
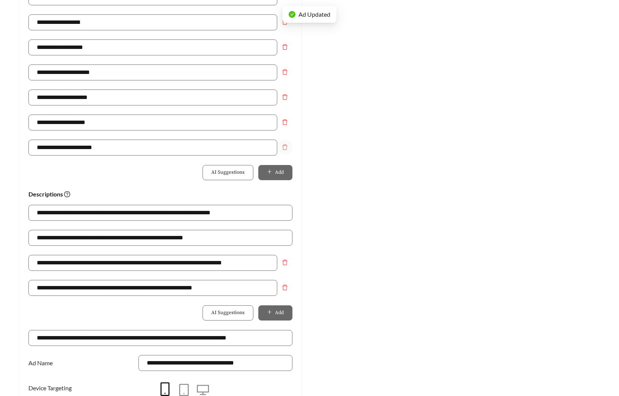
click at [284, 147] on icon "delete" at bounding box center [285, 147] width 6 height 6
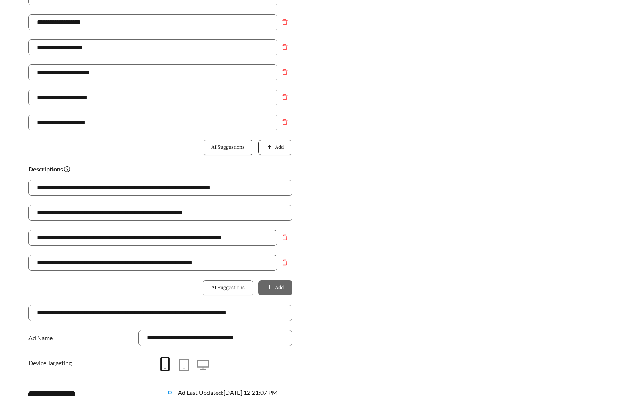
click at [276, 147] on span "Add" at bounding box center [279, 148] width 9 height 8
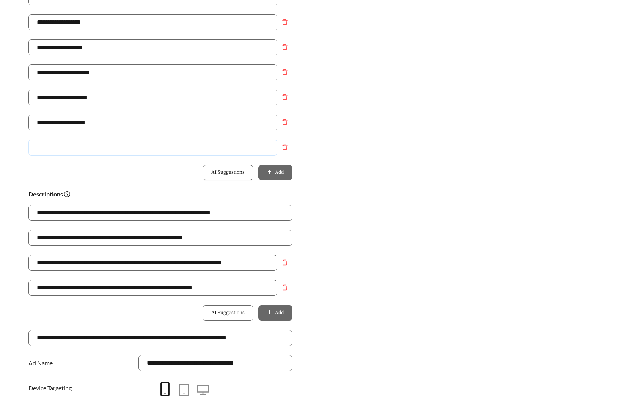
click at [88, 149] on input "text" at bounding box center [152, 148] width 249 height 16
type input "**********"
drag, startPoint x: 215, startPoint y: 239, endPoint x: -83, endPoint y: 219, distance: 298.6
paste input "*"
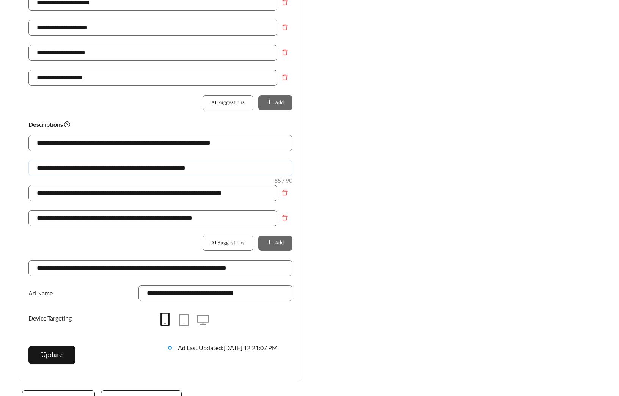
scroll to position [440, 0]
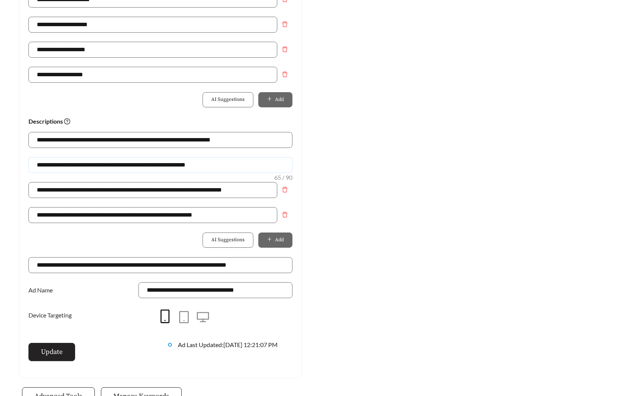
type input "**********"
click at [58, 346] on button "Update" at bounding box center [51, 352] width 47 height 18
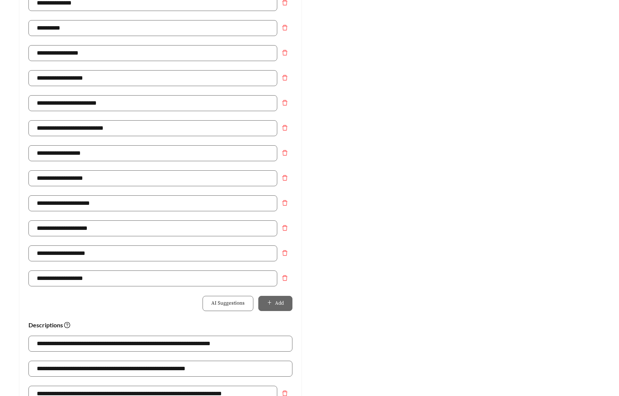
scroll to position [0, 0]
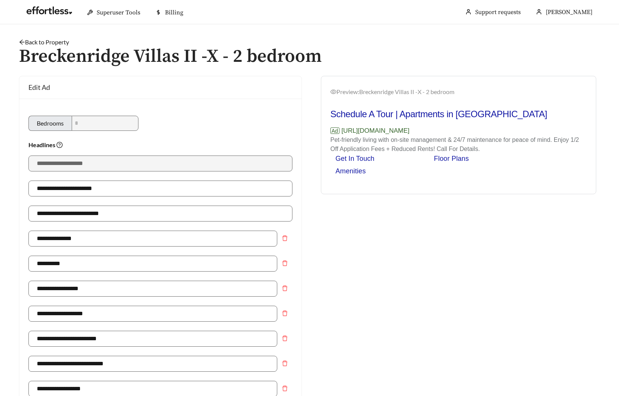
click at [48, 39] on link "Back to Property" at bounding box center [44, 41] width 50 height 7
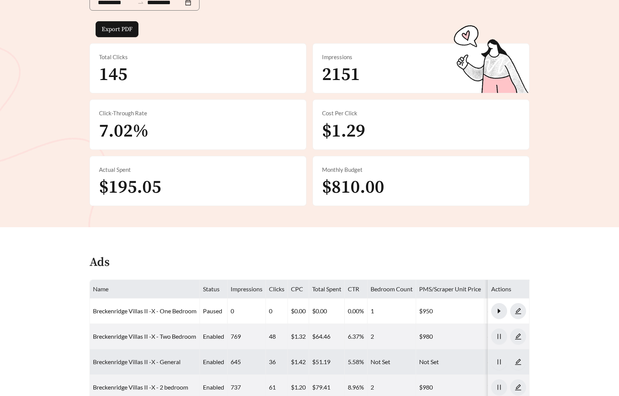
scroll to position [370, 0]
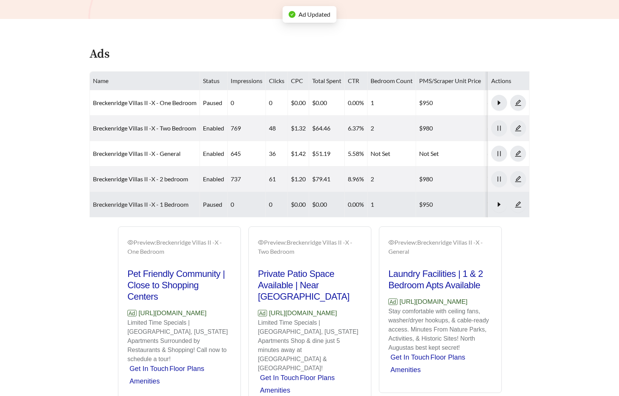
click at [160, 203] on link "Breckenridge Villas II -X - 1 Bedroom" at bounding box center [141, 204] width 96 height 7
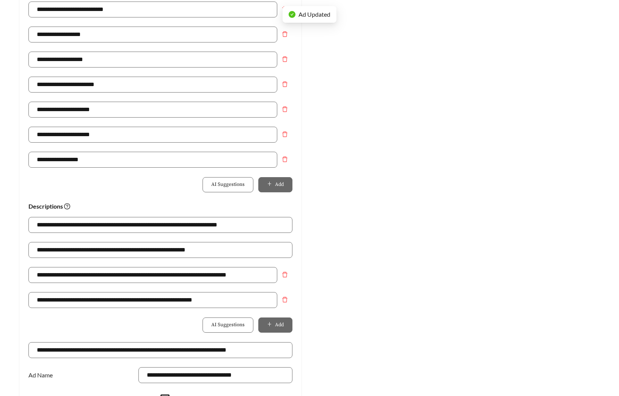
scroll to position [363, 0]
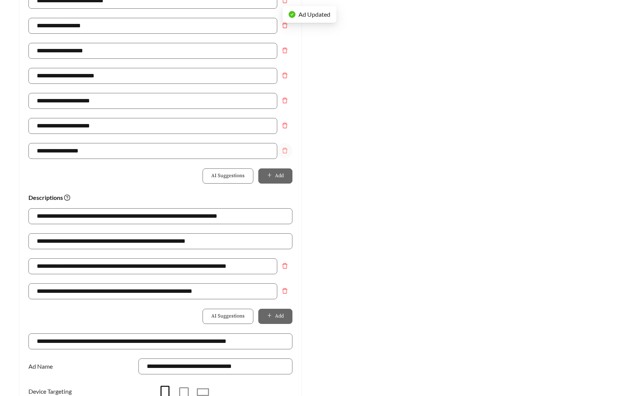
click at [283, 149] on icon "delete" at bounding box center [284, 150] width 5 height 5
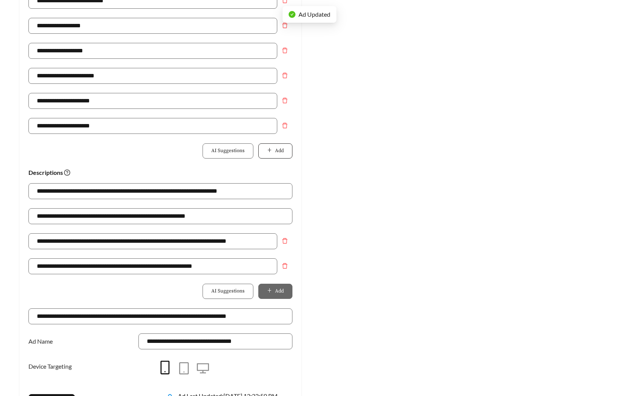
click at [276, 151] on span "Add" at bounding box center [279, 151] width 9 height 8
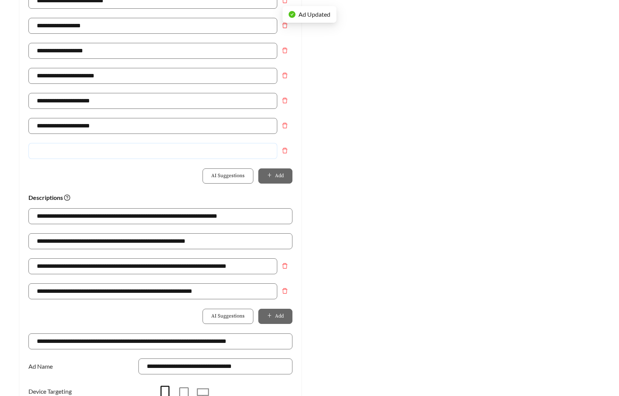
click at [127, 148] on input "text" at bounding box center [152, 151] width 249 height 16
type input "**********"
drag, startPoint x: 38, startPoint y: 233, endPoint x: -64, endPoint y: 233, distance: 102.1
paste input "*"
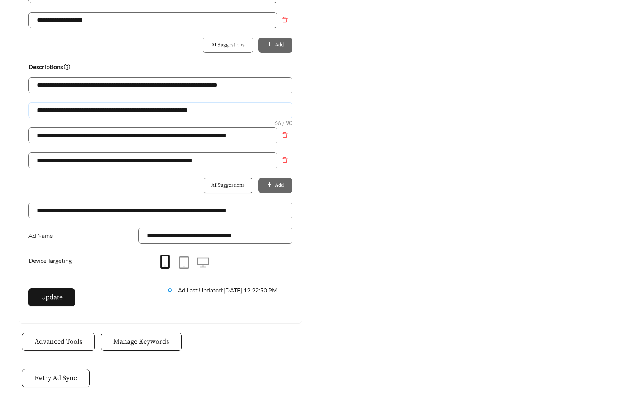
scroll to position [506, 0]
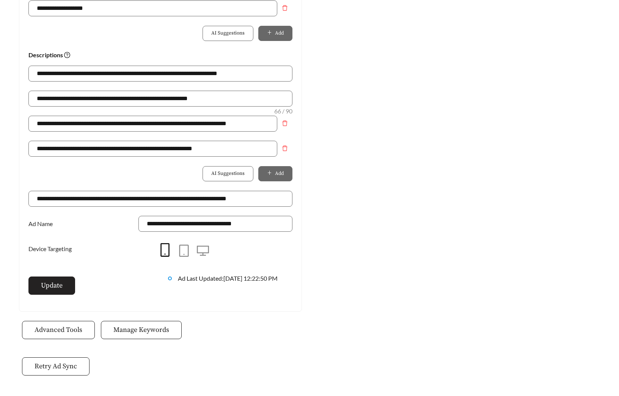
click at [53, 283] on span "Update" at bounding box center [52, 286] width 22 height 10
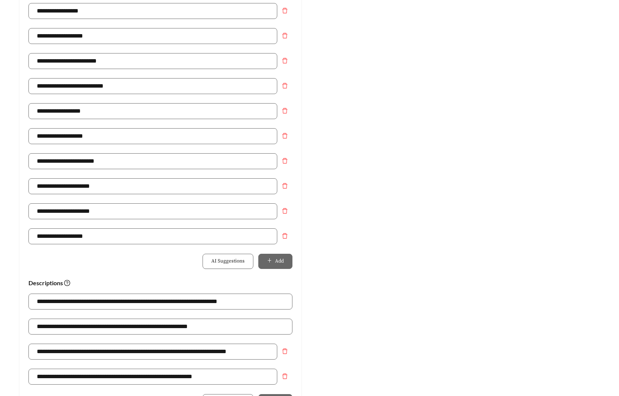
scroll to position [0, 0]
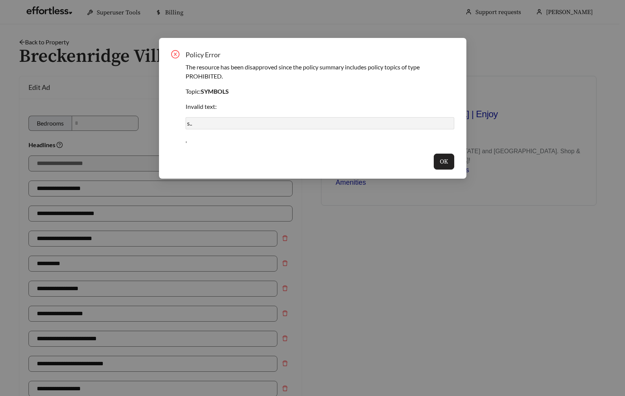
click at [442, 162] on span "OK" at bounding box center [444, 161] width 8 height 9
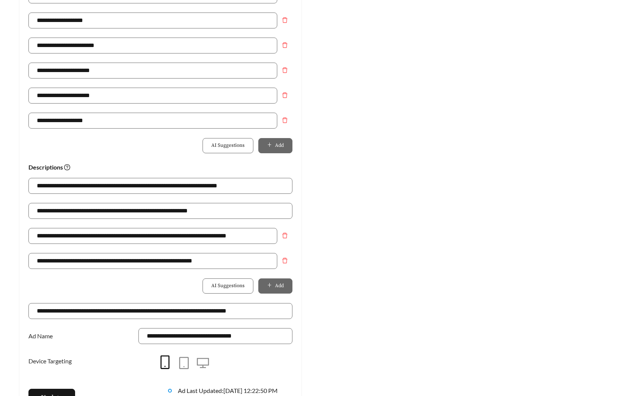
scroll to position [398, 0]
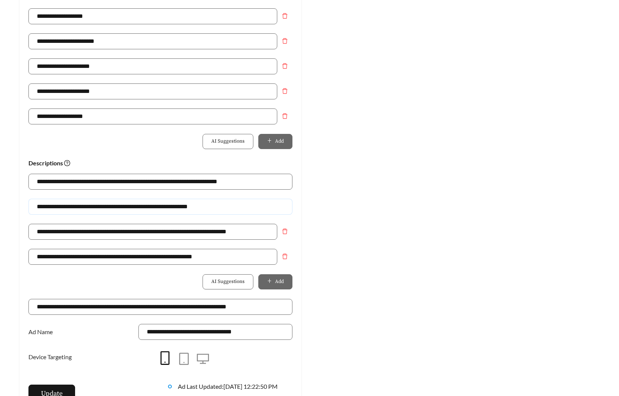
click at [231, 206] on input "**********" at bounding box center [160, 207] width 264 height 16
type input "**********"
click at [64, 391] on button "Update" at bounding box center [51, 394] width 47 height 18
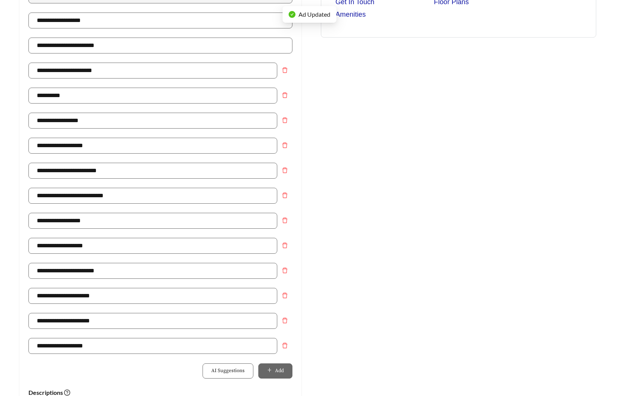
scroll to position [0, 0]
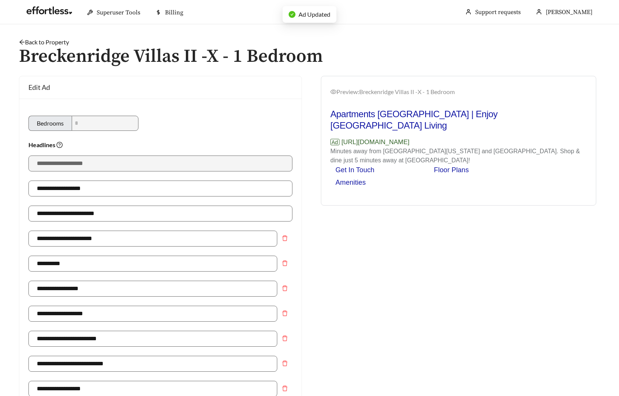
click at [52, 43] on link "Back to Property" at bounding box center [44, 41] width 50 height 7
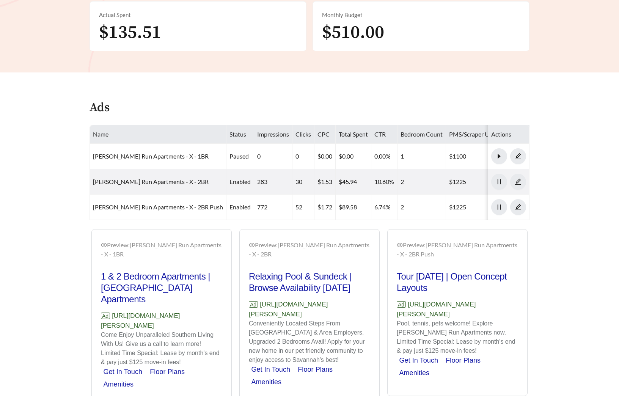
scroll to position [354, 0]
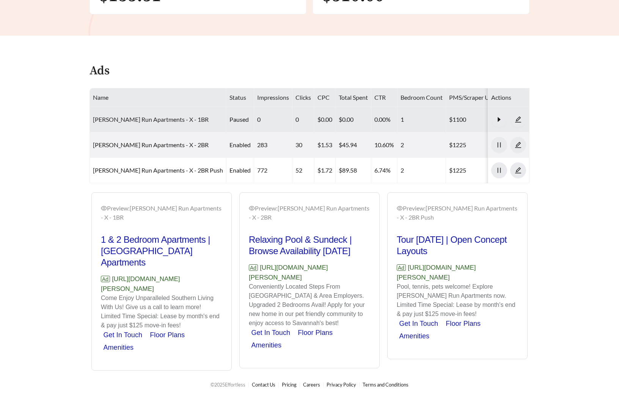
click at [125, 121] on link "[PERSON_NAME] Run Apartments - X - 1BR" at bounding box center [151, 119] width 116 height 7
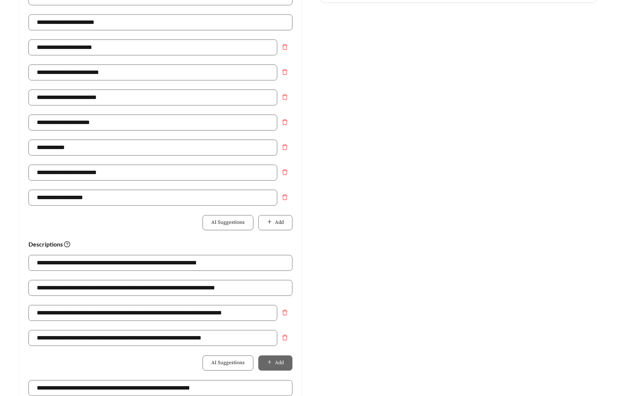
scroll to position [410, 0]
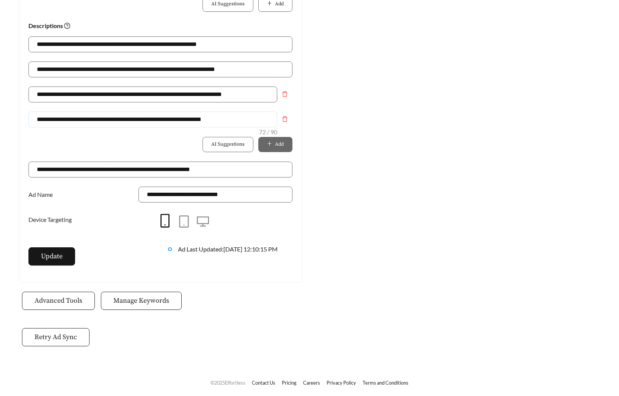
drag, startPoint x: 241, startPoint y: 120, endPoint x: -51, endPoint y: 107, distance: 292.1
type input "*"
drag, startPoint x: 202, startPoint y: 121, endPoint x: -9, endPoint y: 121, distance: 211.4
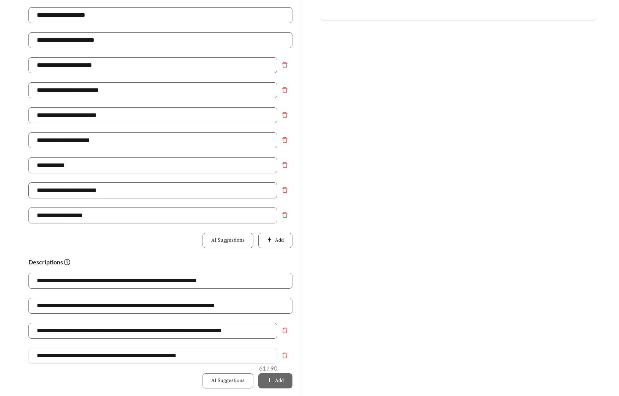
scroll to position [172, 0]
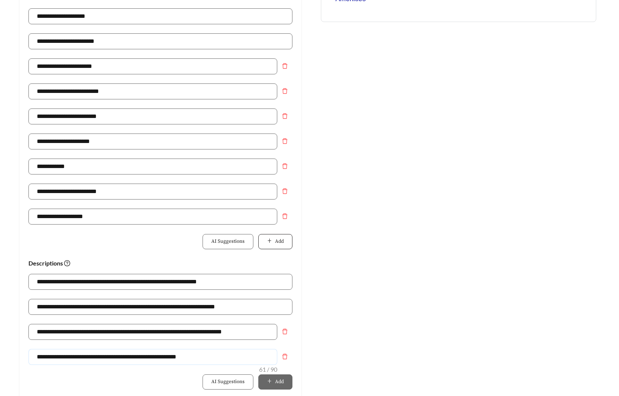
type input "**********"
click at [281, 240] on span "Add" at bounding box center [279, 242] width 9 height 8
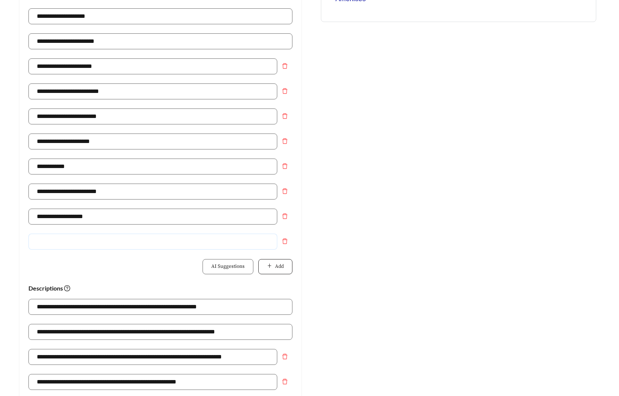
click at [161, 240] on input "text" at bounding box center [152, 242] width 249 height 16
type input "**********"
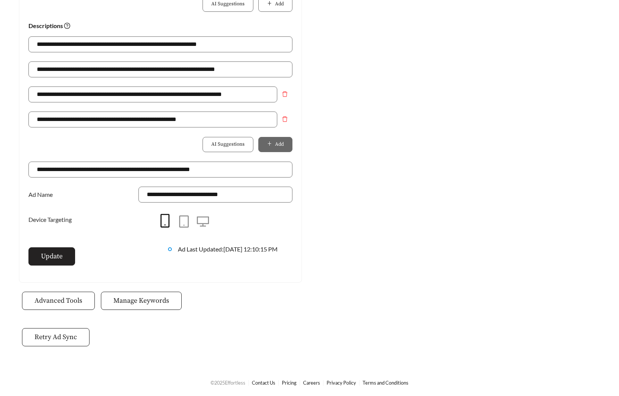
click at [63, 258] on button "Update" at bounding box center [51, 256] width 47 height 18
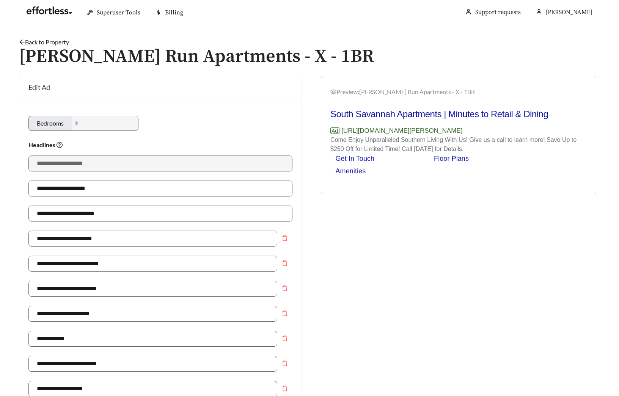
click at [55, 43] on link "Back to Property" at bounding box center [44, 41] width 50 height 7
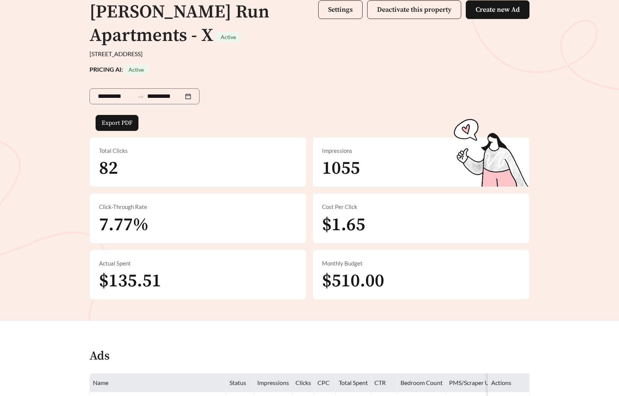
scroll to position [251, 0]
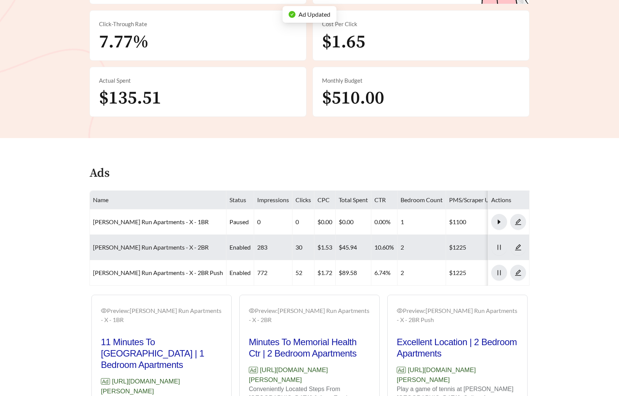
click at [164, 246] on link "Ramsey Run Apartments - X - 2BR" at bounding box center [151, 247] width 116 height 7
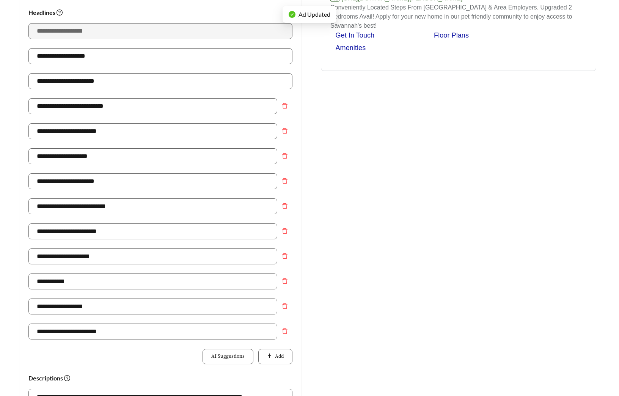
scroll to position [367, 0]
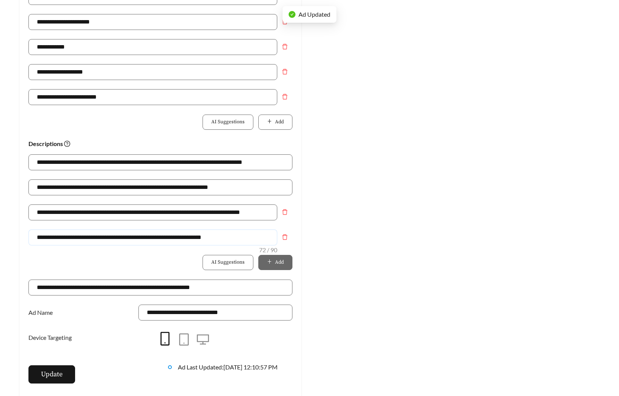
drag, startPoint x: 235, startPoint y: 236, endPoint x: -43, endPoint y: 240, distance: 277.9
paste input "text"
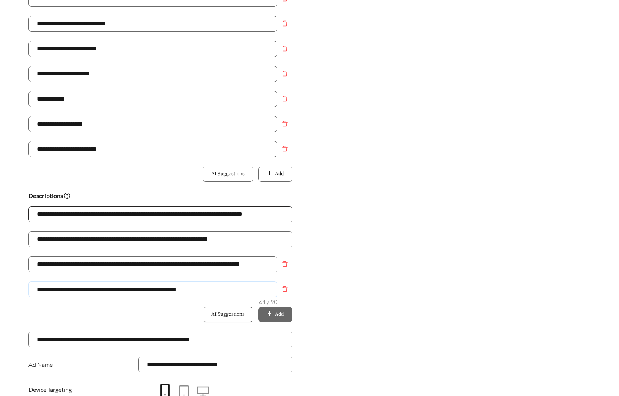
scroll to position [300, 0]
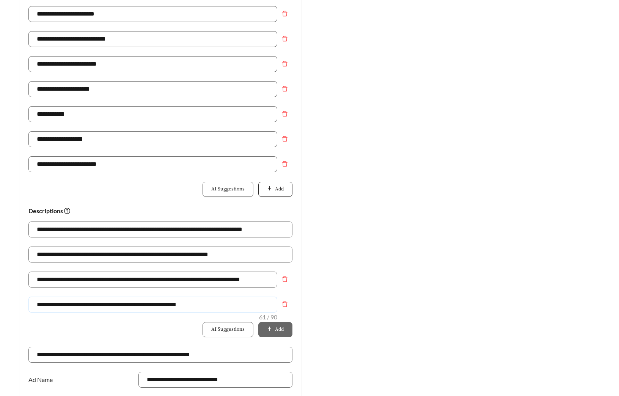
type input "**********"
click at [267, 186] on icon "plus" at bounding box center [269, 188] width 5 height 5
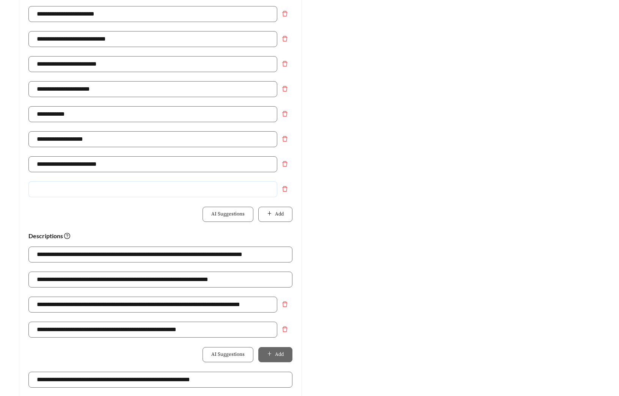
click at [180, 189] on input "text" at bounding box center [152, 189] width 249 height 16
type input "**********"
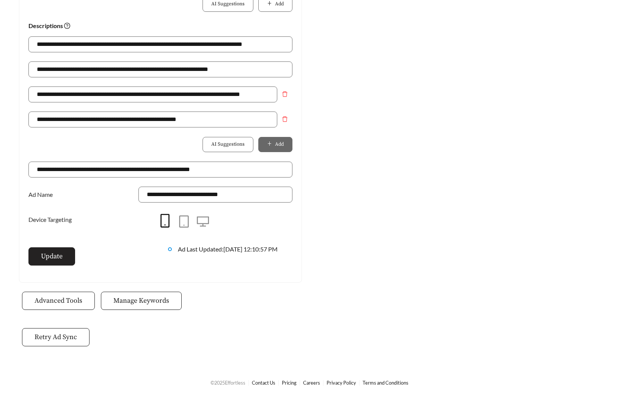
click at [51, 260] on span "Update" at bounding box center [52, 256] width 22 height 10
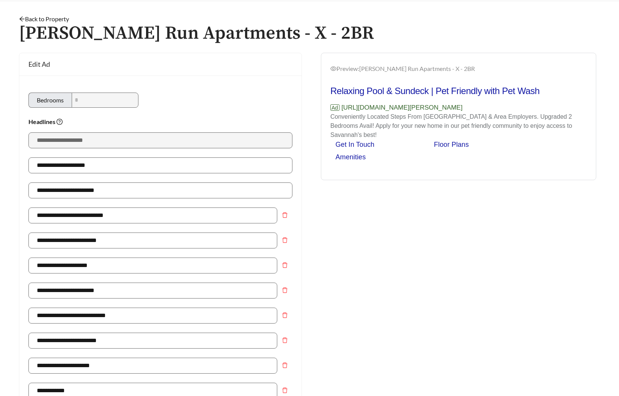
scroll to position [0, 0]
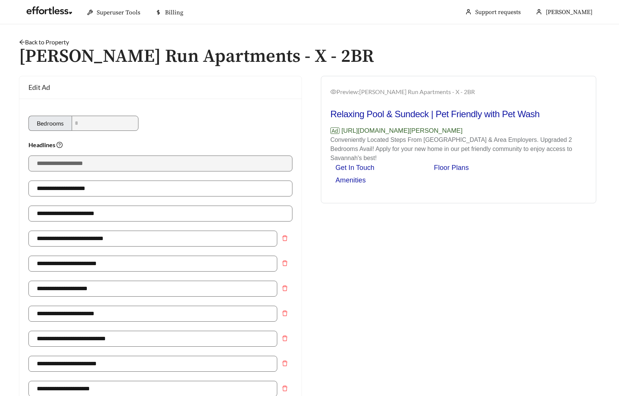
click at [63, 41] on link "Back to Property" at bounding box center [44, 41] width 50 height 7
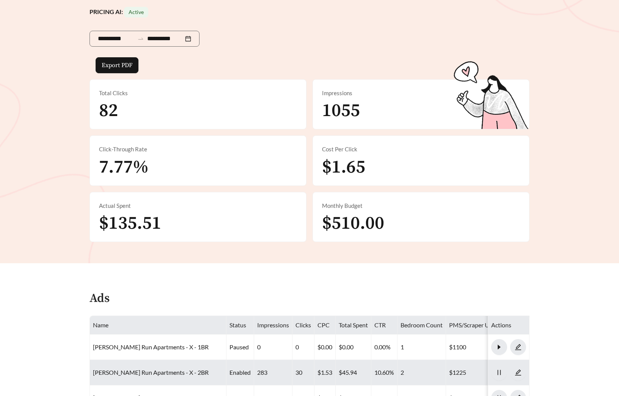
scroll to position [360, 0]
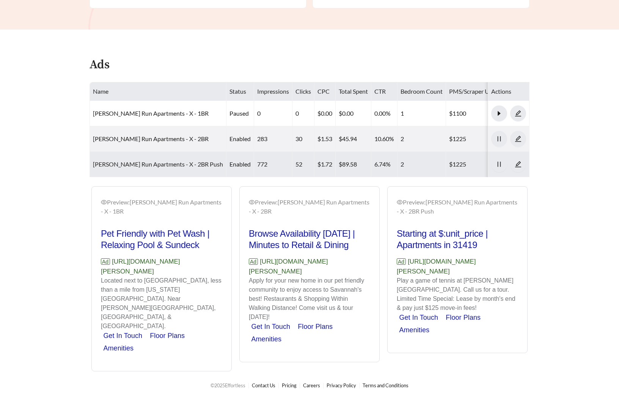
click at [144, 165] on link "Ramsey Run Apartments - X - 2BR Push" at bounding box center [158, 164] width 130 height 7
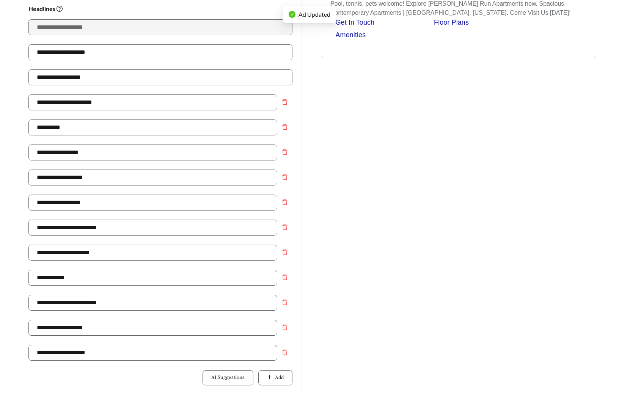
scroll to position [377, 0]
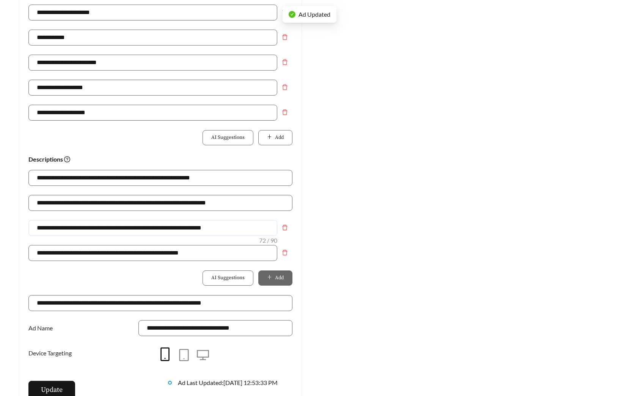
drag, startPoint x: 237, startPoint y: 228, endPoint x: -15, endPoint y: 217, distance: 251.9
paste input "text"
type input "**********"
click at [52, 385] on button "Update" at bounding box center [51, 390] width 47 height 18
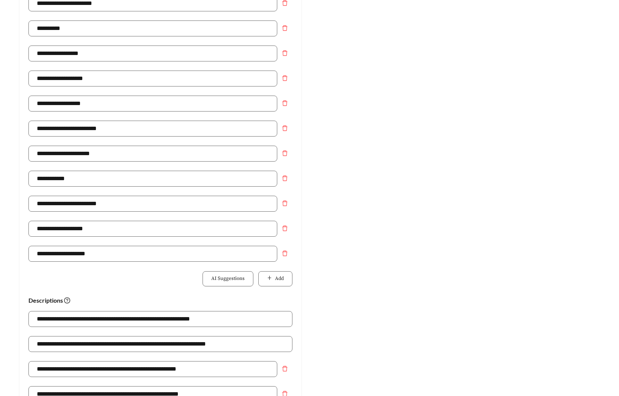
scroll to position [0, 0]
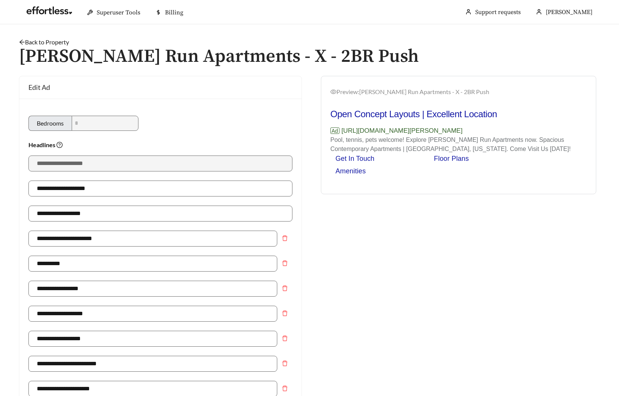
click at [63, 42] on link "Back to Property" at bounding box center [44, 41] width 50 height 7
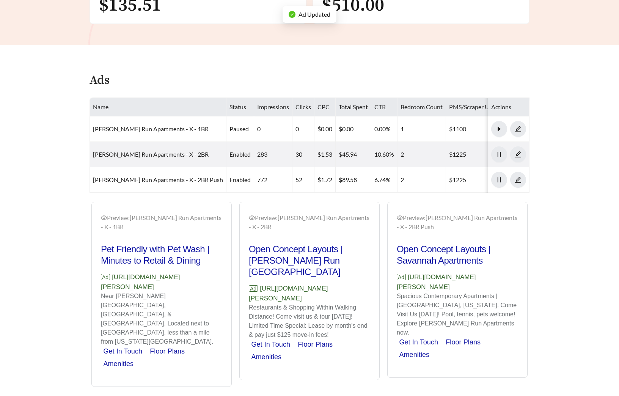
scroll to position [360, 0]
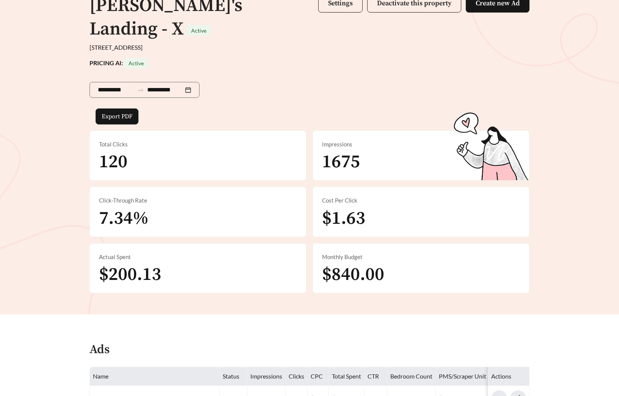
scroll to position [334, 0]
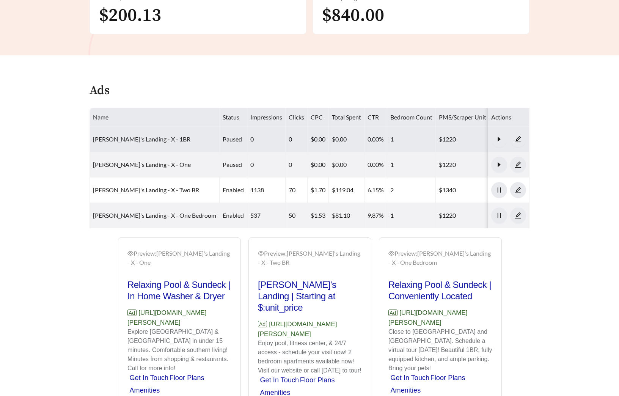
click at [137, 136] on link "[PERSON_NAME]'s Landing - X - 1BR" at bounding box center [142, 139] width 98 height 7
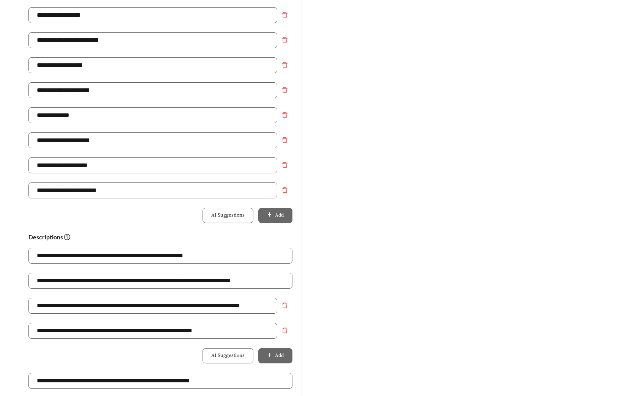
scroll to position [413, 0]
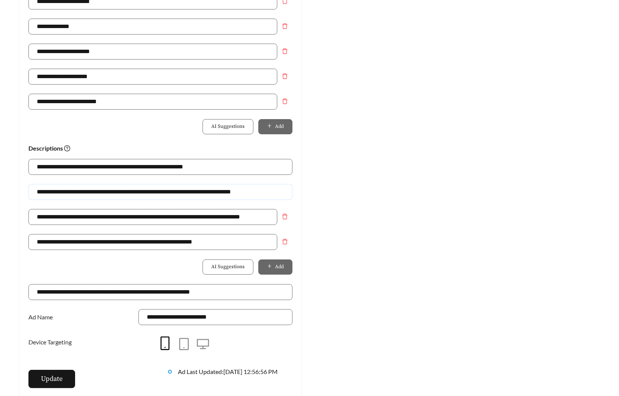
drag, startPoint x: 259, startPoint y: 193, endPoint x: -36, endPoint y: 192, distance: 295.3
paste input "text"
click at [74, 192] on input "**********" at bounding box center [160, 192] width 264 height 16
click at [74, 191] on input "**********" at bounding box center [160, 192] width 264 height 16
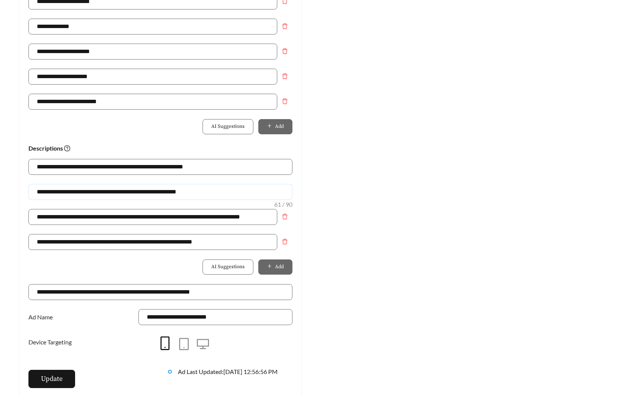
drag, startPoint x: 203, startPoint y: 192, endPoint x: 4, endPoint y: 192, distance: 199.7
click at [16, 192] on div "**********" at bounding box center [160, 34] width 298 height 742
type input "**********"
click at [153, 102] on input "**********" at bounding box center [152, 102] width 249 height 16
click at [284, 101] on icon "delete" at bounding box center [285, 101] width 6 height 6
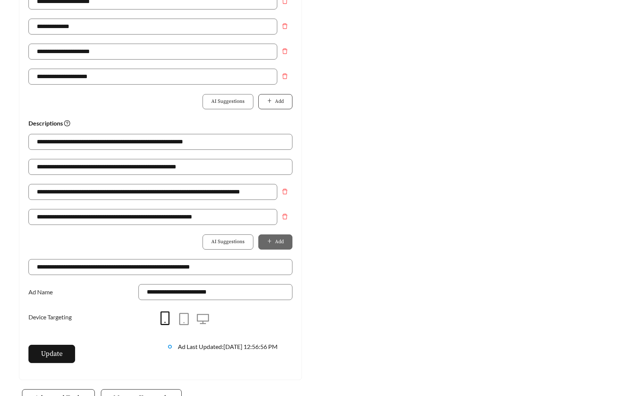
click at [277, 102] on span "Add" at bounding box center [279, 102] width 9 height 8
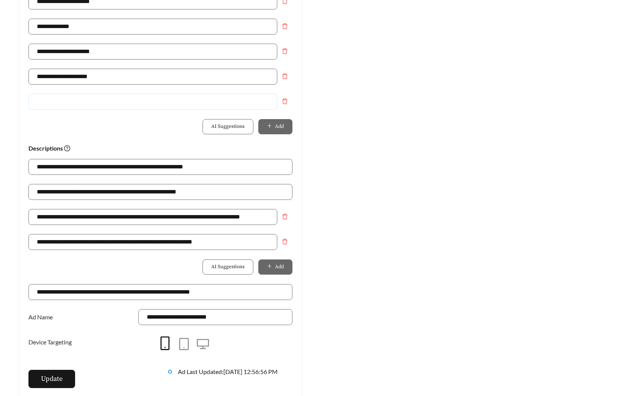
click at [186, 103] on input "text" at bounding box center [152, 102] width 249 height 16
type input "**********"
click at [47, 378] on span "Update" at bounding box center [52, 379] width 22 height 10
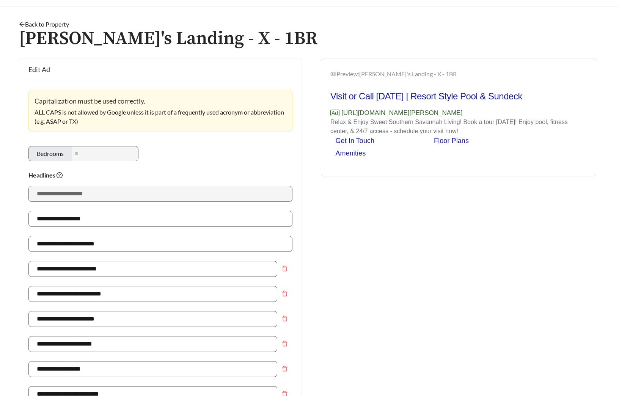
scroll to position [0, 0]
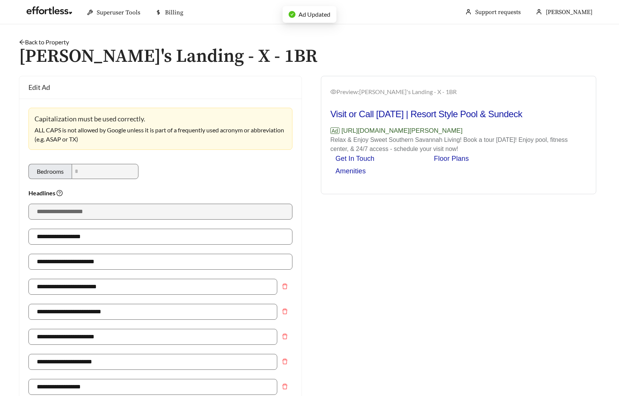
click at [64, 42] on link "Back to Property" at bounding box center [44, 41] width 50 height 7
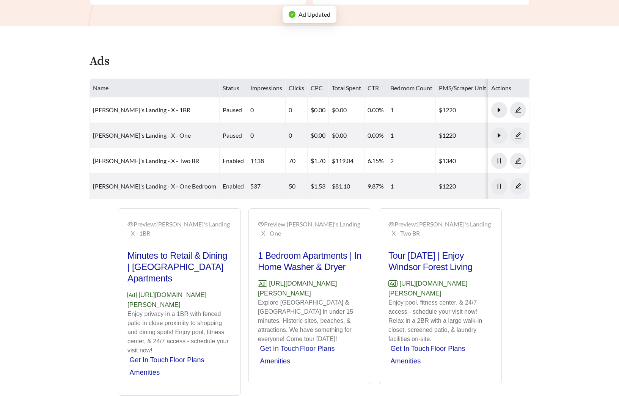
scroll to position [374, 0]
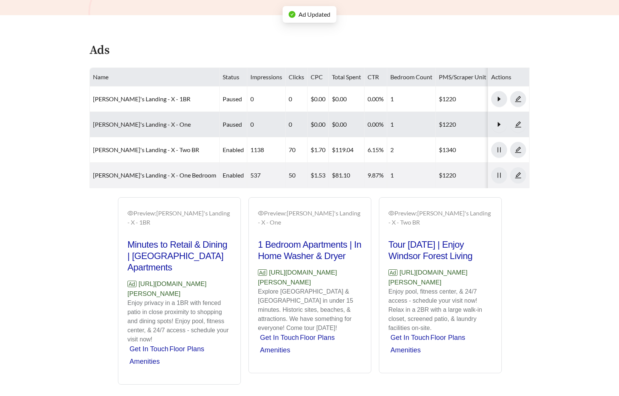
click at [143, 121] on link "Joseph's Landing - X - One" at bounding box center [142, 124] width 98 height 7
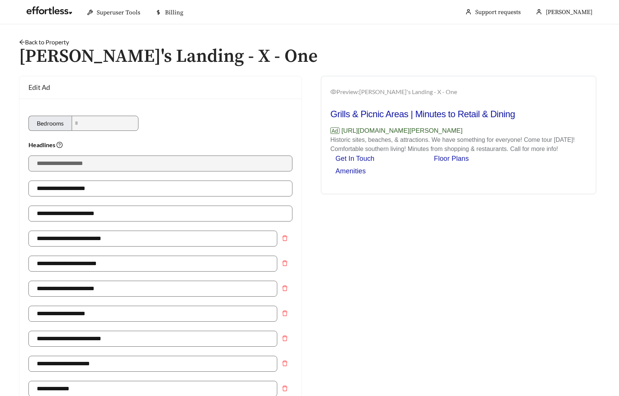
click at [47, 40] on link "Back to Property" at bounding box center [44, 41] width 50 height 7
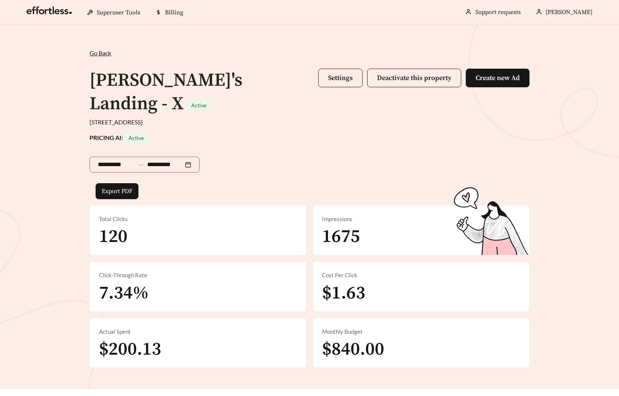
scroll to position [268, 0]
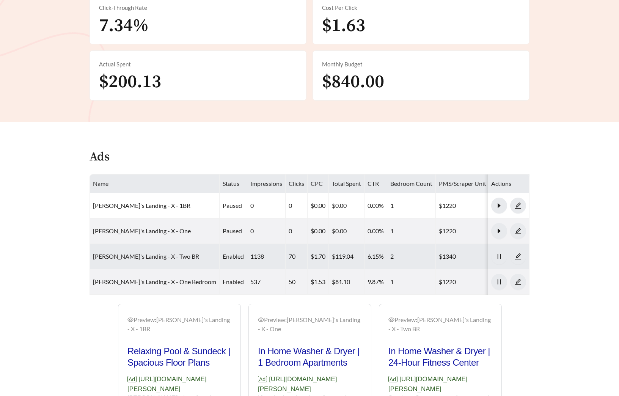
click at [164, 253] on link "Joseph's Landing - X - Two BR" at bounding box center [146, 256] width 106 height 7
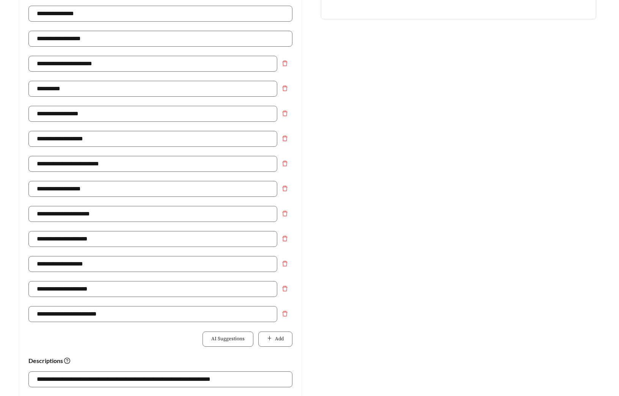
scroll to position [484, 0]
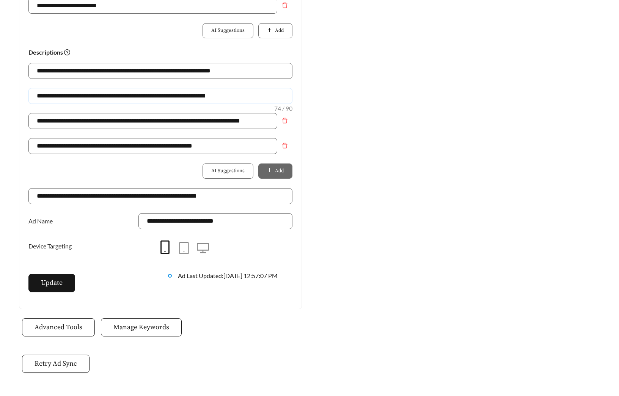
drag, startPoint x: 257, startPoint y: 95, endPoint x: -77, endPoint y: 94, distance: 334.8
paste input "text"
type input "**********"
click at [57, 288] on span "Update" at bounding box center [52, 283] width 22 height 10
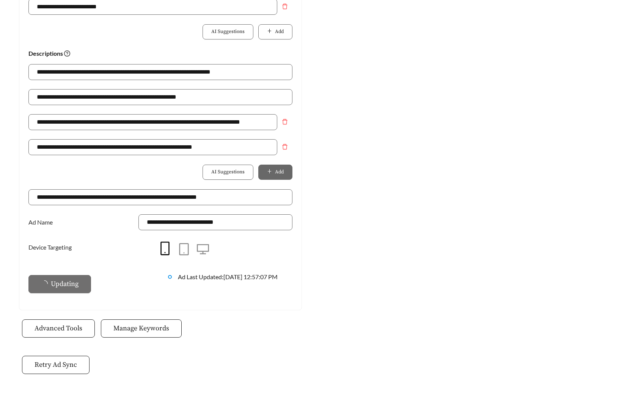
scroll to position [530, 0]
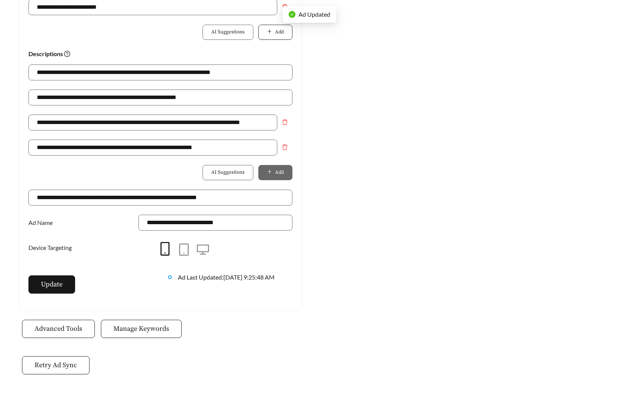
click at [275, 34] on span "Add" at bounding box center [279, 32] width 9 height 8
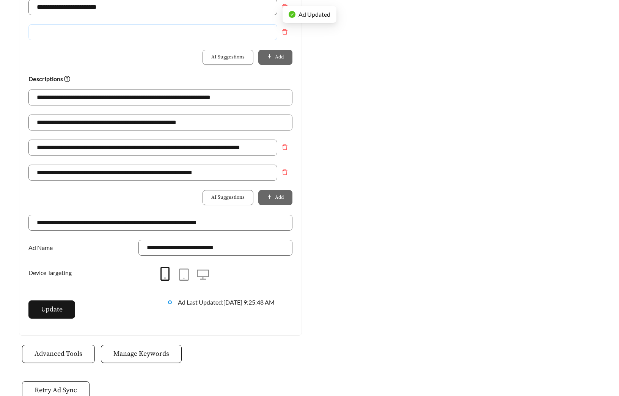
click at [155, 35] on input "text" at bounding box center [152, 32] width 249 height 16
type input "**********"
click at [59, 307] on span "Update" at bounding box center [52, 309] width 22 height 10
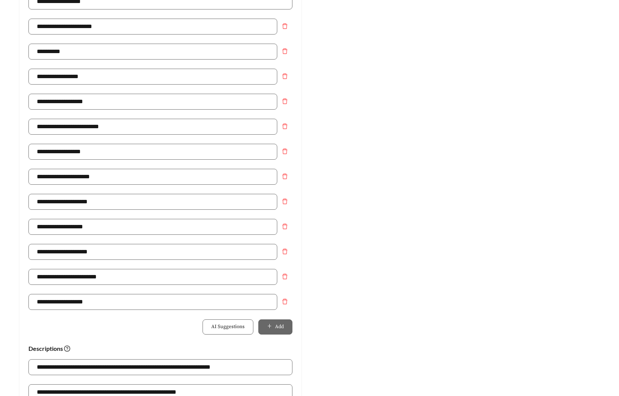
scroll to position [0, 0]
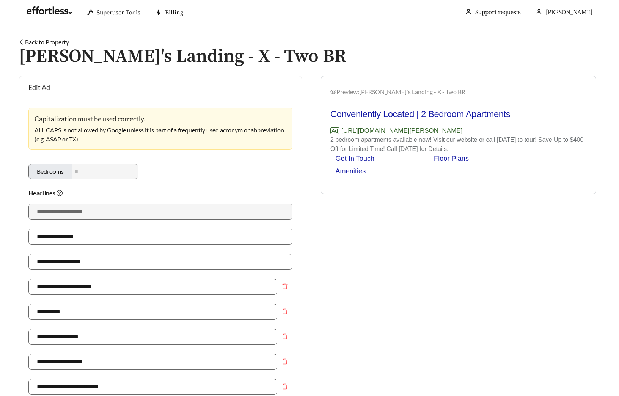
click at [56, 47] on h1 "Joseph's Landing - X - Two BR" at bounding box center [310, 57] width 582 height 20
click at [58, 40] on link "Back to Property" at bounding box center [44, 41] width 50 height 7
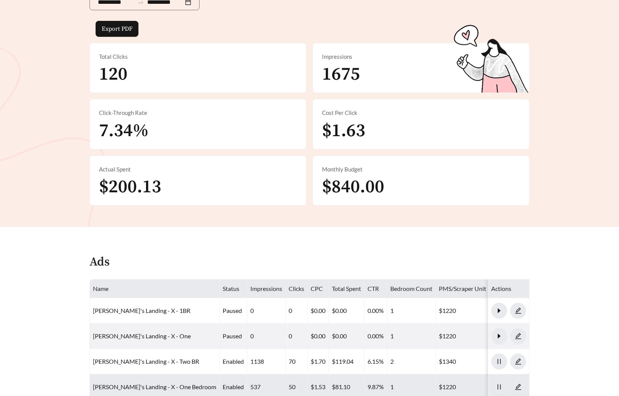
scroll to position [382, 0]
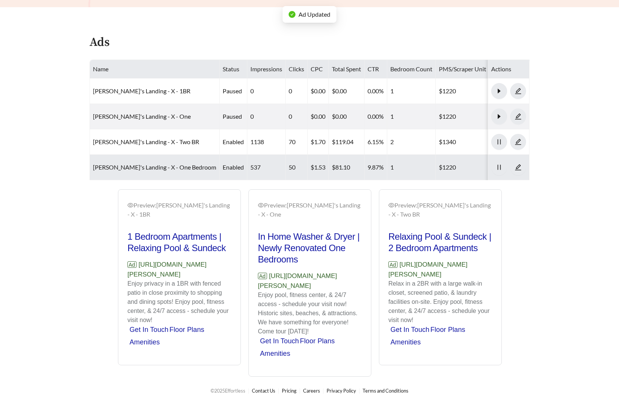
click at [139, 155] on td "Joseph's Landing - X - One Bedroom" at bounding box center [155, 167] width 130 height 25
click at [140, 164] on link "Joseph's Landing - X - One Bedroom" at bounding box center [154, 167] width 123 height 7
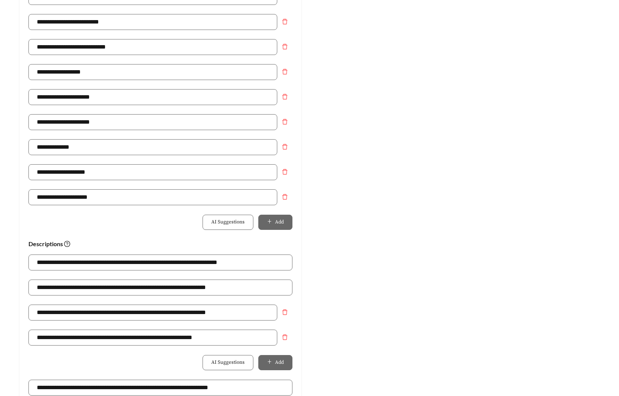
scroll to position [310, 0]
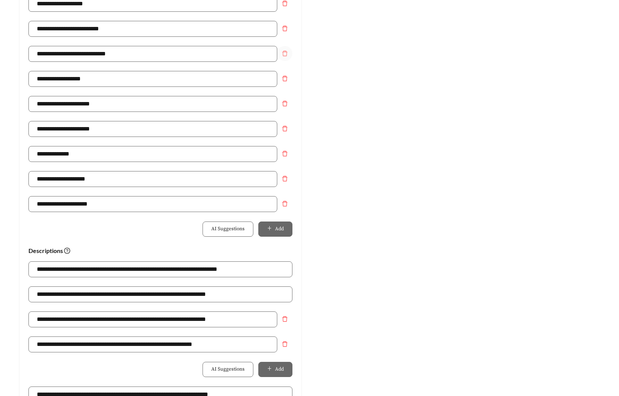
click at [282, 49] on button "Remove field" at bounding box center [284, 53] width 15 height 15
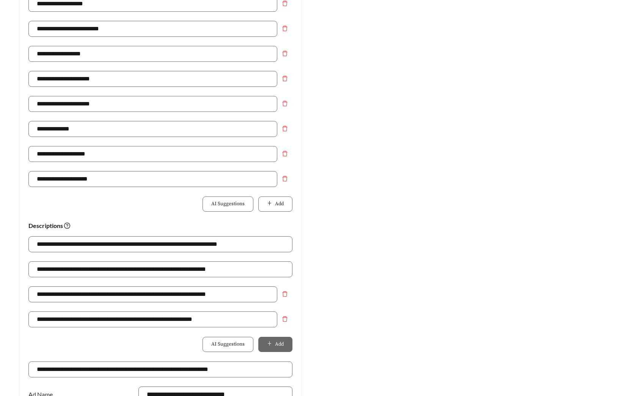
click at [265, 215] on div "**********" at bounding box center [160, 34] width 264 height 376
click at [265, 206] on button "Add" at bounding box center [275, 204] width 34 height 15
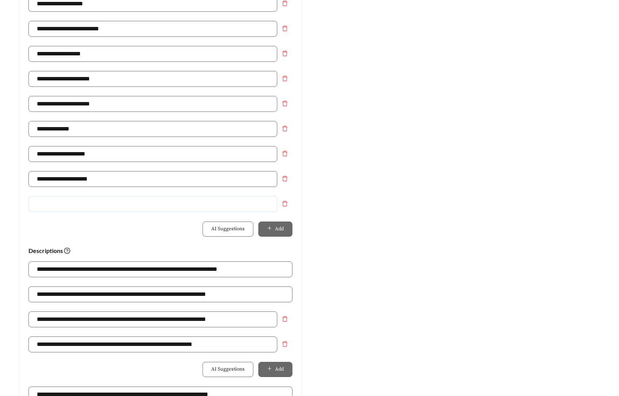
click at [154, 208] on input "text" at bounding box center [152, 204] width 249 height 16
type input "**********"
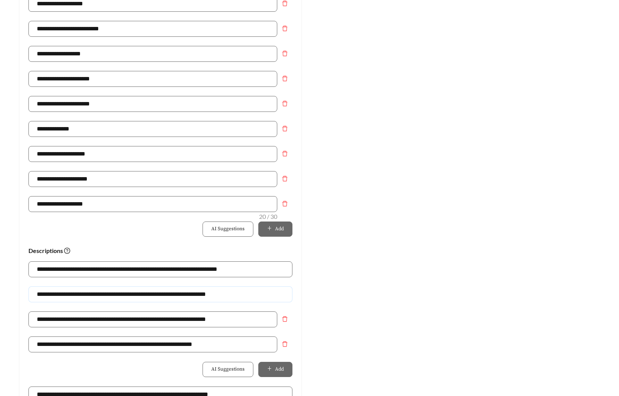
drag, startPoint x: 38, startPoint y: 296, endPoint x: -27, endPoint y: 293, distance: 64.2
paste input "text"
type input "**********"
click at [318, 265] on div "Preview: Joseph's Landing - X - One Bedroom Enjoy Windsor Forest Living | Grill…" at bounding box center [459, 137] width 298 height 742
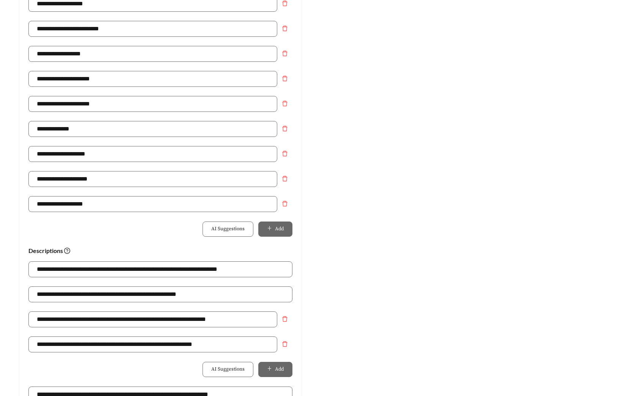
click at [318, 265] on div "Preview: Joseph's Landing - X - One Bedroom Enjoy Windsor Forest Living | Grill…" at bounding box center [459, 137] width 298 height 742
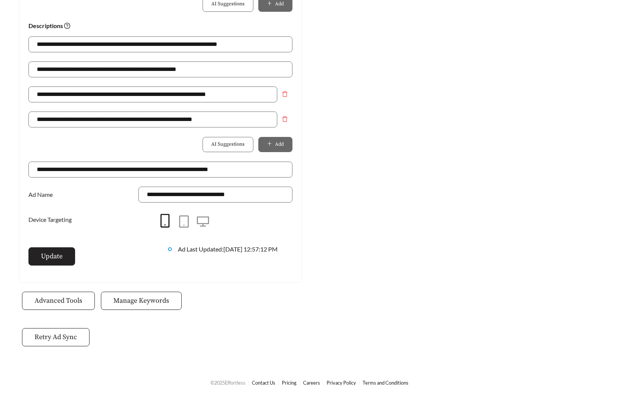
click at [49, 261] on span "Update" at bounding box center [52, 256] width 22 height 10
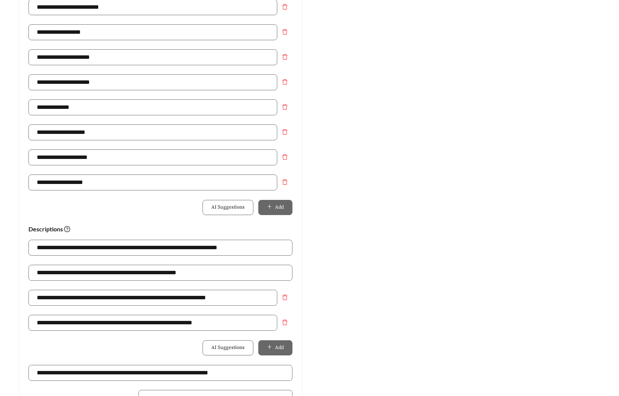
scroll to position [0, 0]
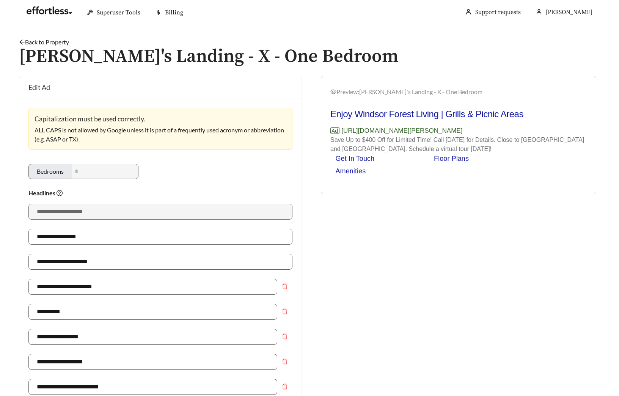
click at [63, 41] on link "Back to Property" at bounding box center [44, 41] width 50 height 7
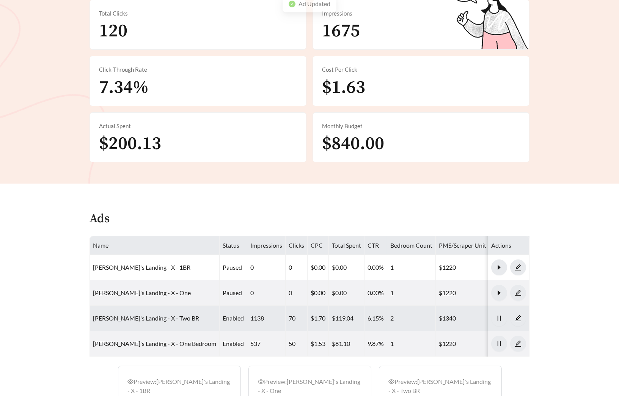
scroll to position [383, 0]
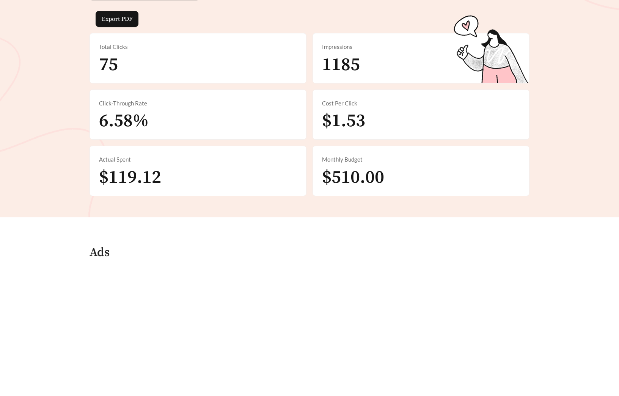
scroll to position [327, 0]
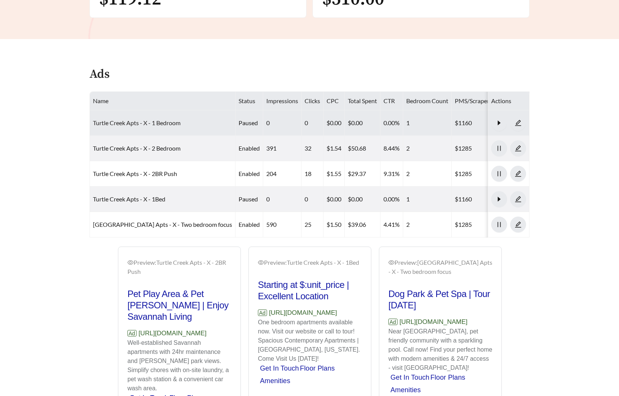
click at [148, 123] on link "Turtle Creek Apts - X - 1 Bedroom" at bounding box center [137, 122] width 88 height 7
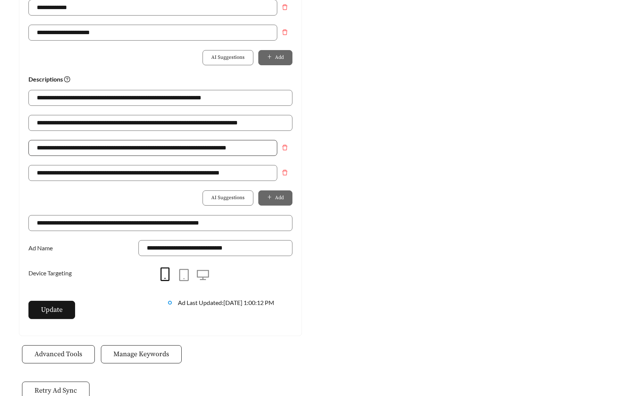
scroll to position [481, 0]
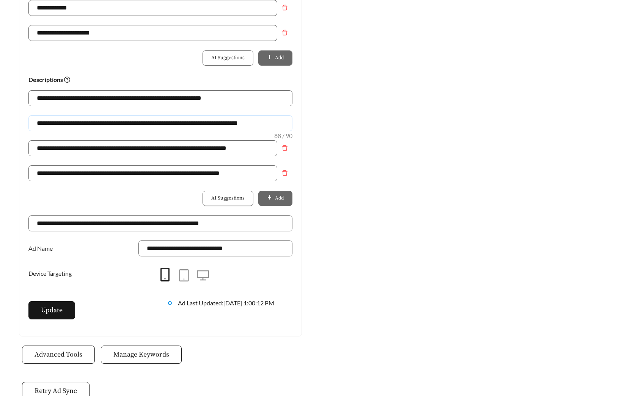
drag, startPoint x: 284, startPoint y: 121, endPoint x: -39, endPoint y: 117, distance: 323.0
paste input "text"
click at [74, 122] on input "**********" at bounding box center [160, 123] width 264 height 16
click at [75, 122] on input "**********" at bounding box center [160, 123] width 264 height 16
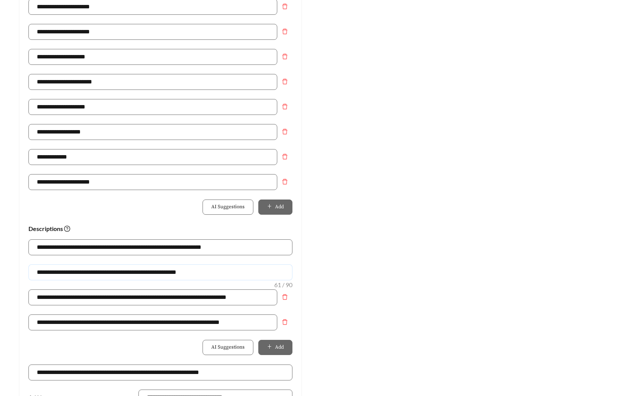
scroll to position [331, 0]
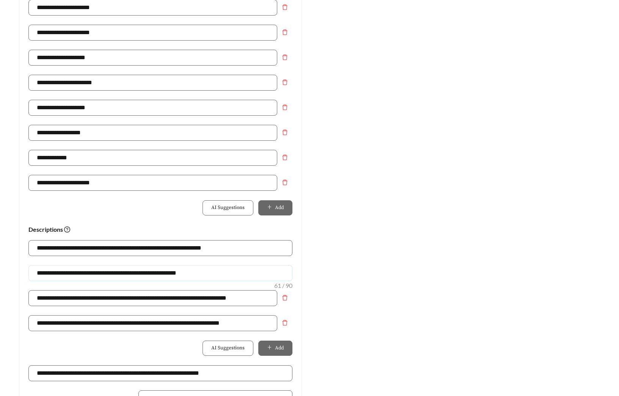
type input "**********"
click at [388, 121] on div "Preview: Turtle Creek Apts - X - 1 Bedroom Spacious Walk-In Closets | 1 Bedroom…" at bounding box center [459, 116] width 298 height 742
click at [284, 158] on icon "delete" at bounding box center [285, 157] width 6 height 6
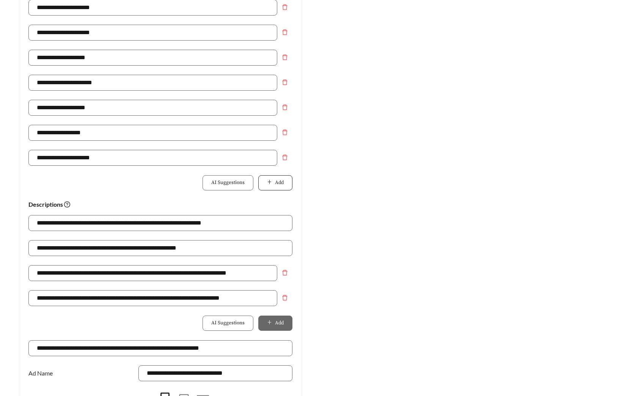
click at [281, 183] on span "Add" at bounding box center [279, 183] width 9 height 8
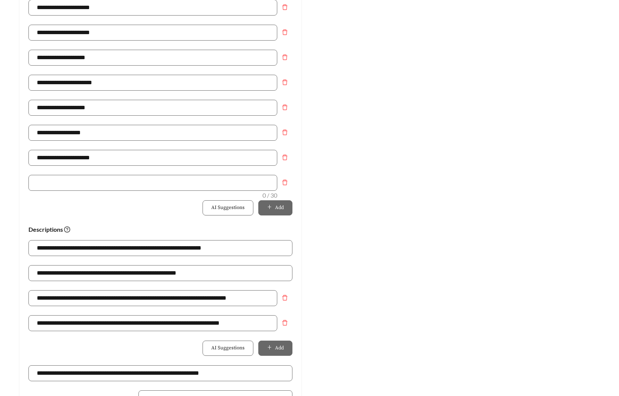
click at [158, 180] on input "text" at bounding box center [152, 183] width 249 height 16
type input "**********"
drag, startPoint x: 200, startPoint y: 276, endPoint x: -1, endPoint y: 272, distance: 201.2
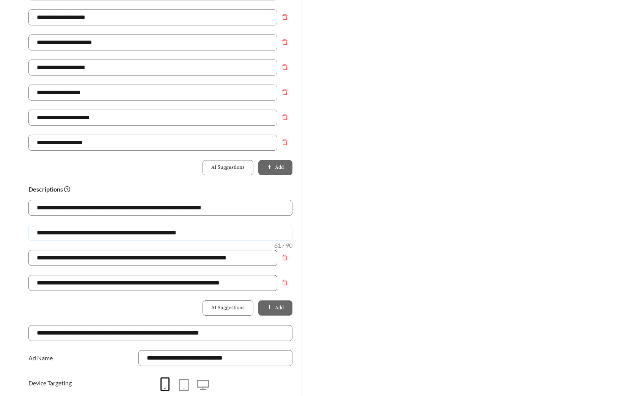
scroll to position [535, 0]
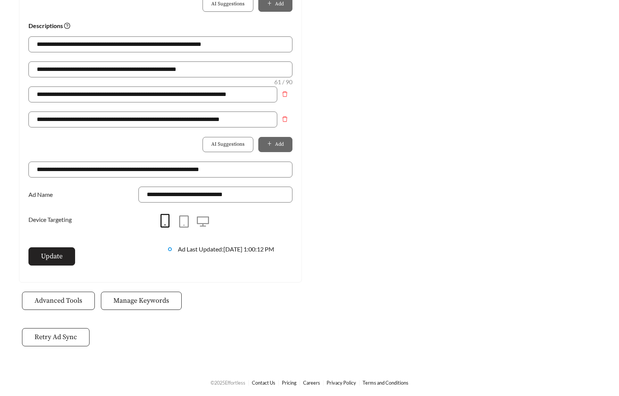
click at [55, 257] on span "Update" at bounding box center [52, 256] width 22 height 10
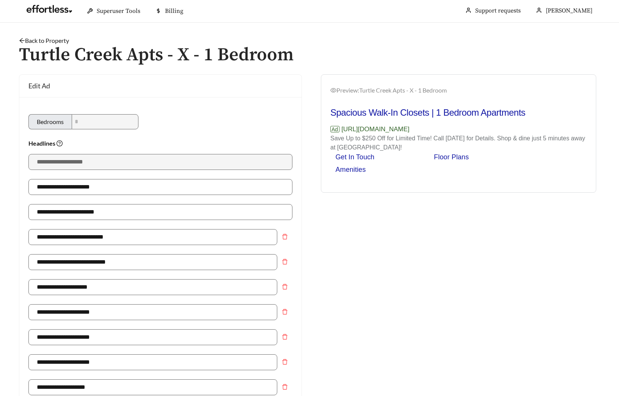
scroll to position [0, 0]
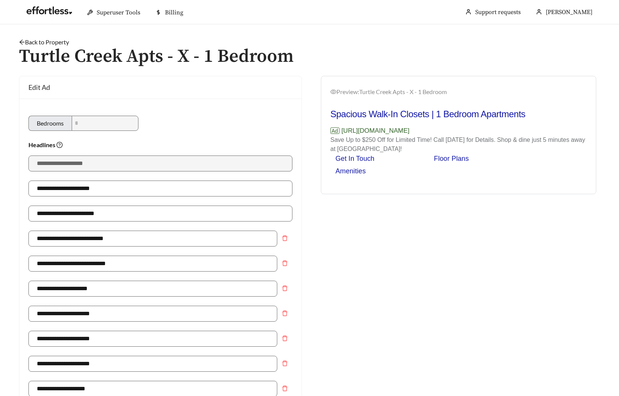
click at [58, 42] on link "Back to Property" at bounding box center [44, 41] width 50 height 7
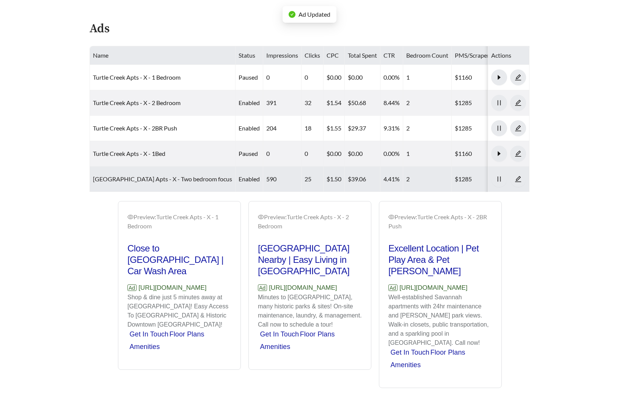
scroll to position [374, 0]
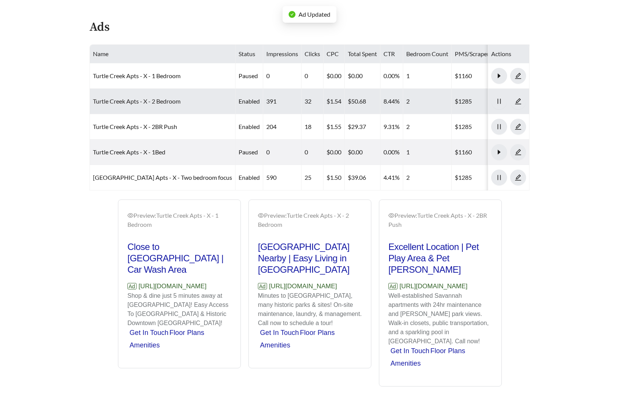
click at [132, 99] on link "Turtle Creek Apts - X - 2 Bedroom" at bounding box center [137, 101] width 88 height 7
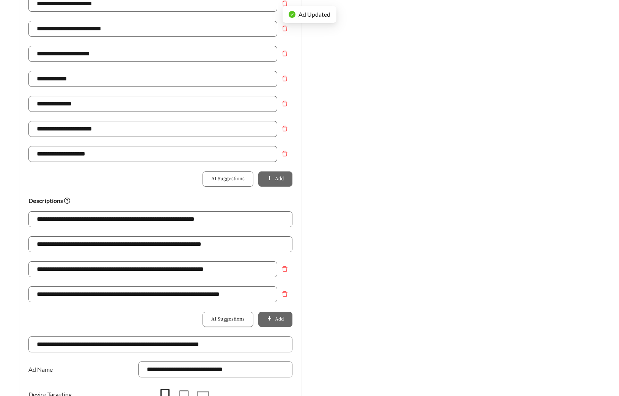
scroll to position [368, 0]
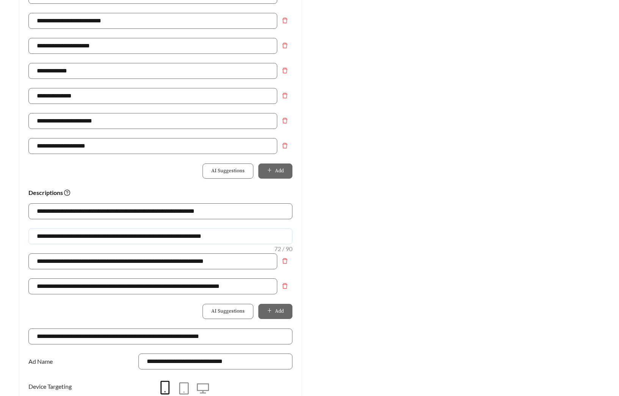
drag, startPoint x: 244, startPoint y: 235, endPoint x: 8, endPoint y: 236, distance: 236.1
click at [8, 236] on main "**********" at bounding box center [309, 96] width 619 height 880
paste input "text"
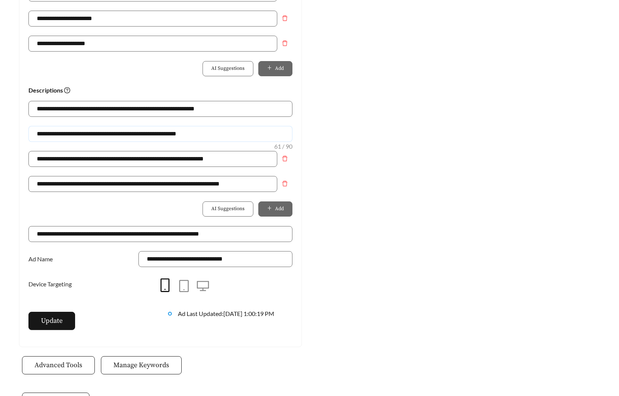
scroll to position [535, 0]
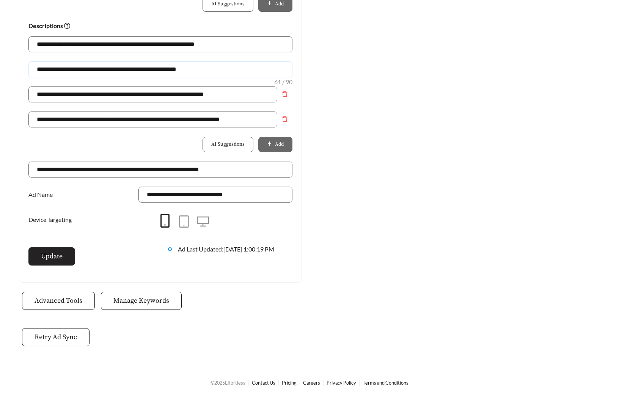
type input "**********"
click at [70, 256] on button "Update" at bounding box center [51, 256] width 47 height 18
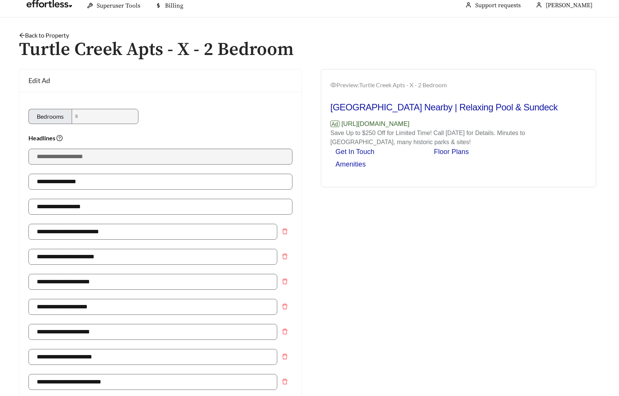
scroll to position [5, 0]
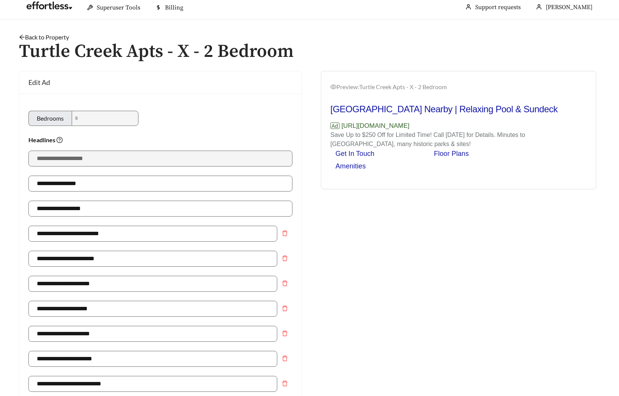
click at [66, 36] on link "Back to Property" at bounding box center [44, 36] width 50 height 7
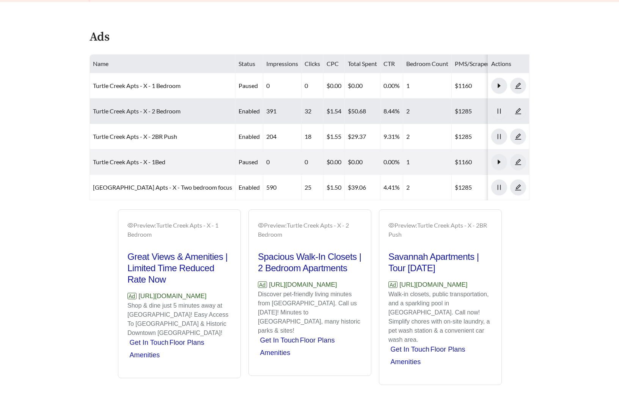
scroll to position [370, 0]
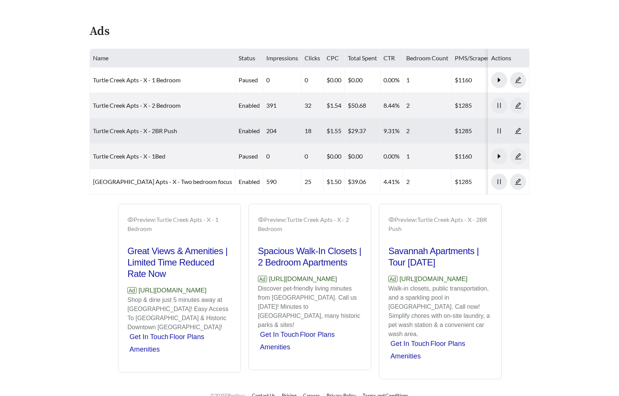
click at [150, 129] on link "Turtle Creek Apts - X - 2BR Push" at bounding box center [135, 130] width 84 height 7
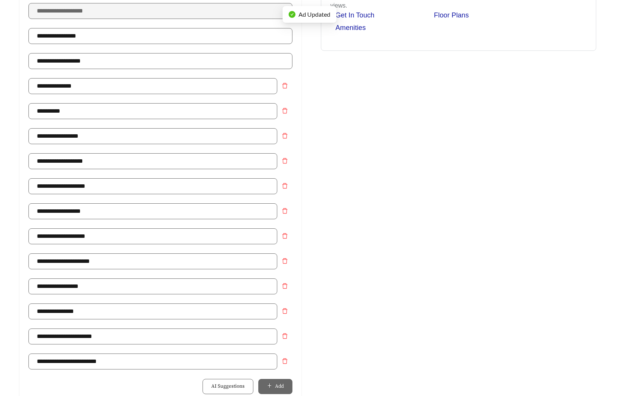
scroll to position [484, 0]
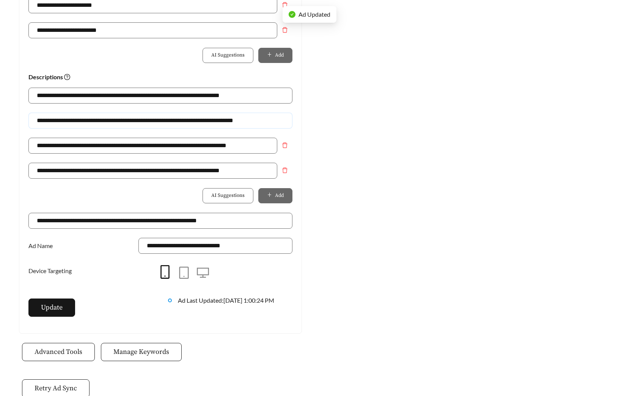
drag, startPoint x: 274, startPoint y: 119, endPoint x: -43, endPoint y: 104, distance: 317.3
paste input "text"
type input "**********"
click at [47, 300] on button "Update" at bounding box center [51, 308] width 47 height 18
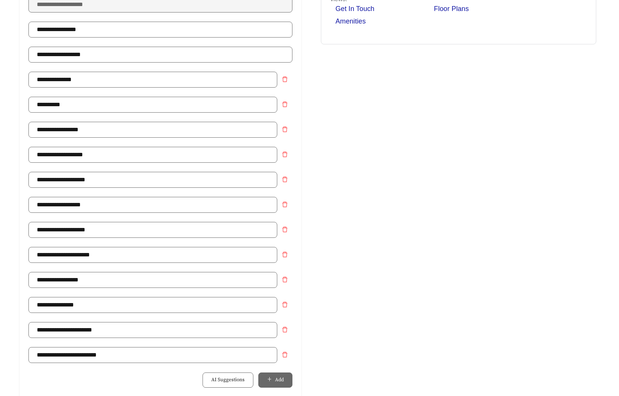
scroll to position [2, 0]
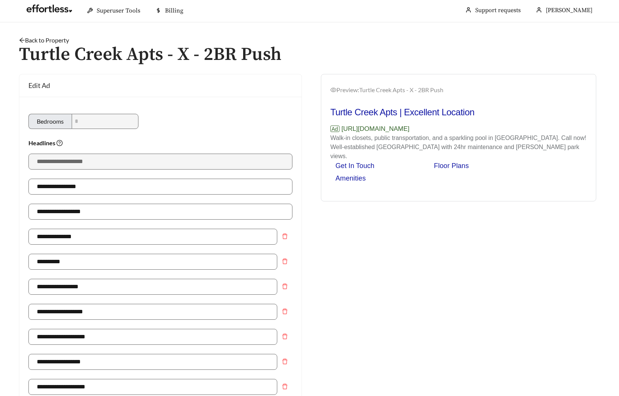
click at [63, 36] on link "Back to Property" at bounding box center [44, 39] width 50 height 7
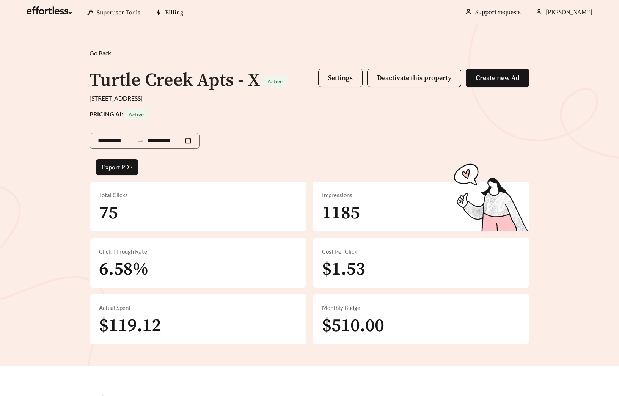
click at [60, 39] on div "**********" at bounding box center [309, 195] width 619 height 342
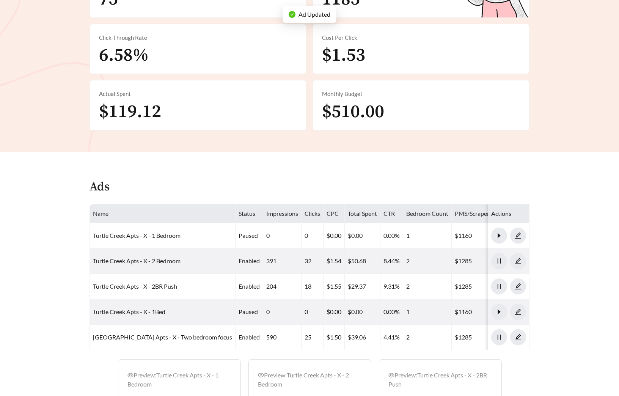
scroll to position [255, 0]
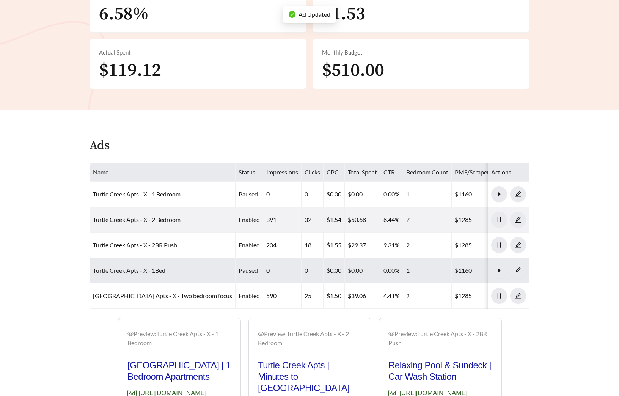
click at [154, 273] on link "Turtle Creek Apts - X - 1Bed" at bounding box center [129, 270] width 72 height 7
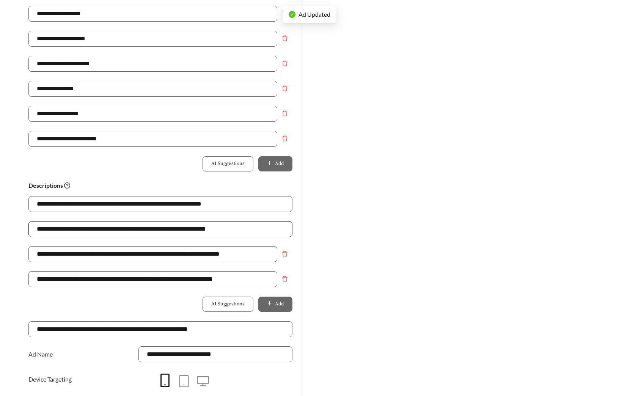
scroll to position [378, 0]
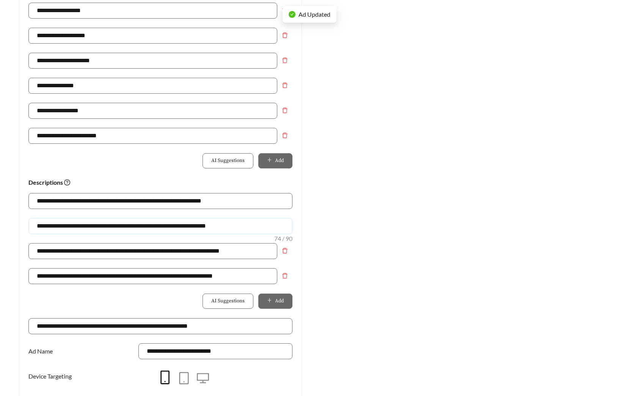
drag, startPoint x: 251, startPoint y: 225, endPoint x: -54, endPoint y: 214, distance: 305.4
paste input "text"
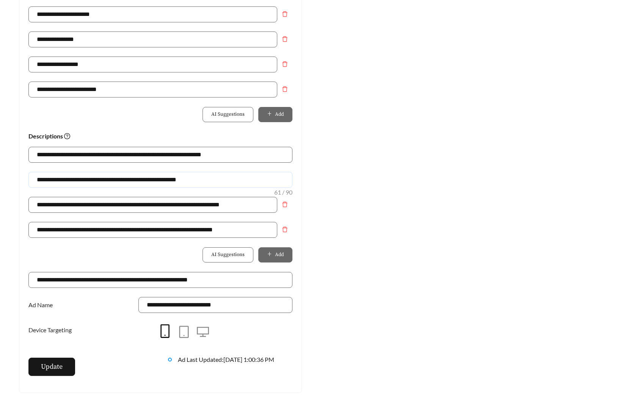
scroll to position [529, 0]
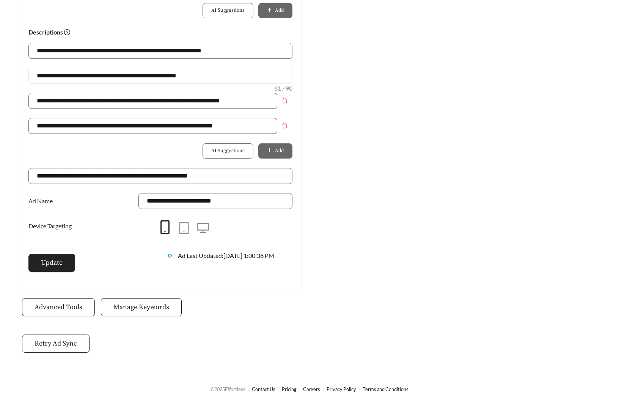
type input "**********"
click at [50, 254] on button "Update" at bounding box center [51, 263] width 47 height 18
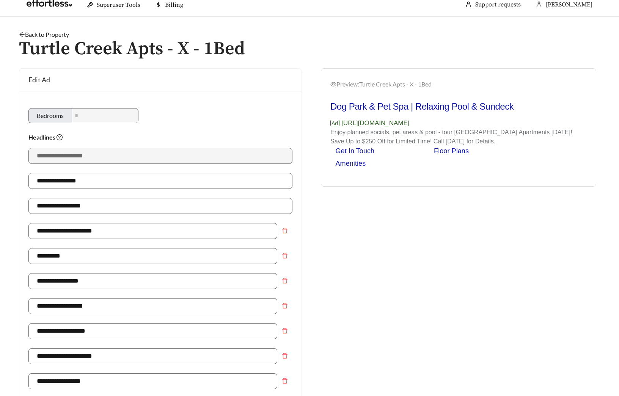
scroll to position [0, 0]
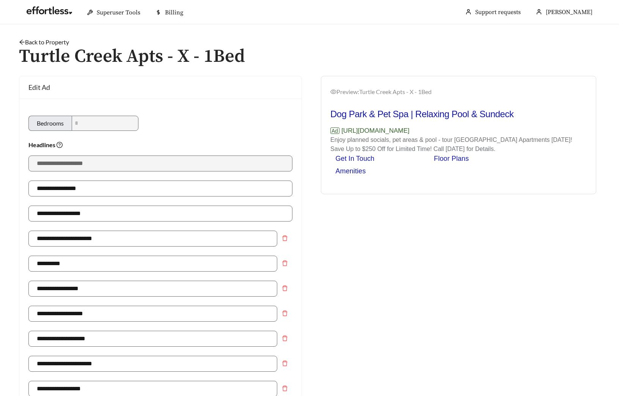
click at [55, 40] on link "Back to Property" at bounding box center [44, 41] width 50 height 7
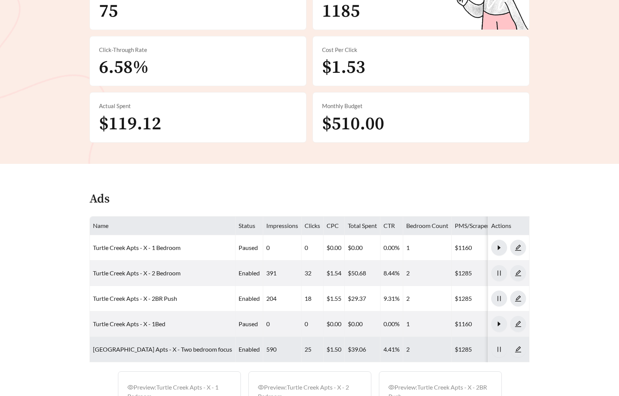
scroll to position [374, 0]
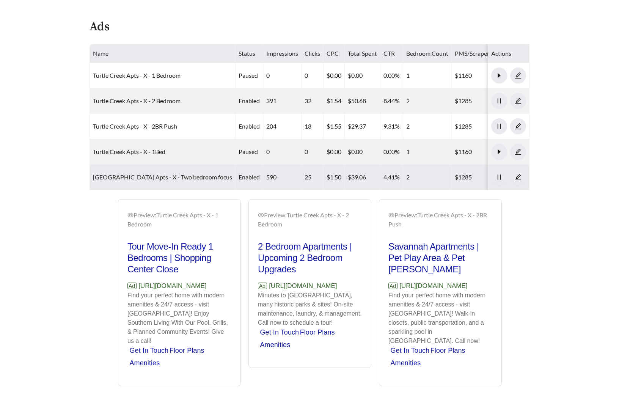
click at [154, 178] on link "Turtle Creek Apts - X - Two bedroom focus" at bounding box center [162, 176] width 139 height 7
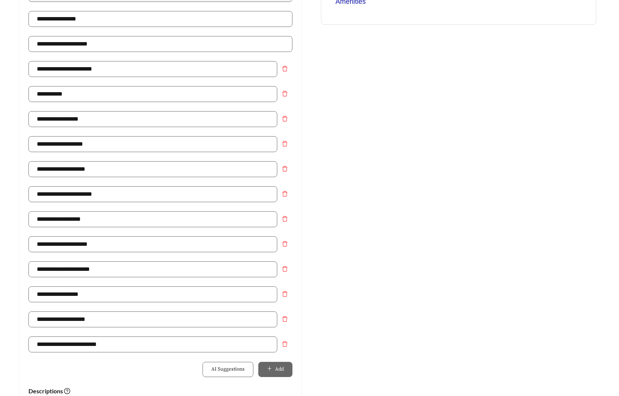
scroll to position [477, 0]
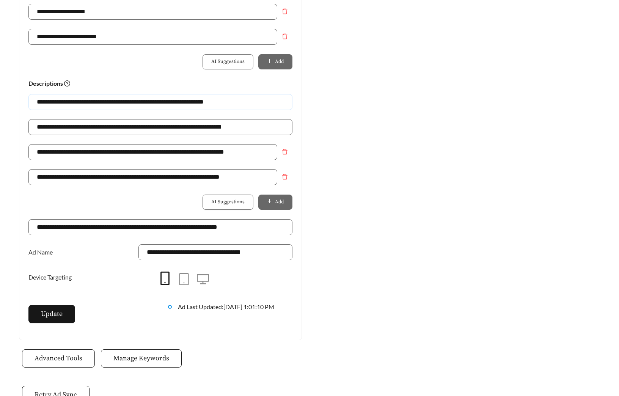
drag, startPoint x: 239, startPoint y: 100, endPoint x: -33, endPoint y: 100, distance: 272.5
paste input "text"
type input "**********"
click at [58, 319] on span "Update" at bounding box center [52, 314] width 22 height 10
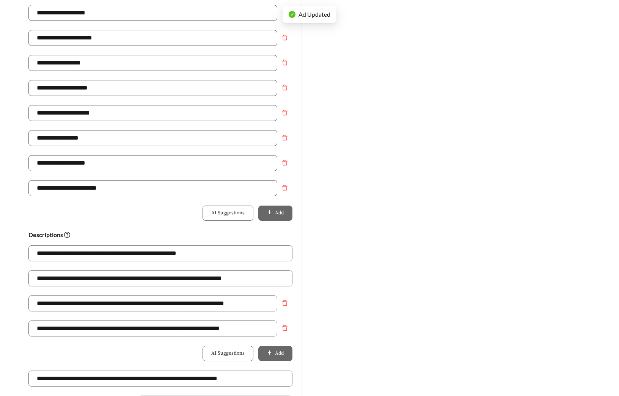
scroll to position [0, 0]
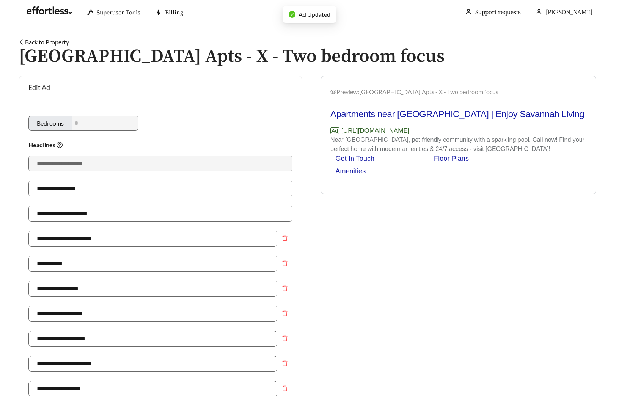
click at [54, 44] on link "Back to Property" at bounding box center [44, 41] width 50 height 7
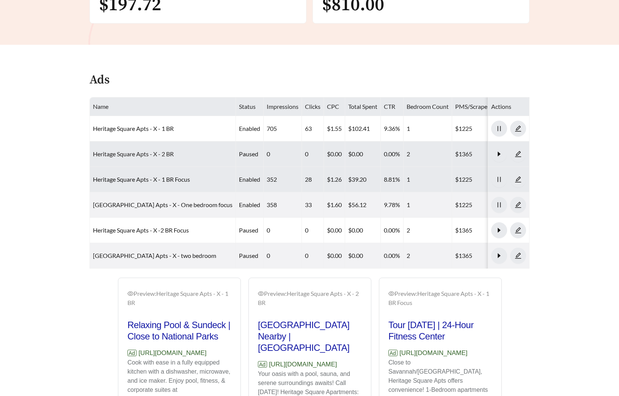
scroll to position [334, 0]
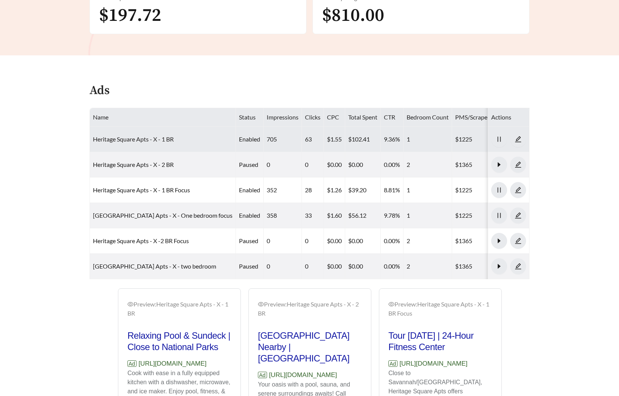
click at [162, 137] on link "Heritage Square Apts - X - 1 BR" at bounding box center [133, 139] width 81 height 7
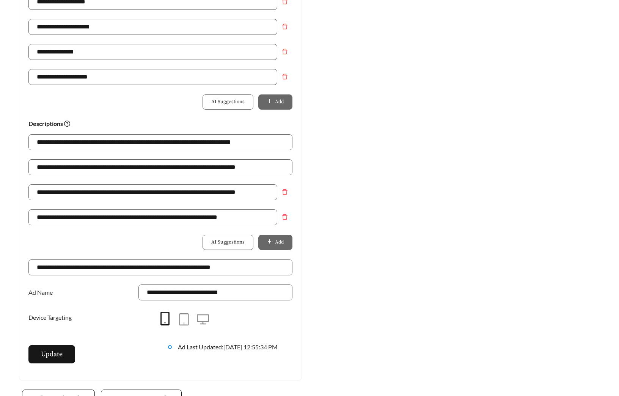
scroll to position [438, 0]
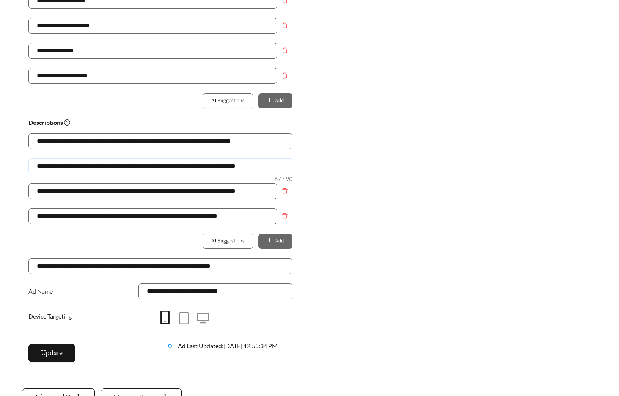
drag, startPoint x: 274, startPoint y: 165, endPoint x: -111, endPoint y: 156, distance: 385.4
click at [387, 188] on div "Preview: [GEOGRAPHIC_DATA] Apts - X - 1 BR Close to [GEOGRAPHIC_DATA] | Pet-Fri…" at bounding box center [459, 9] width 298 height 742
drag, startPoint x: 282, startPoint y: 165, endPoint x: -61, endPoint y: 165, distance: 342.4
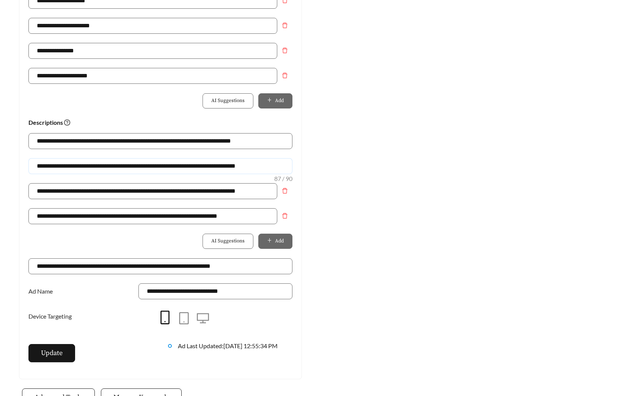
paste input "text"
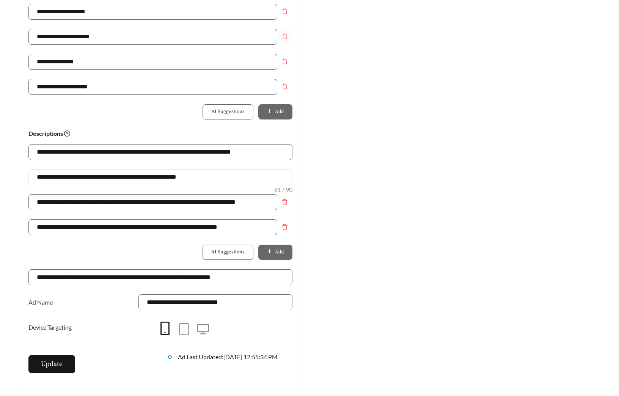
scroll to position [387, 0]
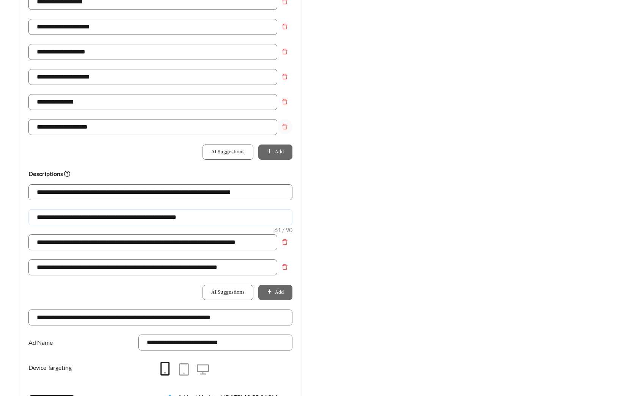
type input "**********"
click at [288, 101] on icon "delete" at bounding box center [285, 102] width 6 height 6
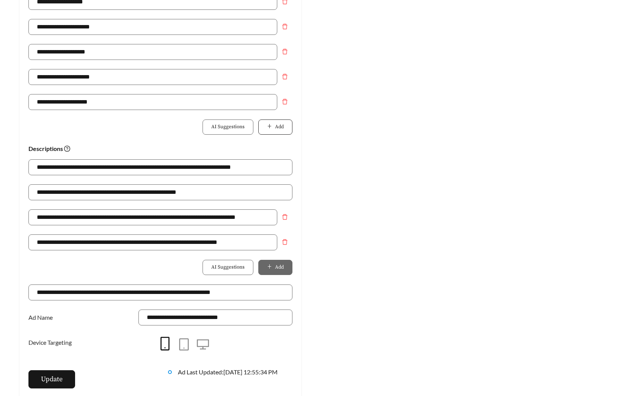
click at [283, 129] on span "Add" at bounding box center [279, 127] width 9 height 8
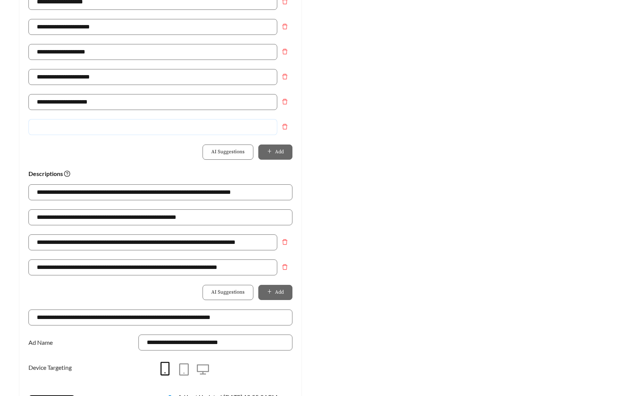
click at [77, 126] on input "text" at bounding box center [152, 127] width 249 height 16
type input "**********"
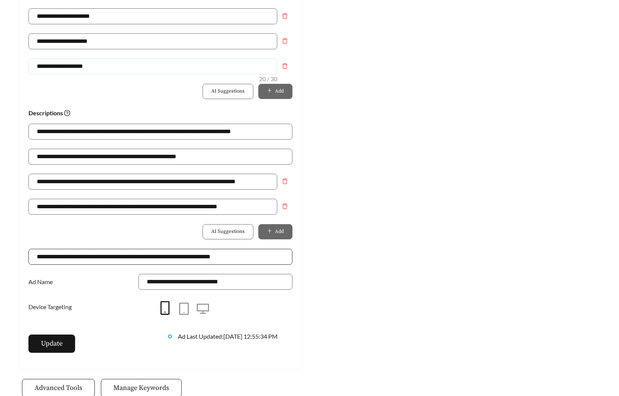
scroll to position [535, 0]
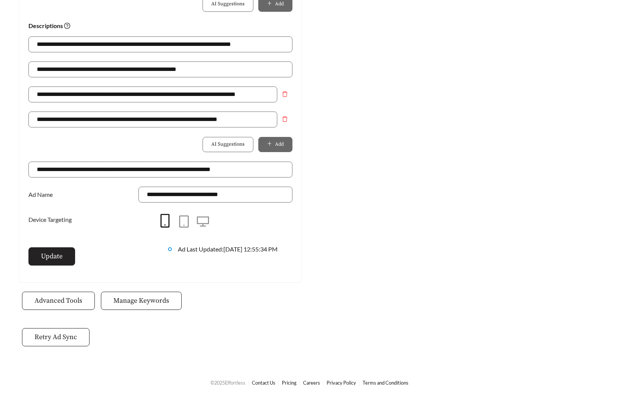
click at [58, 257] on span "Update" at bounding box center [52, 256] width 22 height 10
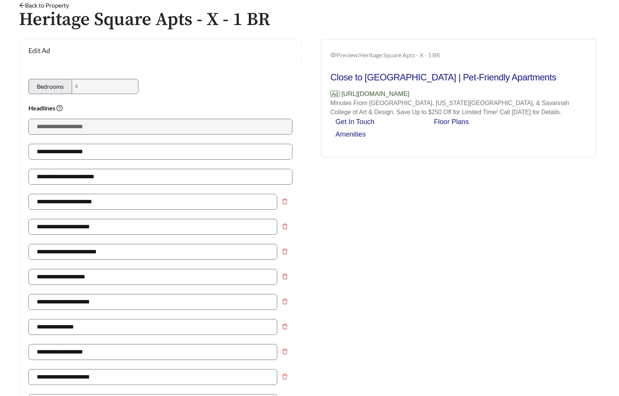
scroll to position [36, 0]
click at [59, 5] on link "Back to Property" at bounding box center [44, 5] width 50 height 7
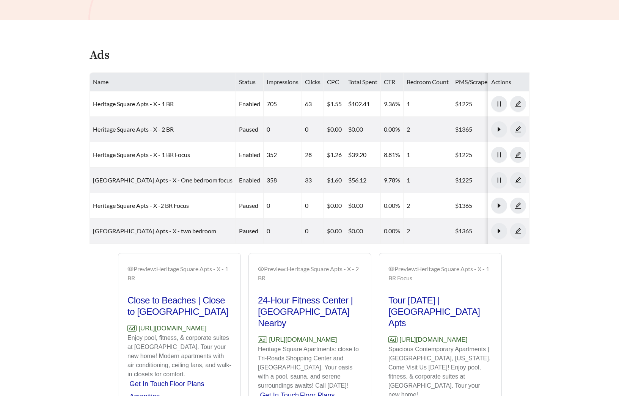
scroll to position [372, 0]
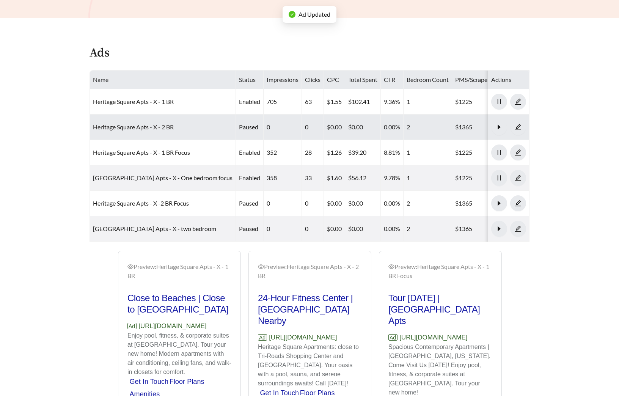
click at [154, 124] on link "Heritage Square Apts - X - 2 BR" at bounding box center [133, 126] width 81 height 7
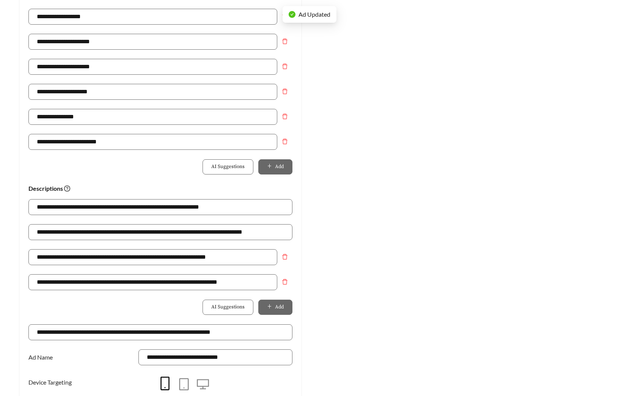
scroll to position [373, 0]
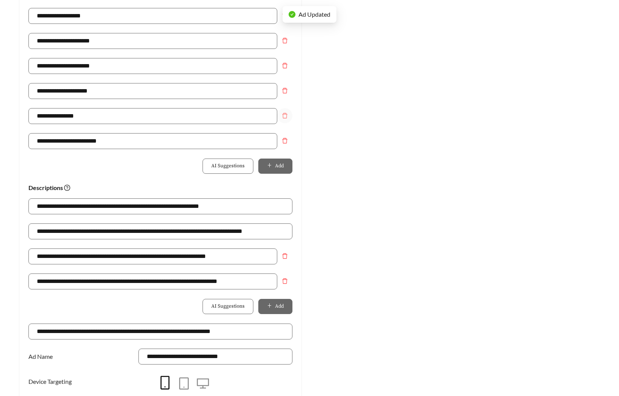
click at [289, 114] on span "delete" at bounding box center [285, 116] width 14 height 6
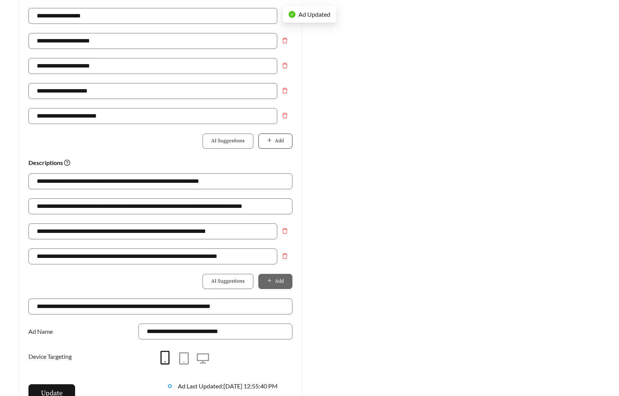
click at [282, 140] on span "Add" at bounding box center [279, 141] width 9 height 8
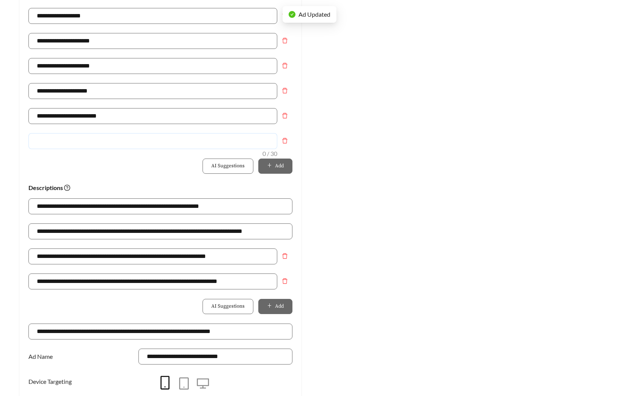
click at [111, 140] on input "text" at bounding box center [152, 141] width 249 height 16
type input "**********"
drag, startPoint x: 209, startPoint y: 211, endPoint x: -69, endPoint y: 185, distance: 279.5
paste input "text"
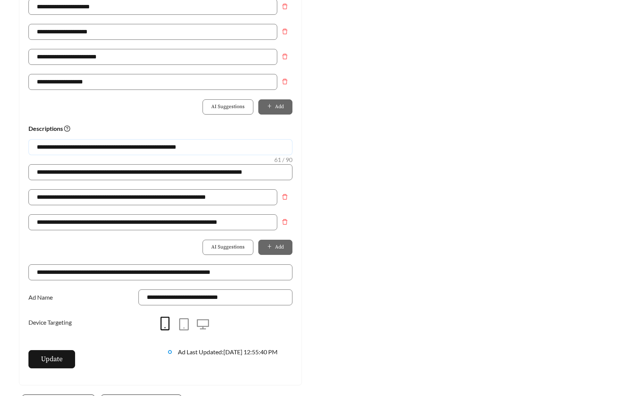
scroll to position [535, 0]
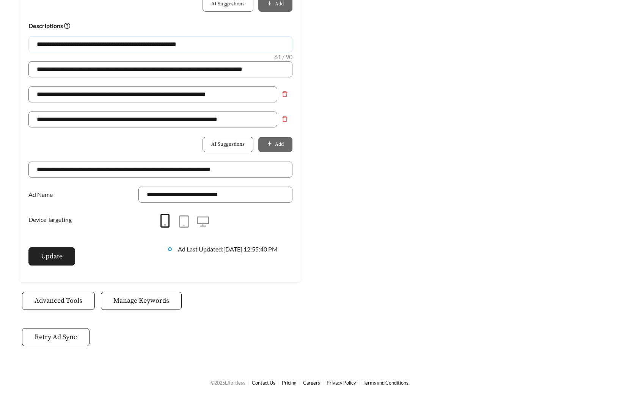
type input "**********"
click at [66, 263] on button "Update" at bounding box center [51, 256] width 47 height 18
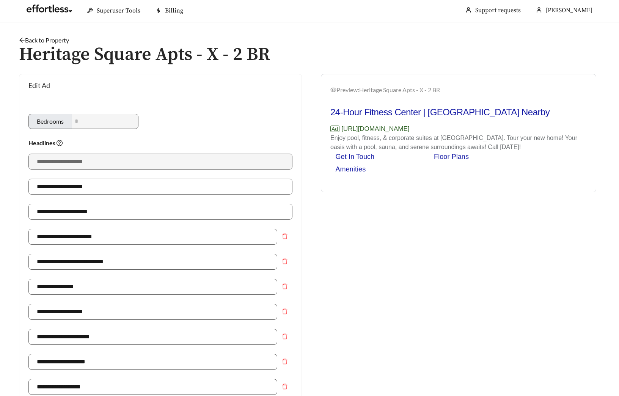
scroll to position [0, 0]
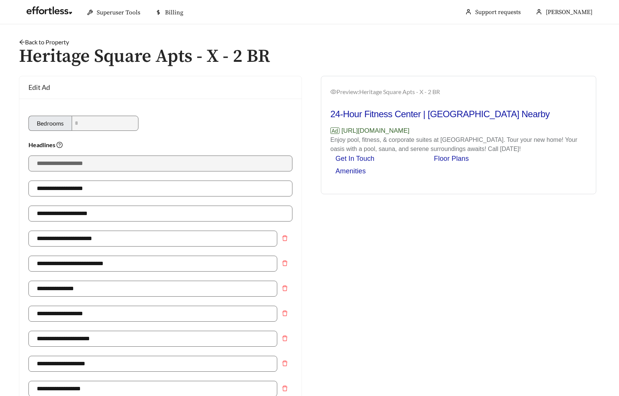
click at [56, 38] on link "Back to Property" at bounding box center [44, 41] width 50 height 7
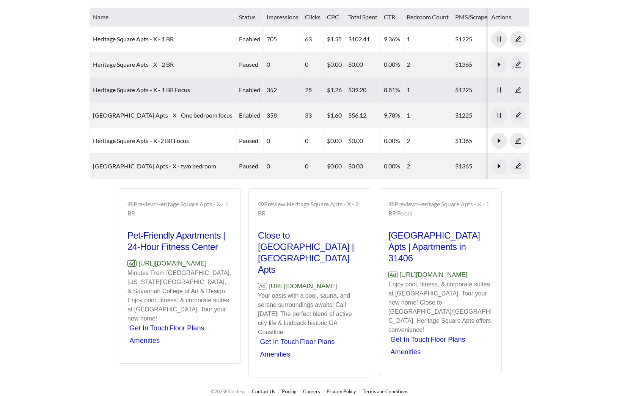
scroll to position [475, 0]
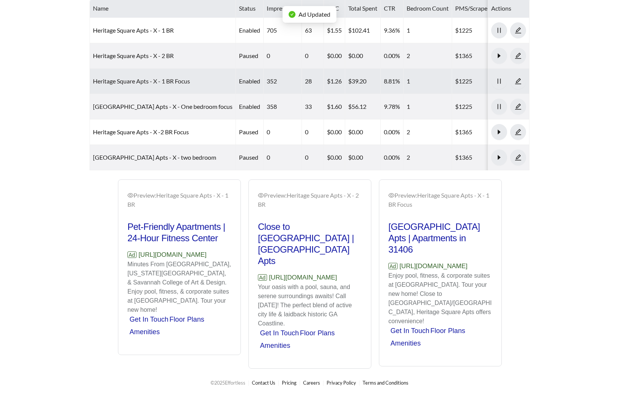
click at [137, 77] on link "Heritage Square Apts - X - 1 BR Focus" at bounding box center [141, 80] width 97 height 7
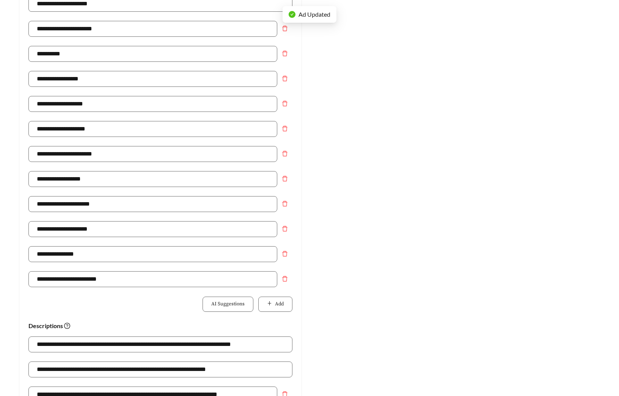
scroll to position [276, 0]
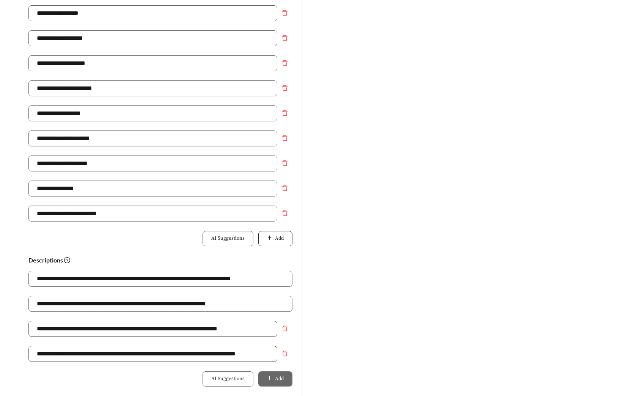
click at [275, 235] on span "Add" at bounding box center [279, 239] width 9 height 8
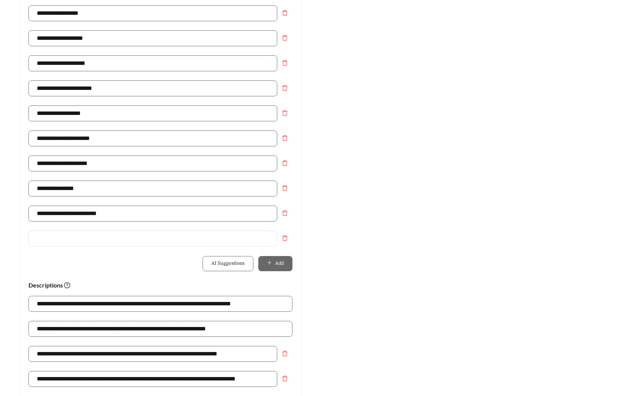
click at [194, 241] on input "text" at bounding box center [152, 239] width 249 height 16
type input "**********"
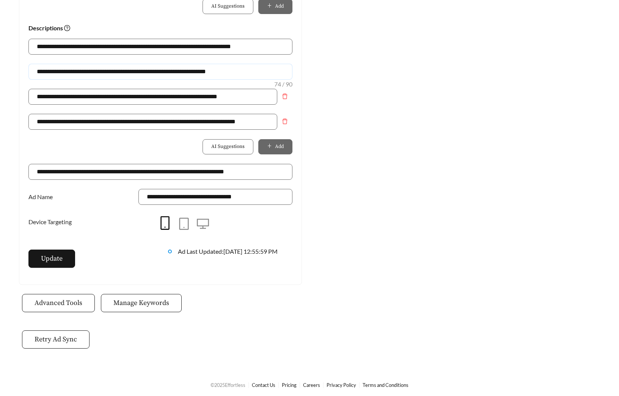
drag, startPoint x: 259, startPoint y: 70, endPoint x: -60, endPoint y: 69, distance: 318.8
paste input "text"
type input "**********"
click at [48, 269] on div "Update" at bounding box center [91, 263] width 140 height 26
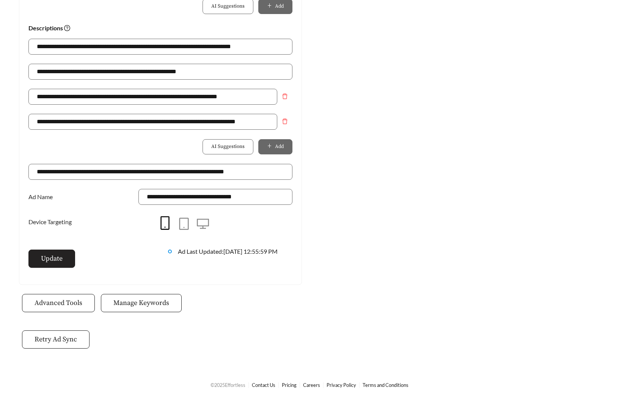
click at [49, 260] on span "Update" at bounding box center [52, 259] width 22 height 10
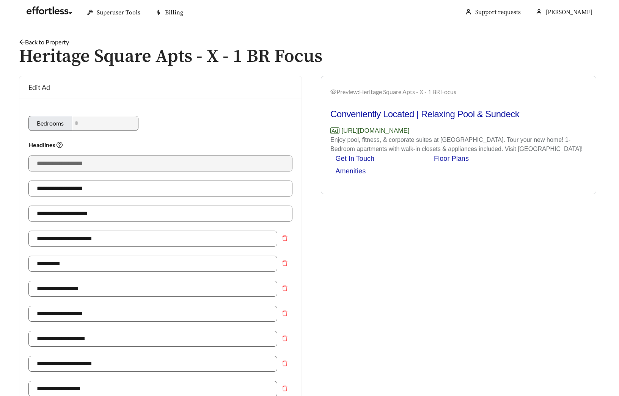
click at [50, 40] on link "Back to Property" at bounding box center [44, 41] width 50 height 7
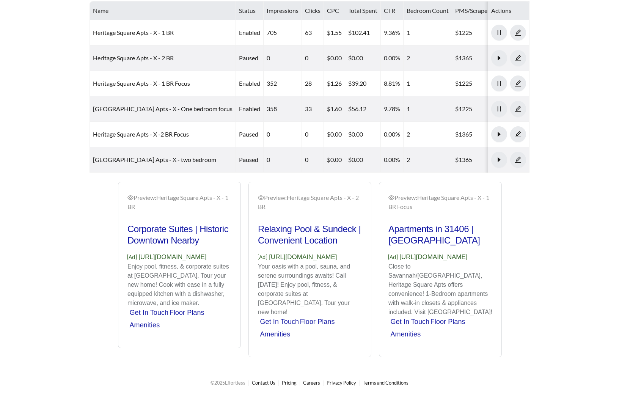
scroll to position [466, 0]
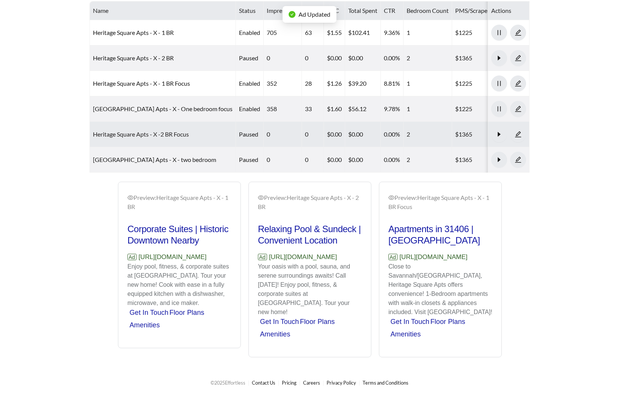
click at [153, 131] on link "Heritage Square Apts - X -2 BR Focus" at bounding box center [141, 134] width 96 height 7
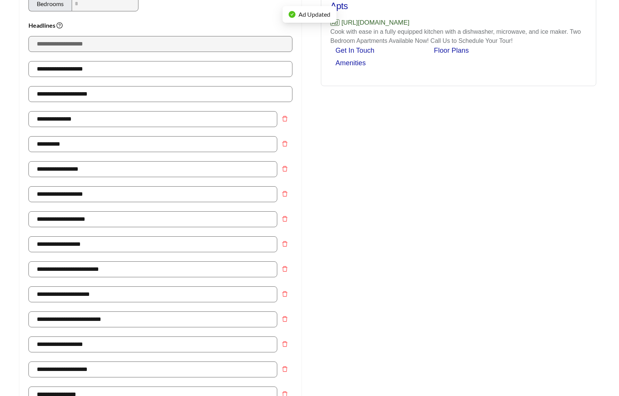
scroll to position [372, 0]
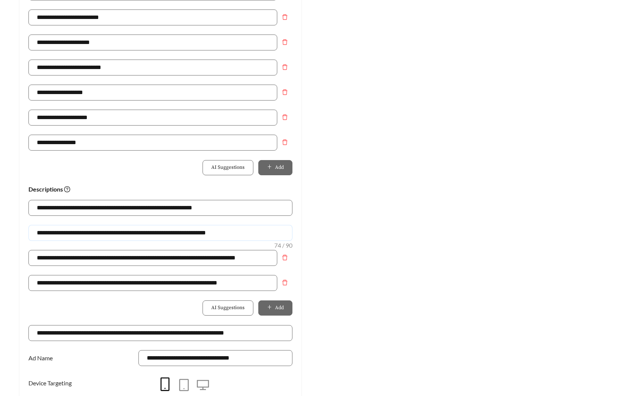
drag, startPoint x: 250, startPoint y: 231, endPoint x: -73, endPoint y: 222, distance: 322.8
paste input "text"
type input "**********"
click at [285, 142] on icon "delete" at bounding box center [285, 142] width 6 height 6
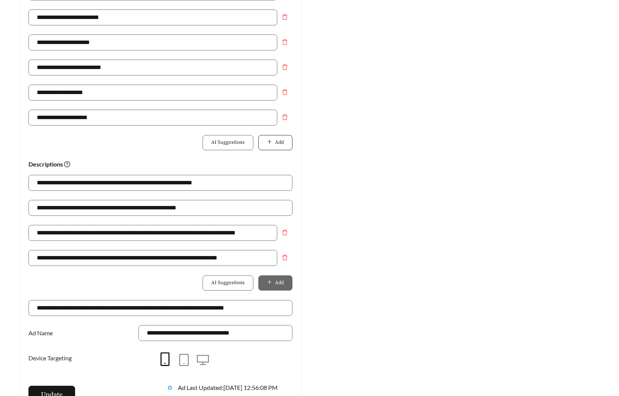
click at [281, 142] on span "Add" at bounding box center [279, 143] width 9 height 8
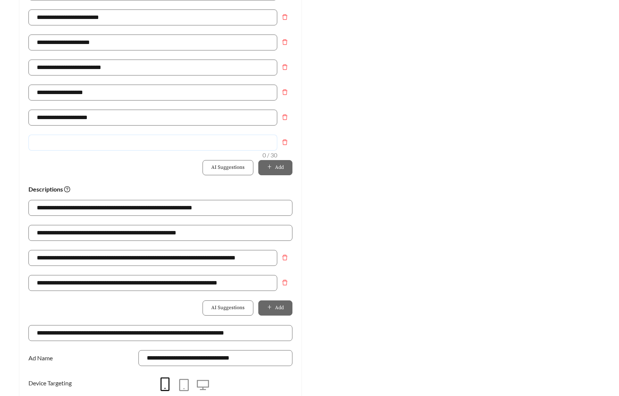
click at [138, 142] on input "text" at bounding box center [152, 143] width 249 height 16
type input "**********"
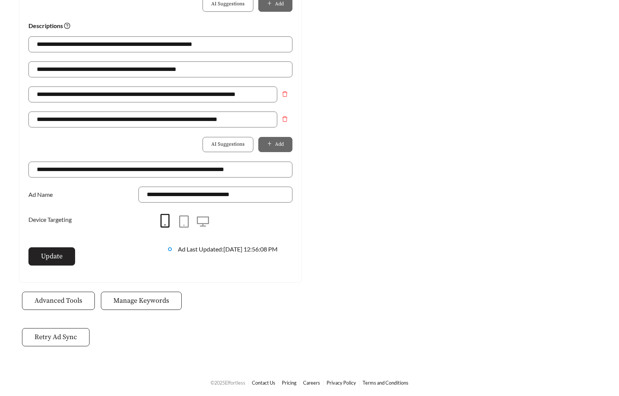
click at [65, 258] on button "Update" at bounding box center [51, 256] width 47 height 18
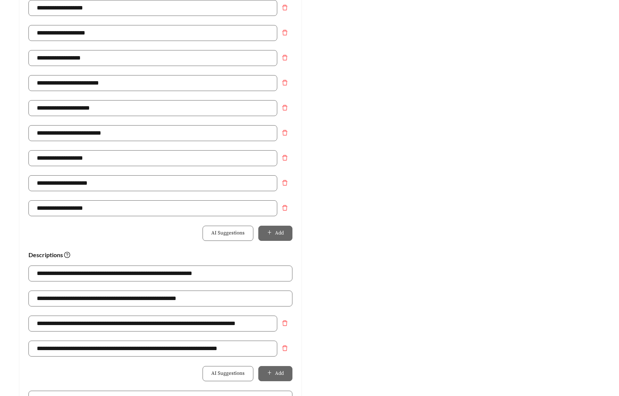
scroll to position [0, 0]
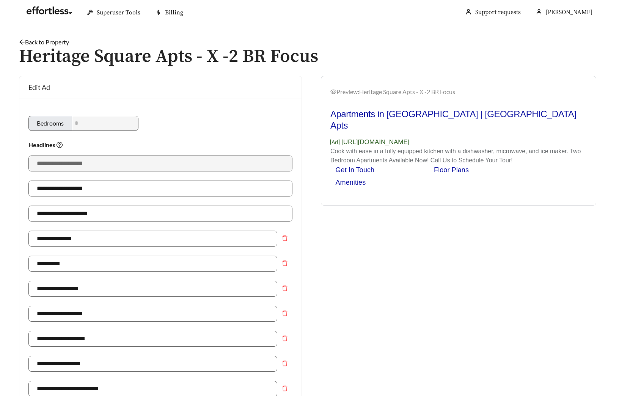
click at [47, 41] on link "Back to Property" at bounding box center [44, 41] width 50 height 7
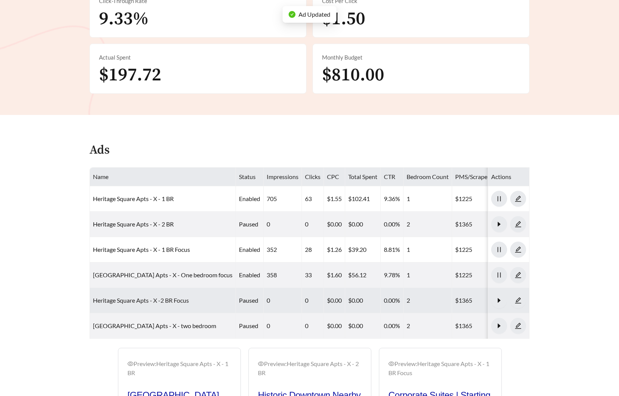
scroll to position [425, 0]
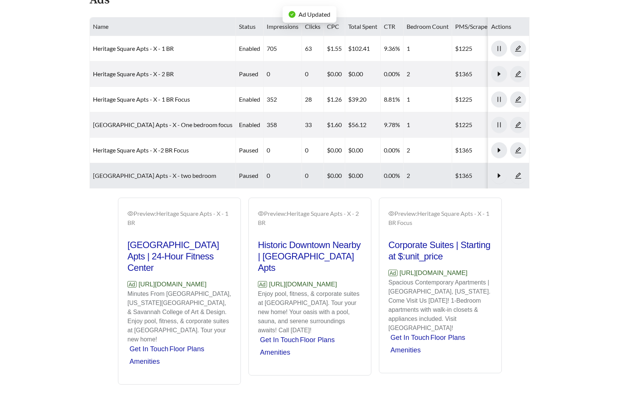
click at [162, 179] on link "Heritage Square Apts - X - two bedroom" at bounding box center [154, 175] width 123 height 7
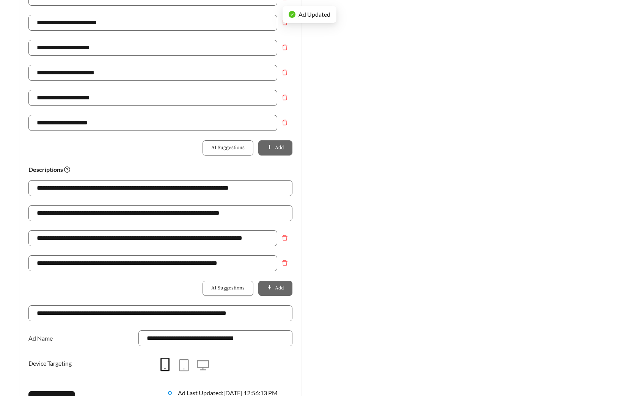
scroll to position [392, 0]
drag, startPoint x: 265, startPoint y: 212, endPoint x: -72, endPoint y: 200, distance: 336.9
paste input "text"
type input "**********"
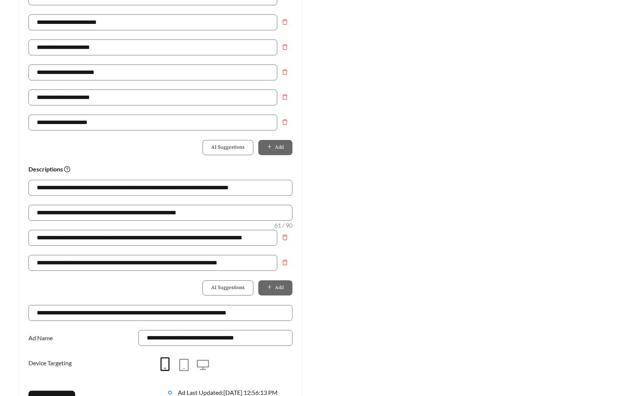
drag, startPoint x: 397, startPoint y: 232, endPoint x: 375, endPoint y: 228, distance: 23.0
click at [396, 232] on div "Preview: Heritage Square Apts - X - two bedroom 24-Hour Fitness Center | Close …" at bounding box center [459, 55] width 298 height 742
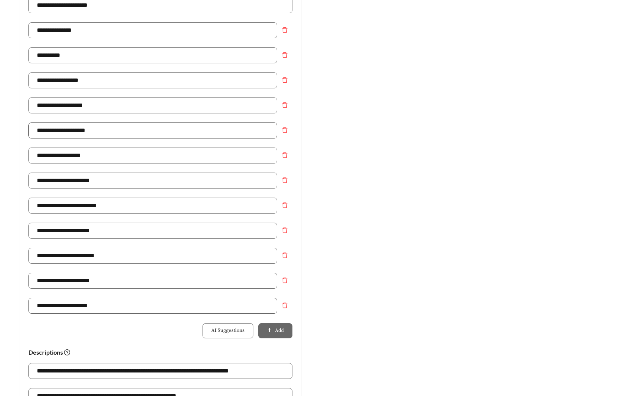
scroll to position [0, 0]
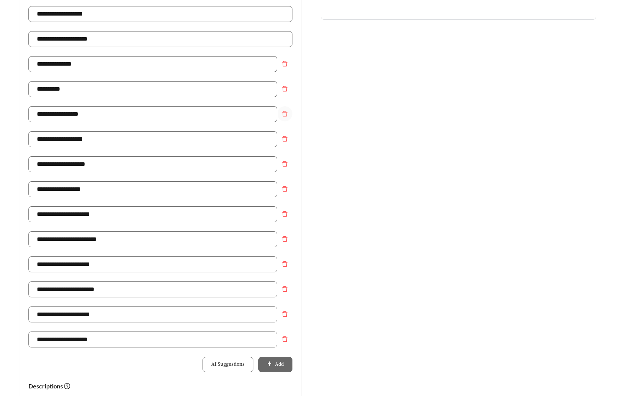
click at [287, 113] on icon "delete" at bounding box center [285, 114] width 6 height 6
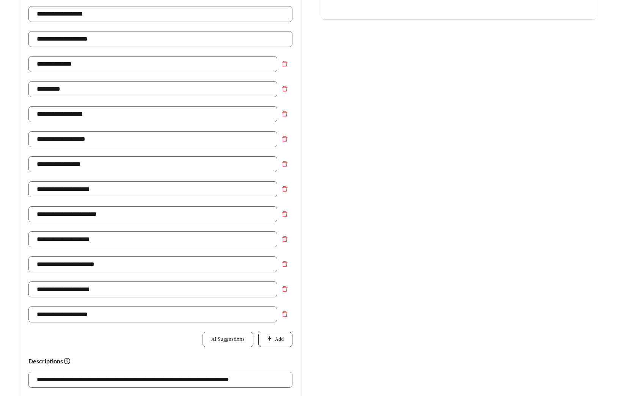
click at [264, 341] on button "Add" at bounding box center [275, 339] width 34 height 15
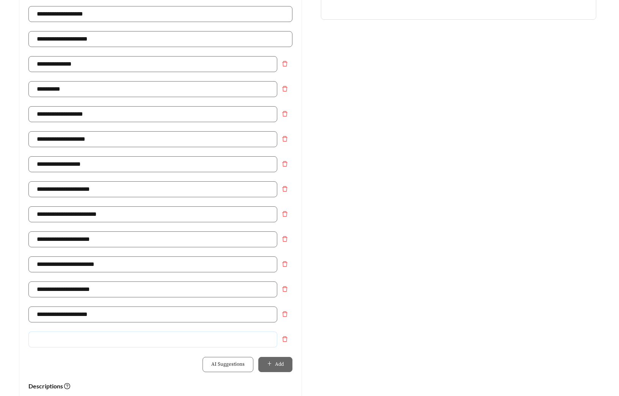
click at [195, 339] on input "text" at bounding box center [152, 340] width 249 height 16
type input "**********"
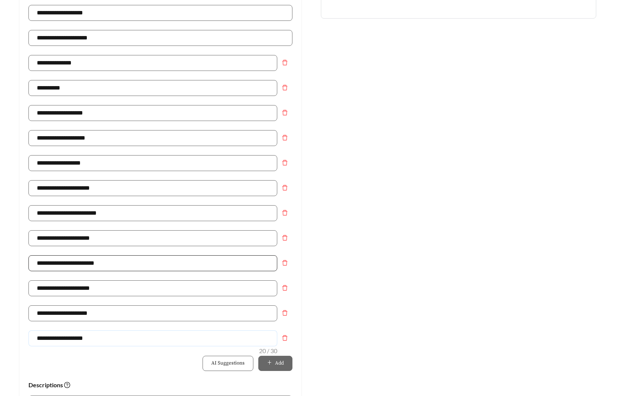
scroll to position [535, 0]
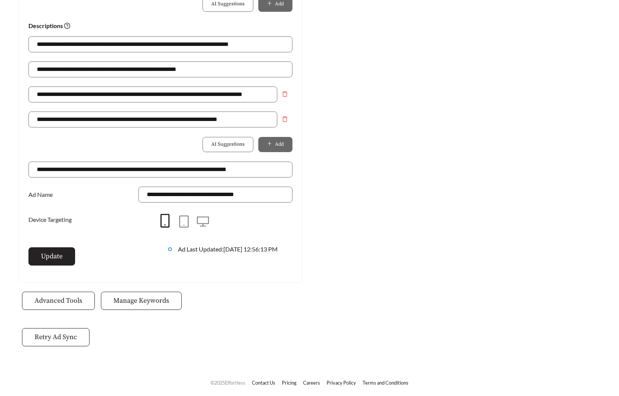
click at [58, 262] on button "Update" at bounding box center [51, 256] width 47 height 18
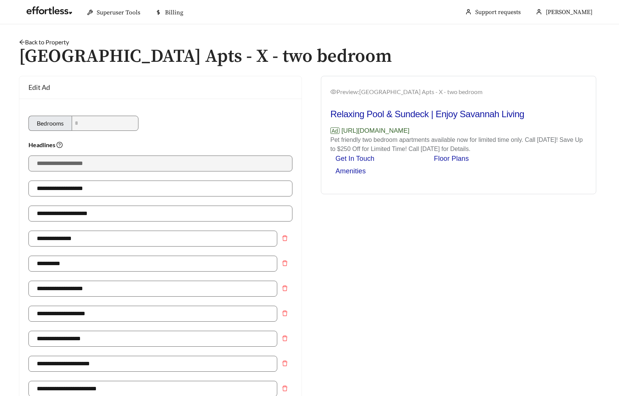
click at [55, 39] on link "Back to Property" at bounding box center [44, 41] width 50 height 7
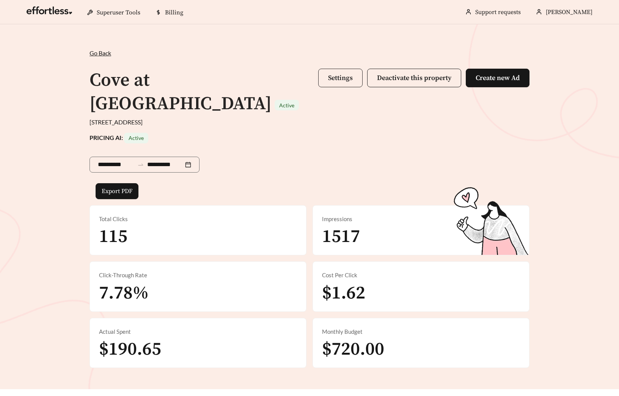
click at [325, 77] on button "Settings" at bounding box center [340, 78] width 44 height 19
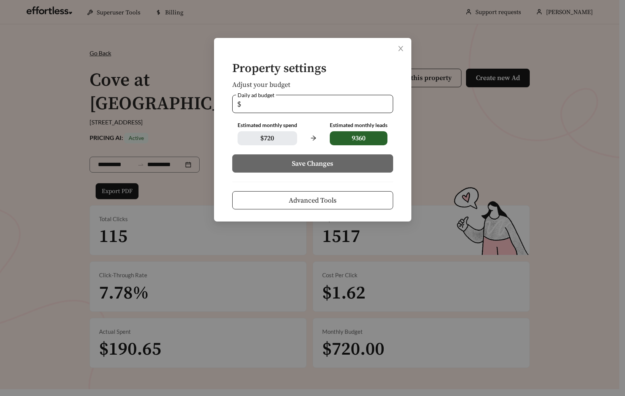
click at [315, 199] on span "Advanced Tools" at bounding box center [313, 200] width 48 height 10
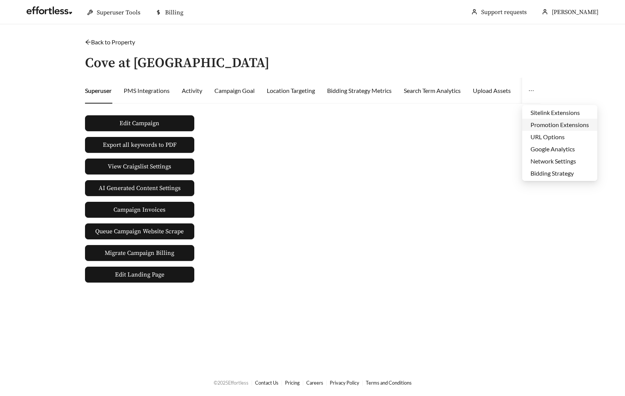
click at [540, 126] on li "Promotion Extensions" at bounding box center [559, 125] width 75 height 12
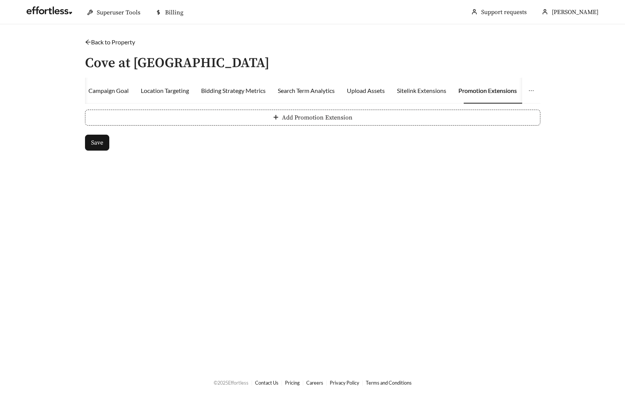
click at [413, 112] on button "Add Promotion Extension" at bounding box center [312, 118] width 455 height 16
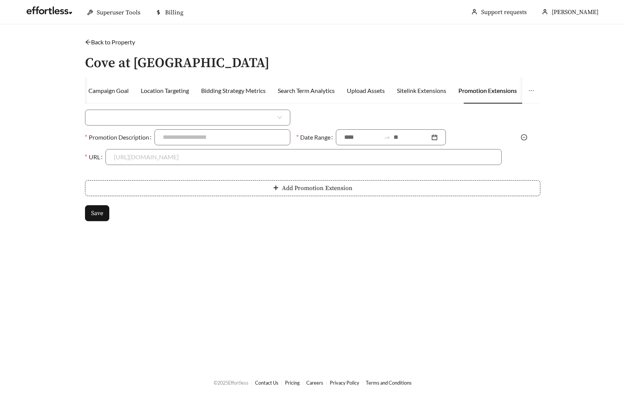
click at [117, 127] on div at bounding box center [187, 120] width 211 height 20
click at [124, 120] on input "search" at bounding box center [184, 117] width 183 height 15
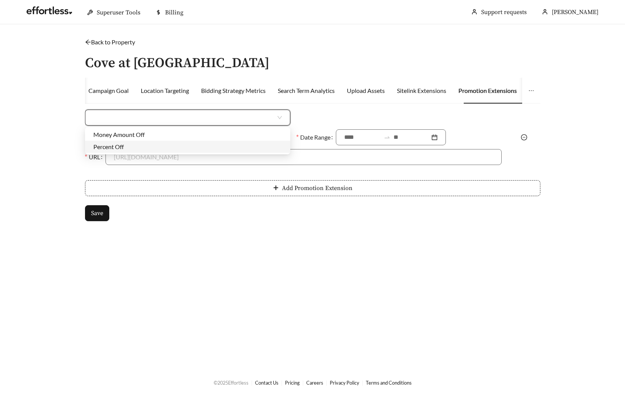
click at [116, 147] on div "Percent Off" at bounding box center [187, 147] width 189 height 8
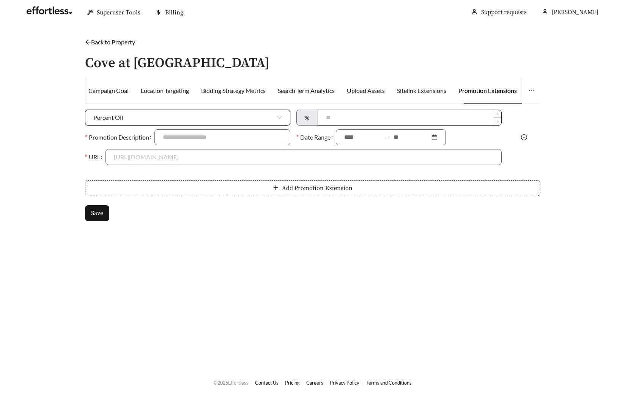
click at [404, 118] on input at bounding box center [409, 117] width 183 height 15
type input "***"
type input "**********"
click at [354, 136] on input at bounding box center [362, 137] width 36 height 9
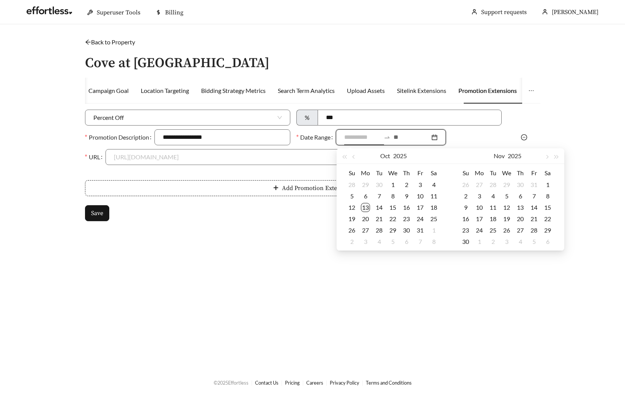
type input "**********"
click at [368, 207] on div "13" at bounding box center [365, 207] width 9 height 9
type input "**********"
click at [548, 181] on div "1" at bounding box center [547, 184] width 9 height 9
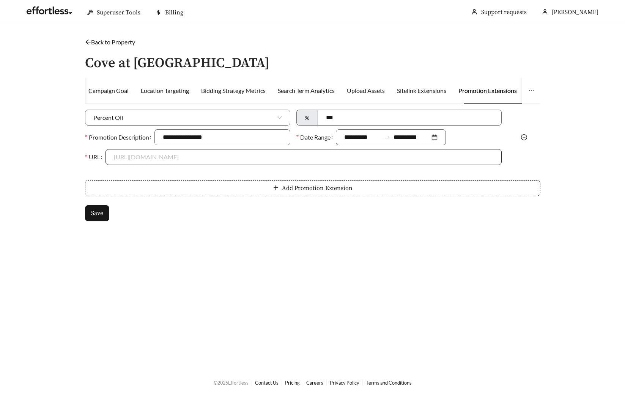
click at [126, 159] on input "URL" at bounding box center [304, 157] width 380 height 15
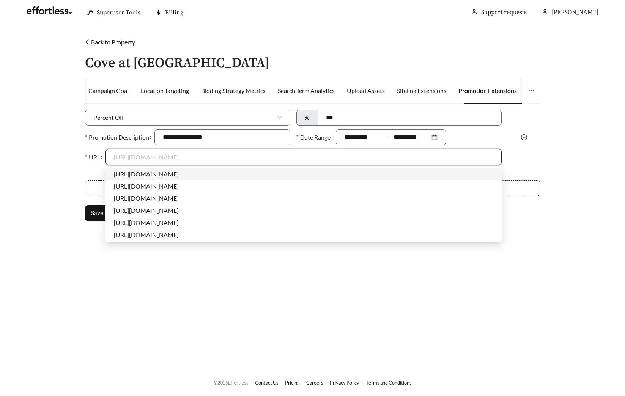
click at [119, 169] on div "https://www.coveatfountainlake.effortlessads.com/" at bounding box center [304, 174] width 396 height 12
type input "**********"
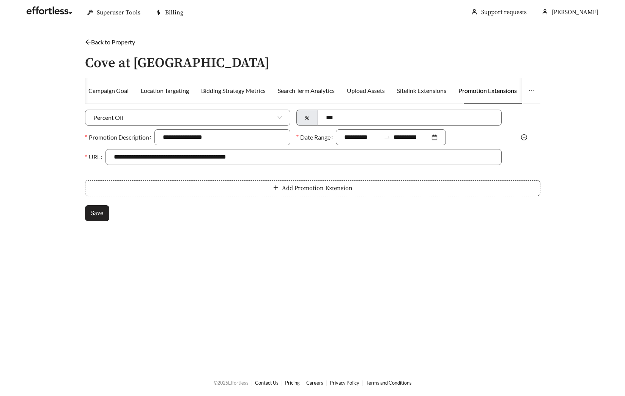
click at [95, 212] on span "Save" at bounding box center [97, 213] width 12 height 9
click at [120, 43] on link "Back to Property" at bounding box center [110, 41] width 50 height 7
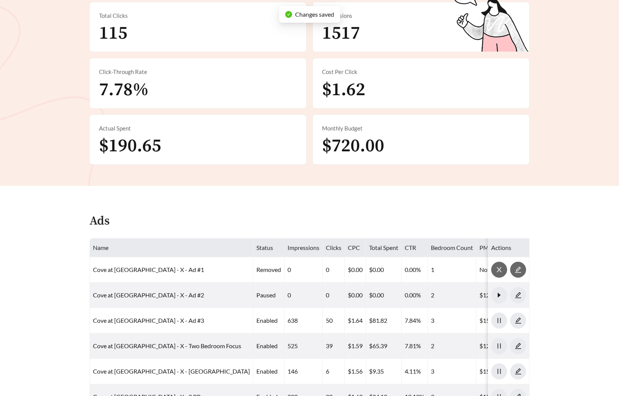
scroll to position [317, 0]
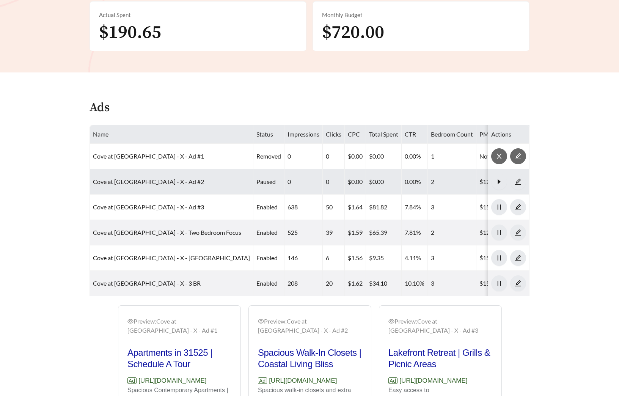
click at [148, 180] on link "Cove at Fountain Lake - X - Ad #2" at bounding box center [148, 181] width 111 height 7
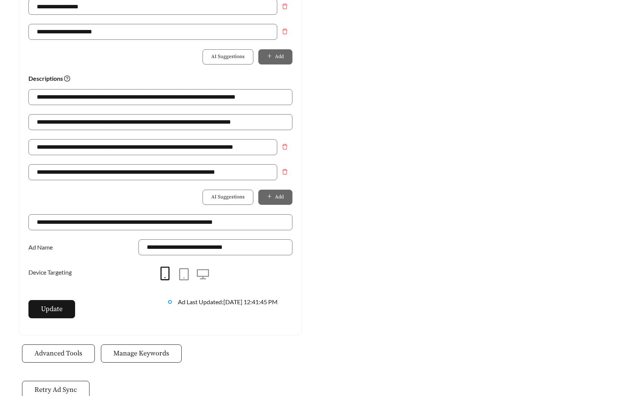
scroll to position [8, 0]
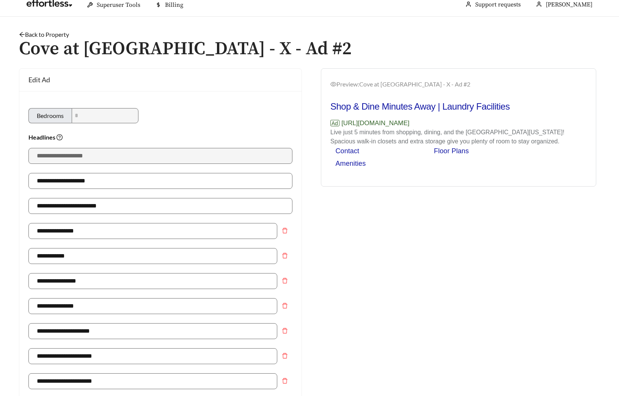
click at [61, 36] on link "Back to Property" at bounding box center [44, 34] width 50 height 7
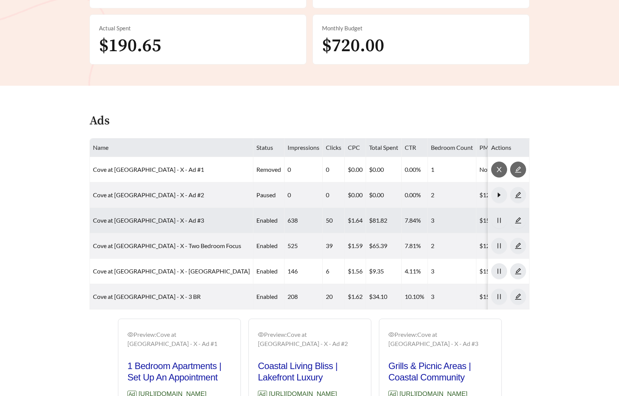
scroll to position [371, 0]
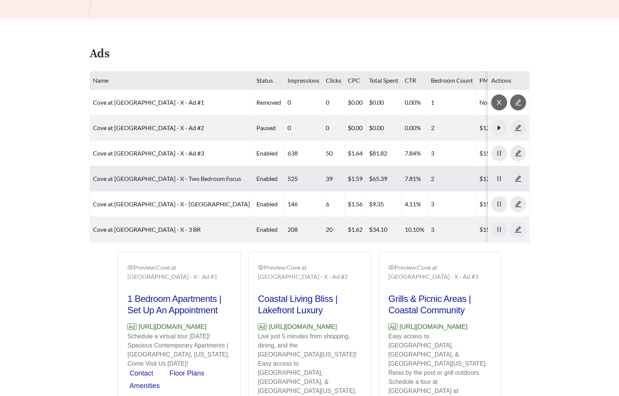
click at [162, 182] on link "Cove at Fountain Lake - X - Two Bedroom Focus" at bounding box center [167, 178] width 148 height 7
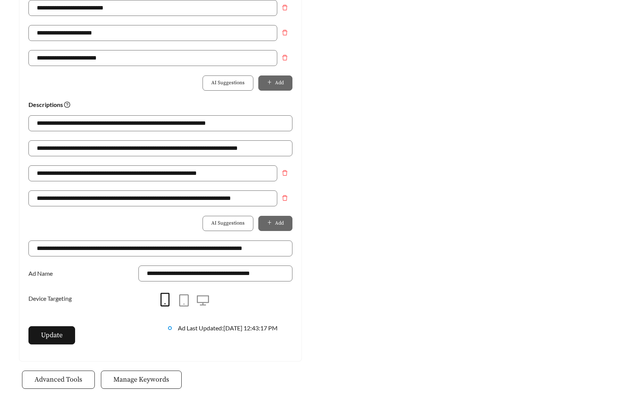
scroll to position [479, 0]
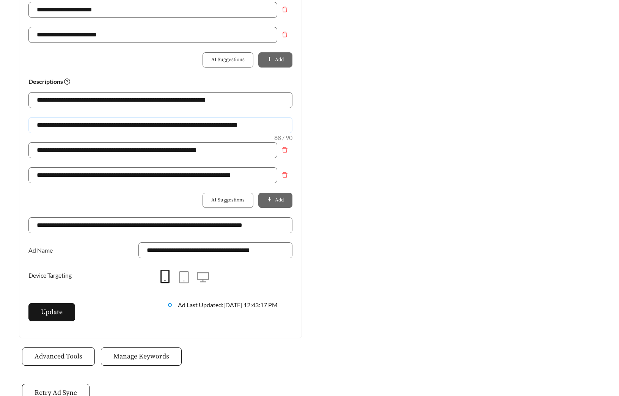
drag, startPoint x: 199, startPoint y: 125, endPoint x: -50, endPoint y: 121, distance: 249.4
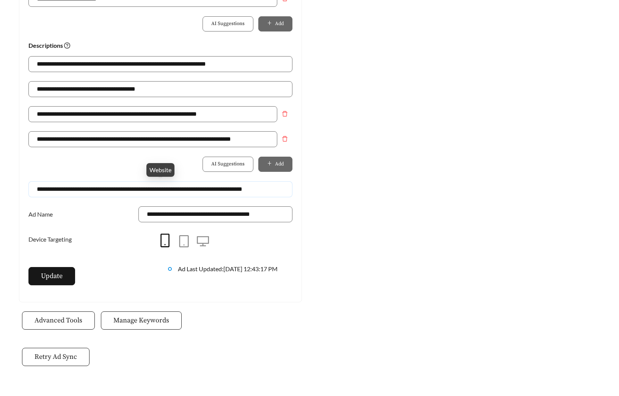
scroll to position [0, 1]
drag, startPoint x: 35, startPoint y: 186, endPoint x: 473, endPoint y: 192, distance: 438.1
click at [165, 90] on input "**********" at bounding box center [160, 89] width 264 height 16
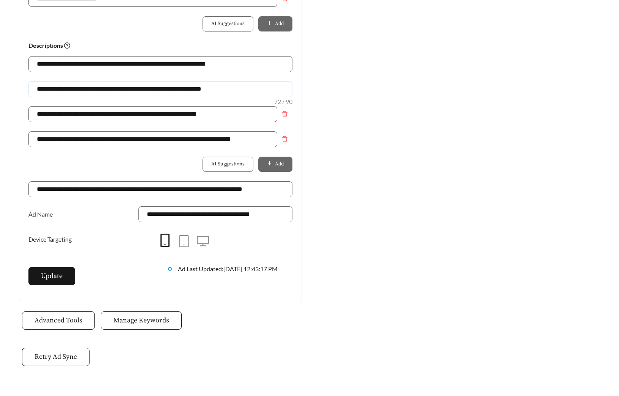
drag, startPoint x: 125, startPoint y: 85, endPoint x: -47, endPoint y: 82, distance: 172.7
type input "**********"
click at [59, 277] on span "Update" at bounding box center [52, 276] width 22 height 10
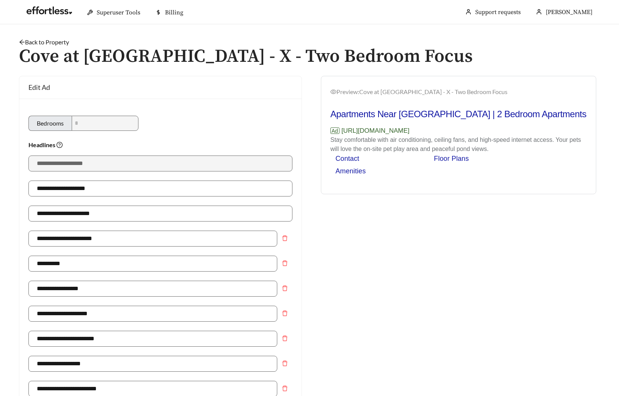
click at [44, 42] on link "Back to Property" at bounding box center [44, 41] width 50 height 7
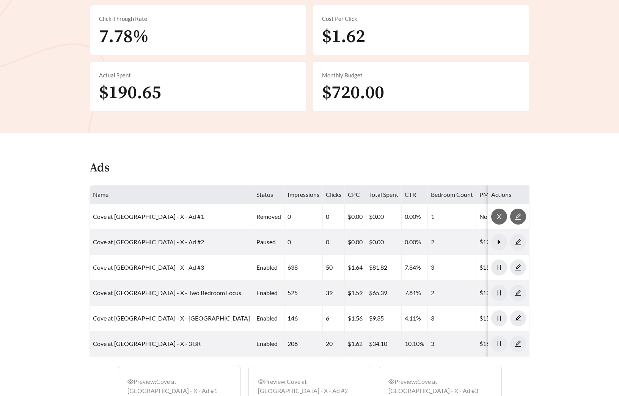
scroll to position [267, 0]
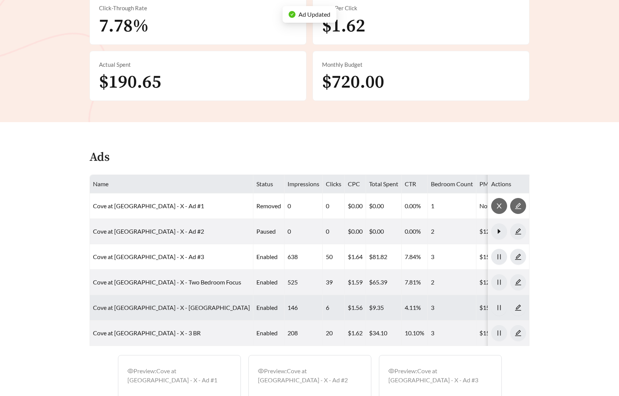
click at [158, 310] on link "Cove at Fountain Lake - X - Three BR" at bounding box center [171, 307] width 157 height 7
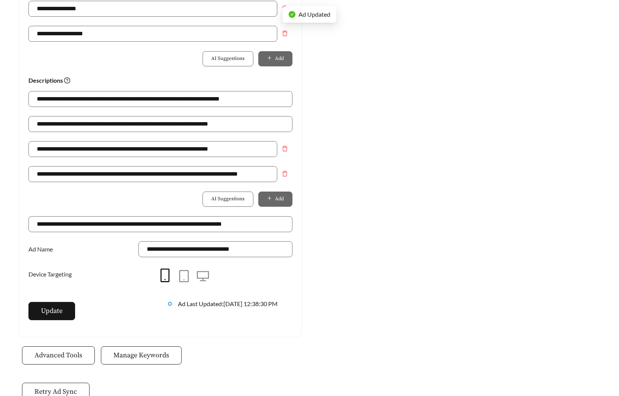
scroll to position [488, 0]
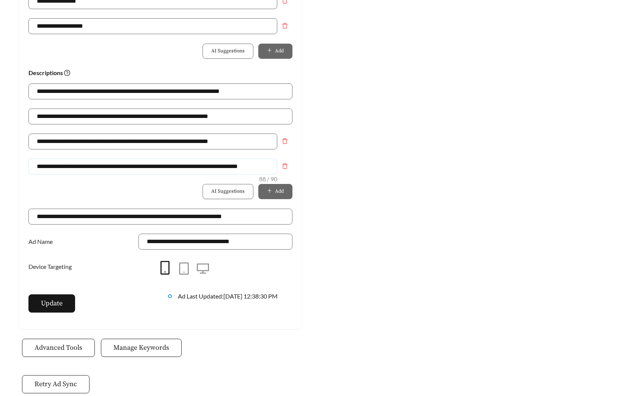
drag, startPoint x: 269, startPoint y: 164, endPoint x: -93, endPoint y: 157, distance: 362.2
paste input "text"
click at [63, 165] on input "**********" at bounding box center [152, 167] width 249 height 16
type input "**********"
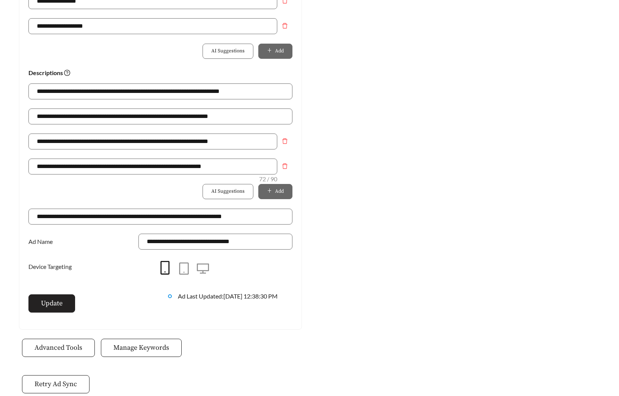
click at [54, 298] on span "Update" at bounding box center [52, 303] width 22 height 10
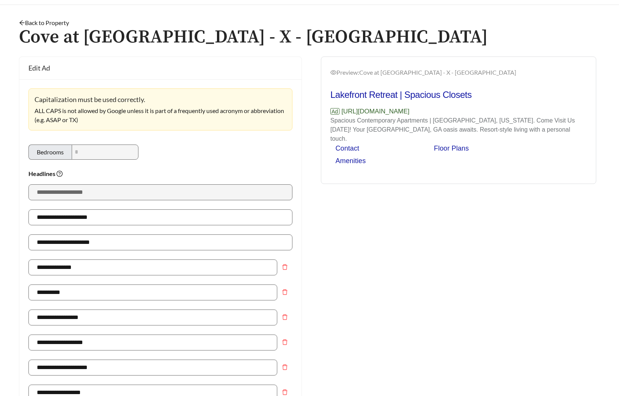
scroll to position [0, 0]
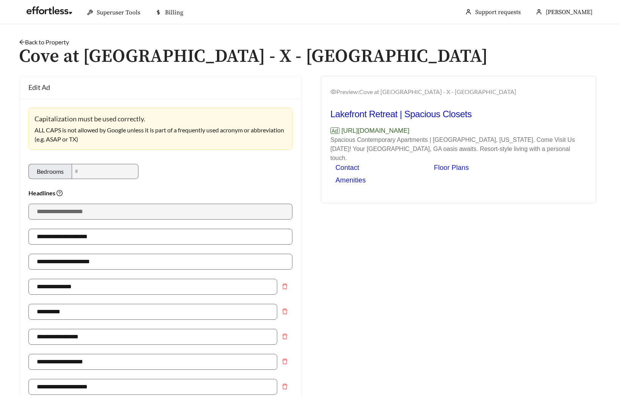
click at [66, 40] on link "Back to Property" at bounding box center [44, 41] width 50 height 7
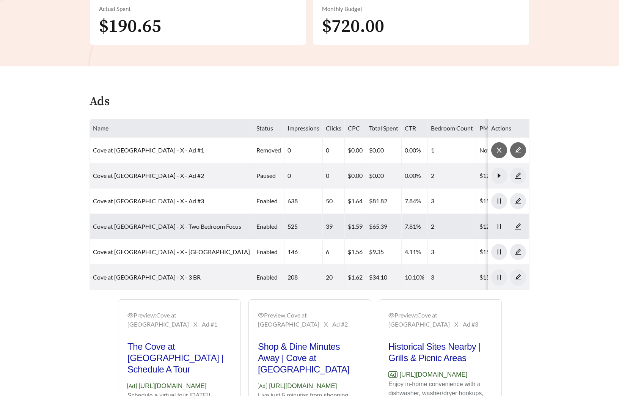
scroll to position [366, 0]
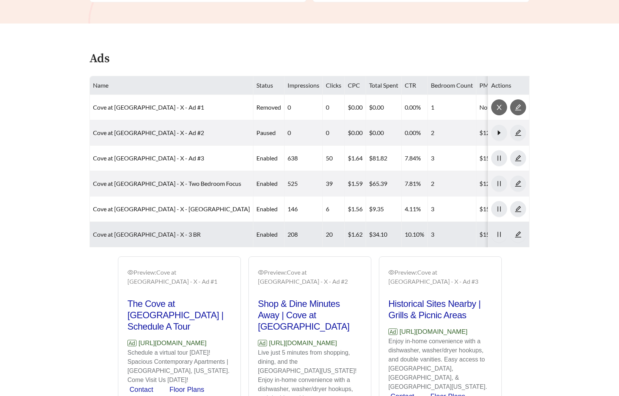
click at [135, 234] on link "Cove at Fountain Lake - X - 3 BR" at bounding box center [147, 234] width 108 height 7
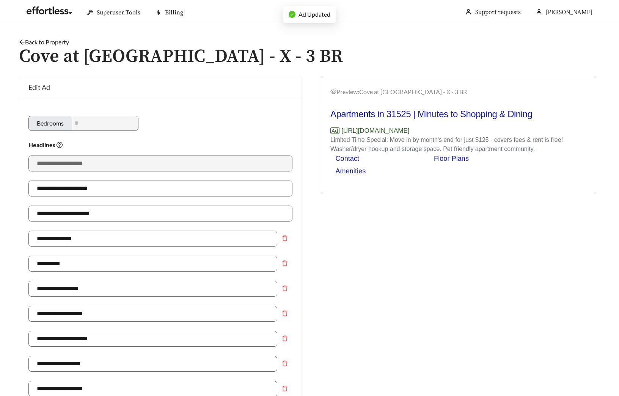
scroll to position [374, 0]
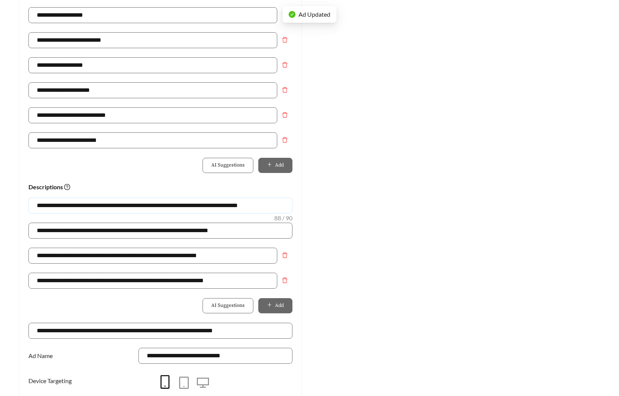
drag, startPoint x: 271, startPoint y: 205, endPoint x: -120, endPoint y: 206, distance: 391.3
paste input "text"
click at [65, 206] on input "**********" at bounding box center [160, 206] width 264 height 16
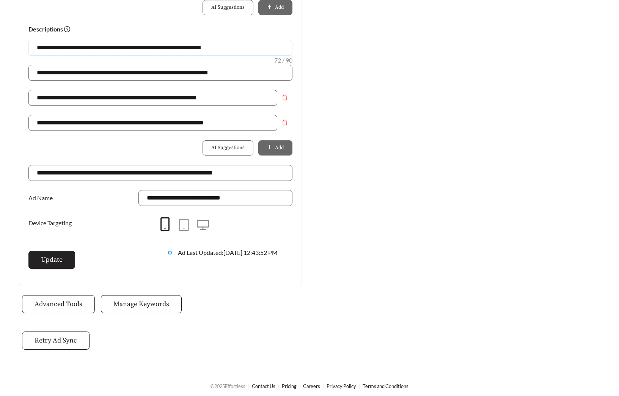
type input "**********"
click at [54, 268] on button "Update" at bounding box center [51, 260] width 47 height 18
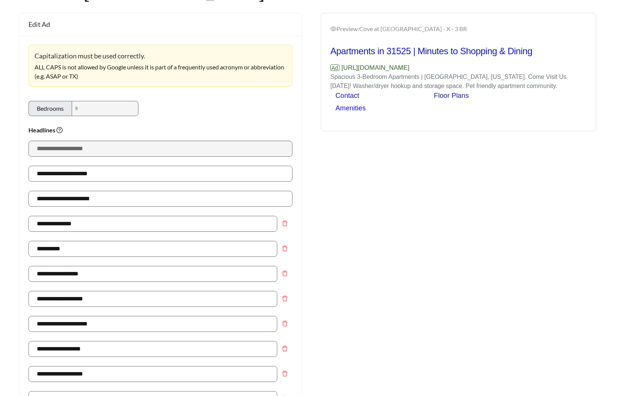
scroll to position [0, 0]
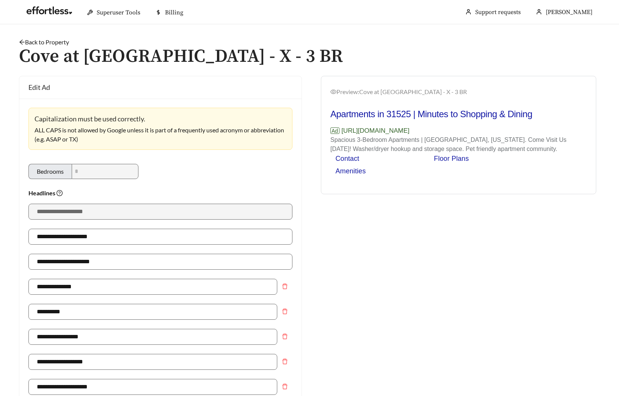
click at [60, 41] on link "Back to Property" at bounding box center [44, 41] width 50 height 7
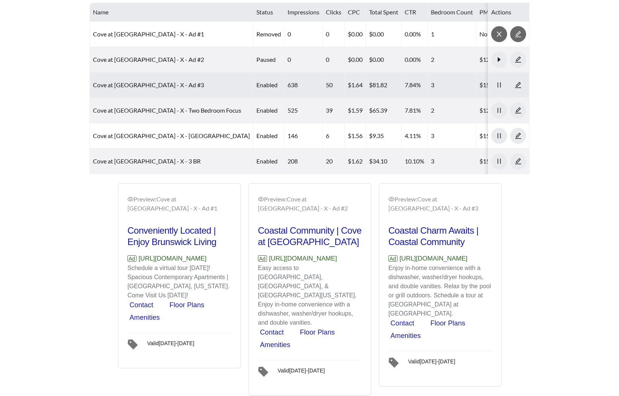
scroll to position [494, 0]
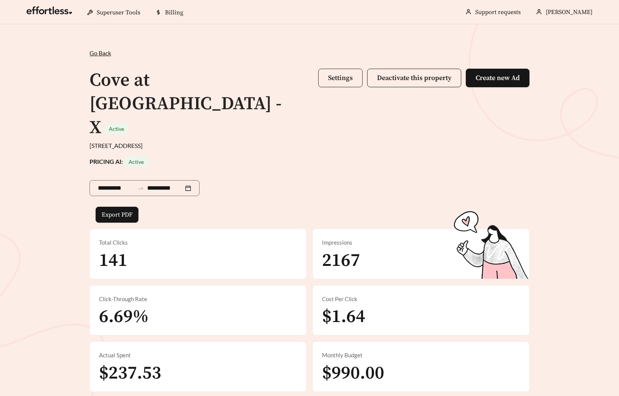
click at [329, 76] on span "Settings" at bounding box center [340, 78] width 25 height 9
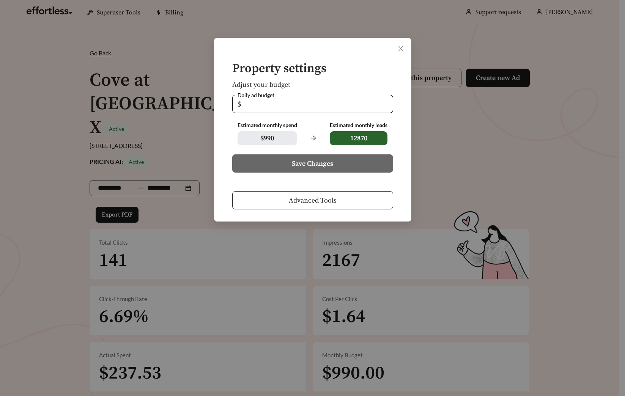
click at [309, 196] on span "Advanced Tools" at bounding box center [313, 200] width 48 height 10
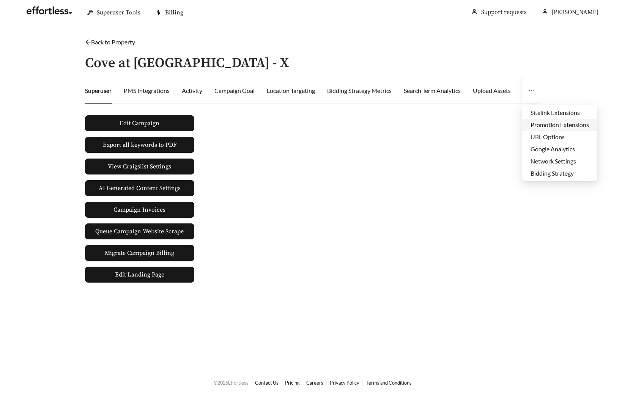
click at [523, 121] on li "Promotion Extensions" at bounding box center [559, 125] width 75 height 12
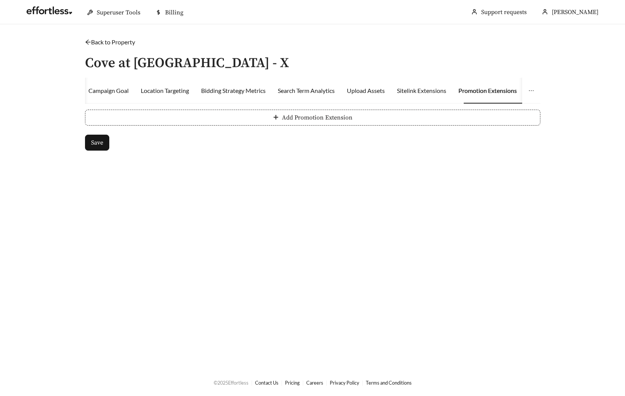
click at [116, 119] on button "Add Promotion Extension" at bounding box center [312, 118] width 455 height 16
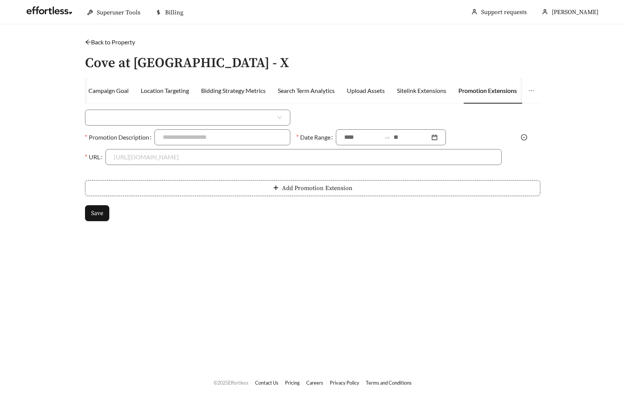
click at [113, 120] on input "search" at bounding box center [184, 117] width 183 height 15
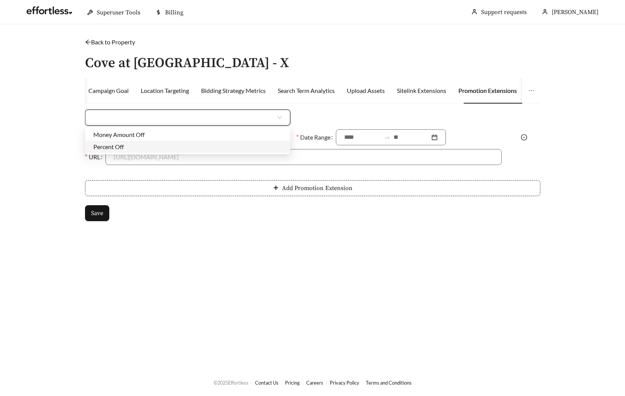
click at [109, 154] on body "Superuser Tools Billing [PERSON_NAME] Support requests More Back to Property / …" at bounding box center [312, 198] width 625 height 396
click at [106, 115] on input "search" at bounding box center [184, 117] width 183 height 15
click at [115, 143] on div "Percent Off" at bounding box center [187, 147] width 189 height 8
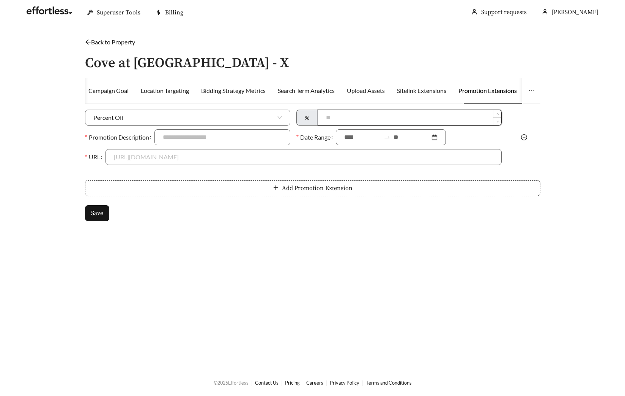
click at [323, 113] on input at bounding box center [409, 117] width 183 height 15
type input "***"
type input "**********"
click at [347, 138] on input at bounding box center [362, 137] width 36 height 9
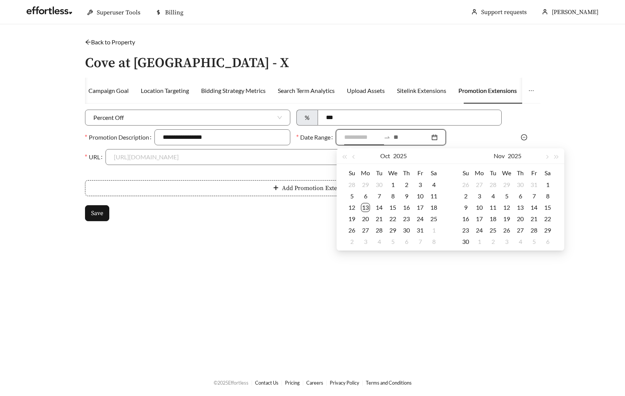
type input "**********"
click at [367, 207] on div "13" at bounding box center [365, 207] width 9 height 9
type input "**********"
click at [550, 182] on div "1" at bounding box center [547, 184] width 9 height 9
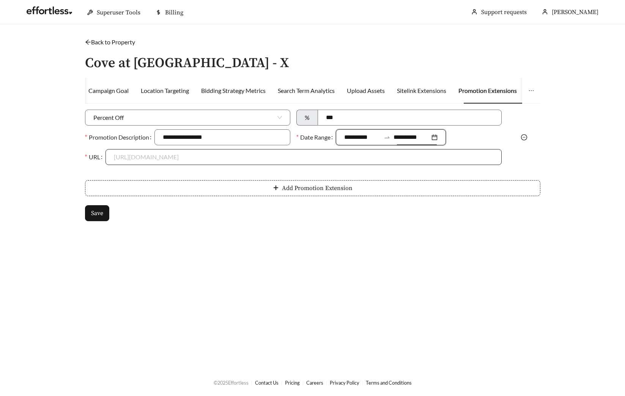
click at [192, 157] on input "URL" at bounding box center [304, 157] width 380 height 15
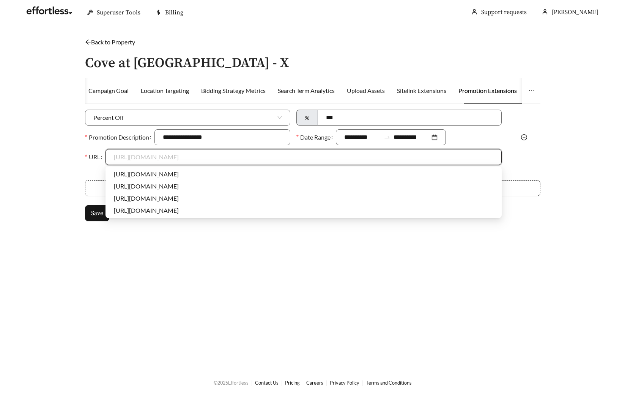
click at [174, 173] on div "https://www.coveatgoldenisles.effortlessads.com" at bounding box center [304, 174] width 380 height 8
type input "**********"
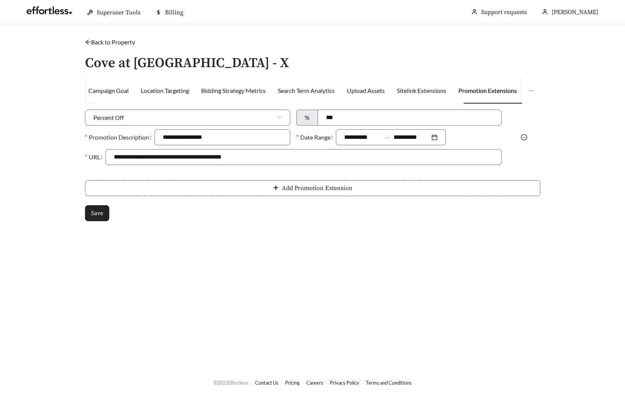
click at [106, 206] on button "Save" at bounding box center [97, 213] width 24 height 16
click at [91, 41] on link "Back to Property" at bounding box center [110, 41] width 50 height 7
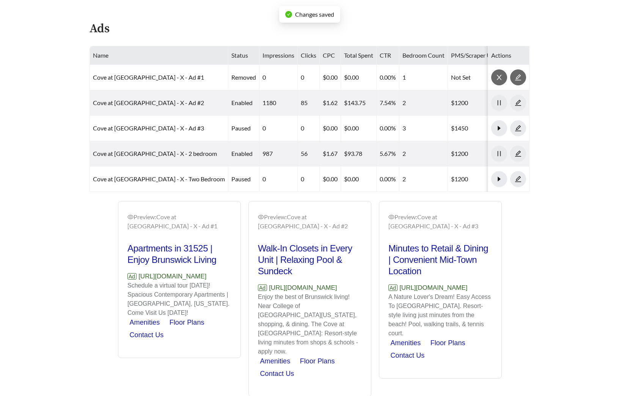
scroll to position [426, 0]
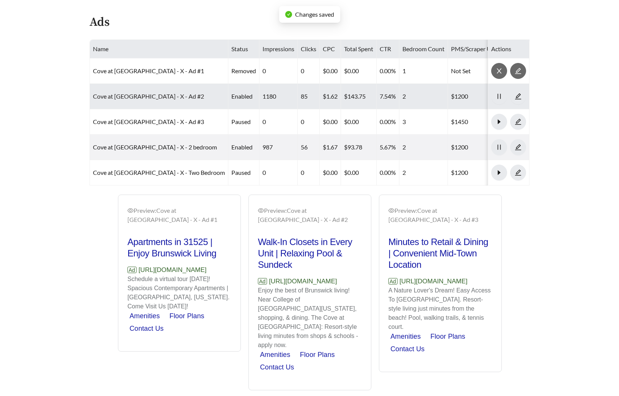
click at [142, 93] on link "Cove at Golden Isles - X - Ad #2" at bounding box center [148, 96] width 111 height 7
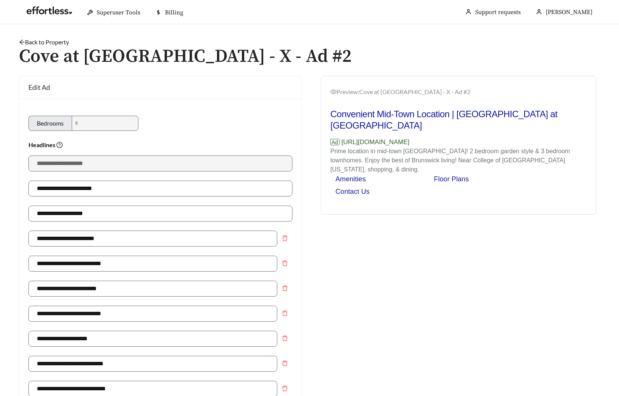
click at [59, 40] on link "Back to Property" at bounding box center [44, 41] width 50 height 7
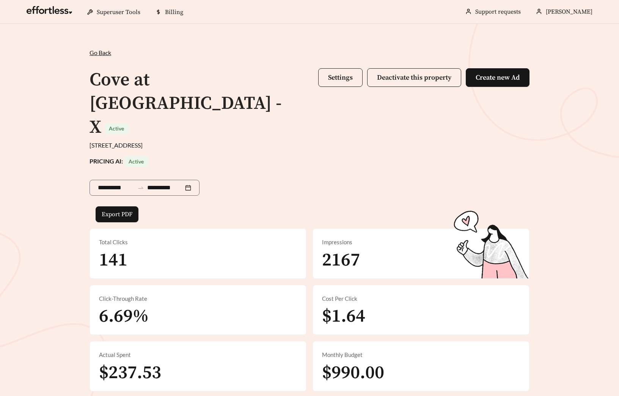
scroll to position [373, 0]
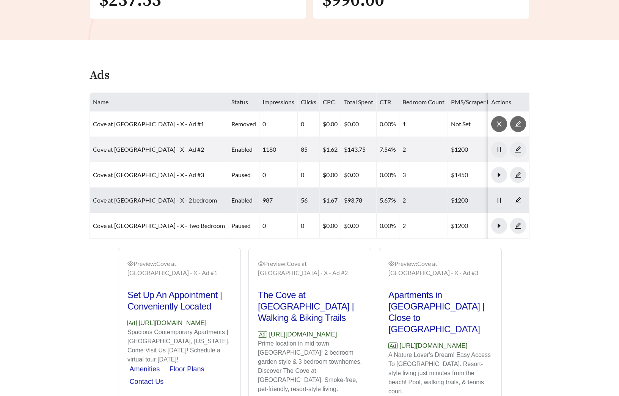
click at [146, 197] on link "Cove at Golden Isles - X - 2 bedroom" at bounding box center [155, 200] width 124 height 7
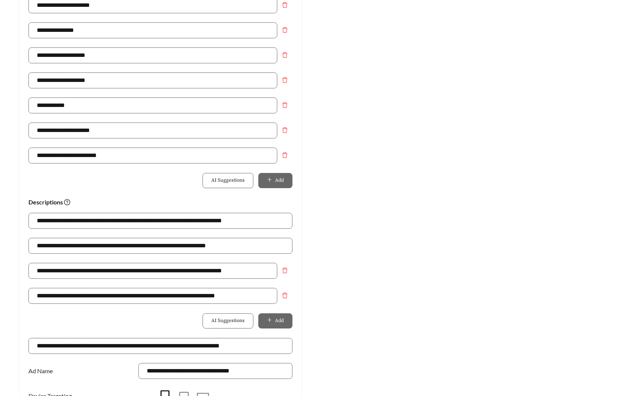
scroll to position [365, 0]
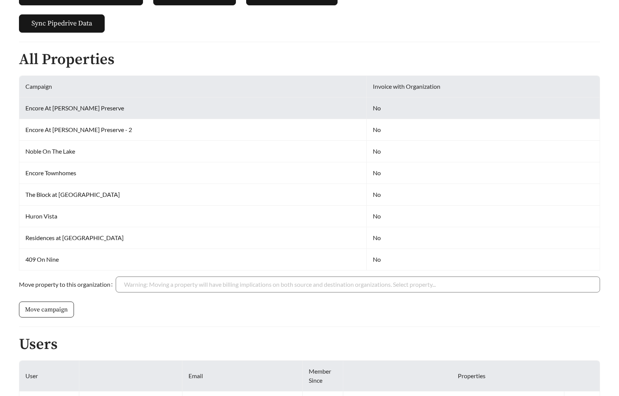
scroll to position [264, 0]
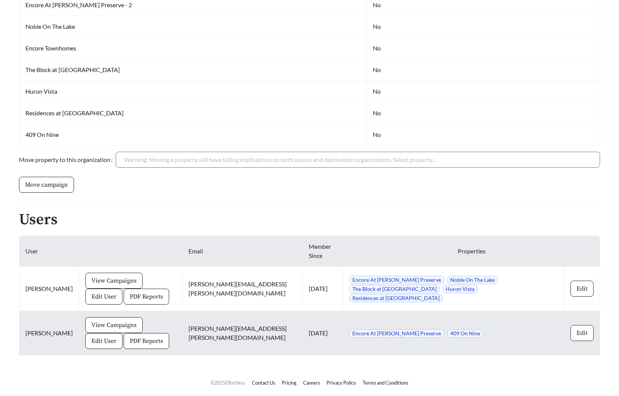
click at [589, 333] on button "Edit" at bounding box center [582, 333] width 23 height 16
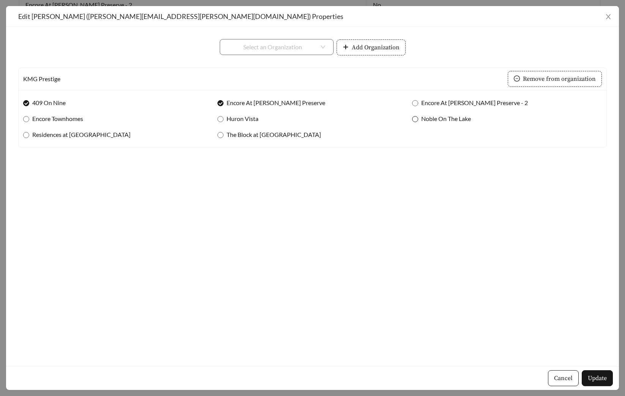
click at [446, 120] on span "Noble On The Lake" at bounding box center [446, 118] width 56 height 9
click at [595, 381] on span "Update" at bounding box center [597, 378] width 19 height 9
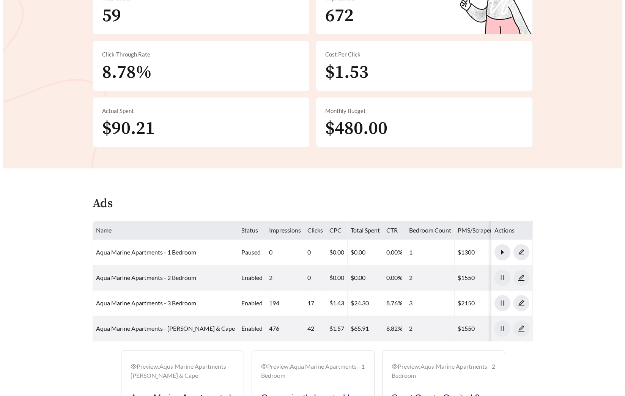
scroll to position [18, 0]
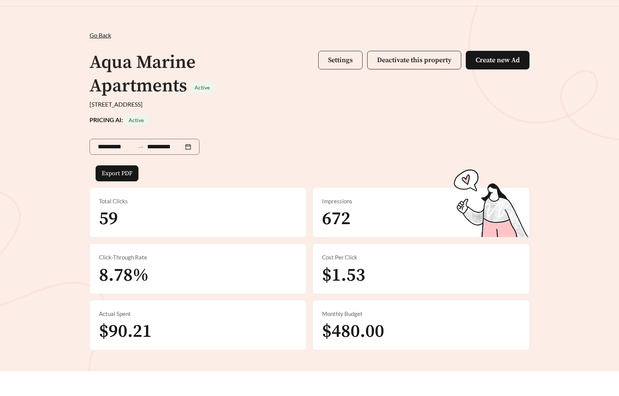
click at [344, 60] on span "Settings" at bounding box center [340, 60] width 25 height 9
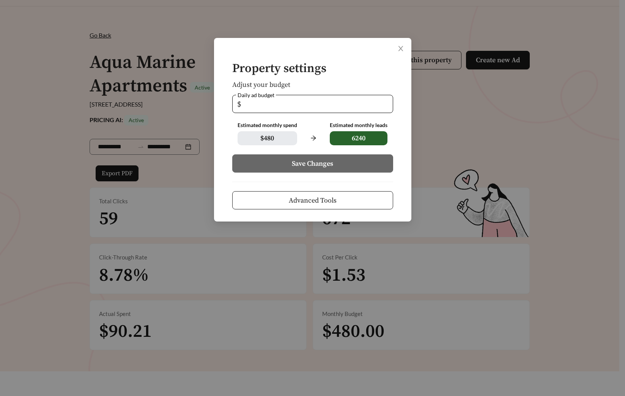
click at [338, 202] on button "Advanced Tools" at bounding box center [312, 200] width 161 height 18
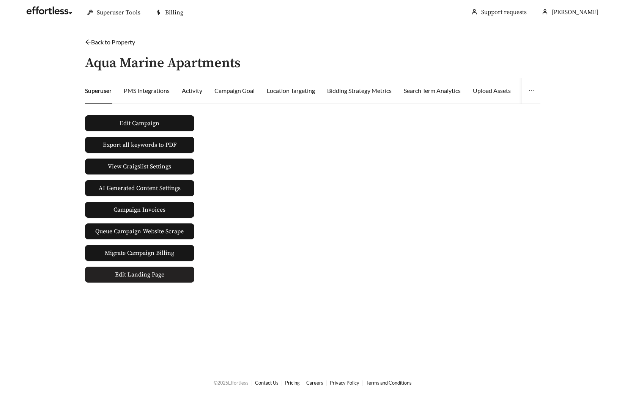
click at [164, 272] on link "Edit Landing Page" at bounding box center [139, 275] width 109 height 16
